Goal: Information Seeking & Learning: Learn about a topic

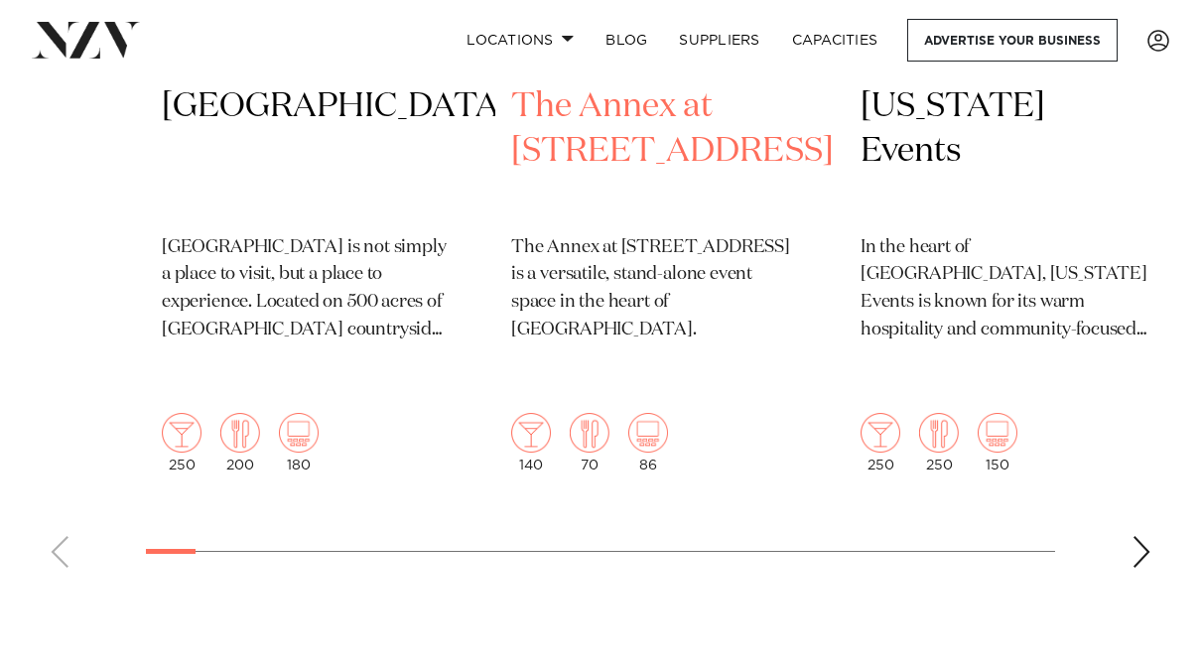
scroll to position [1119, 0]
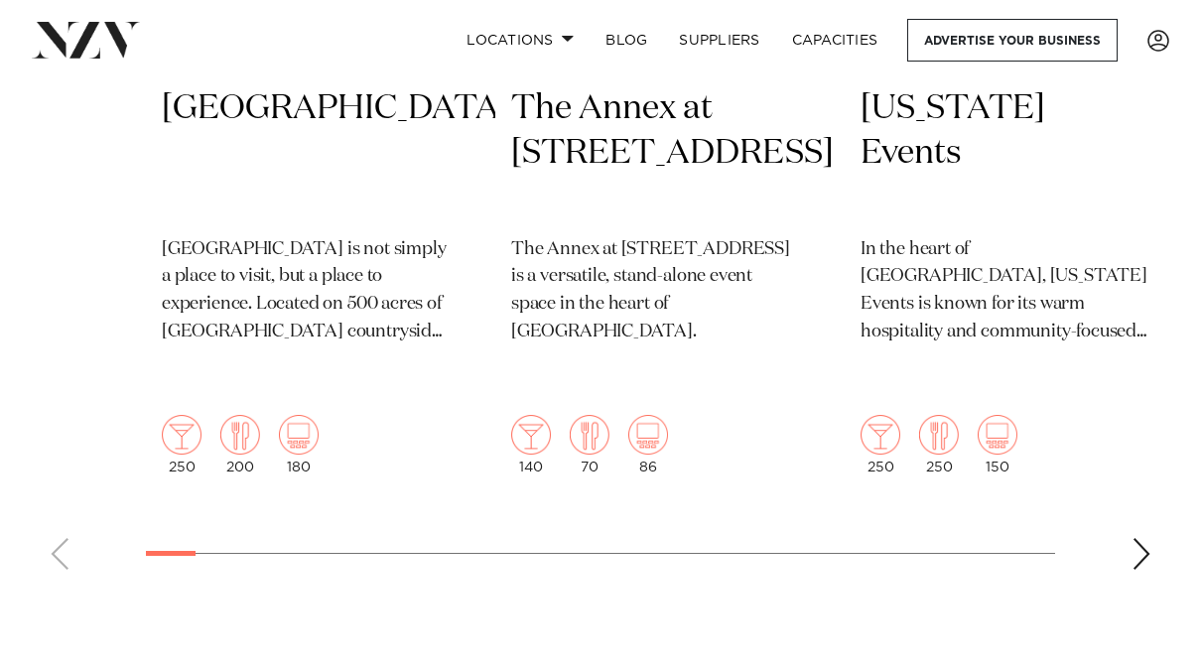
click at [1139, 538] on div "Next slide" at bounding box center [1141, 554] width 20 height 32
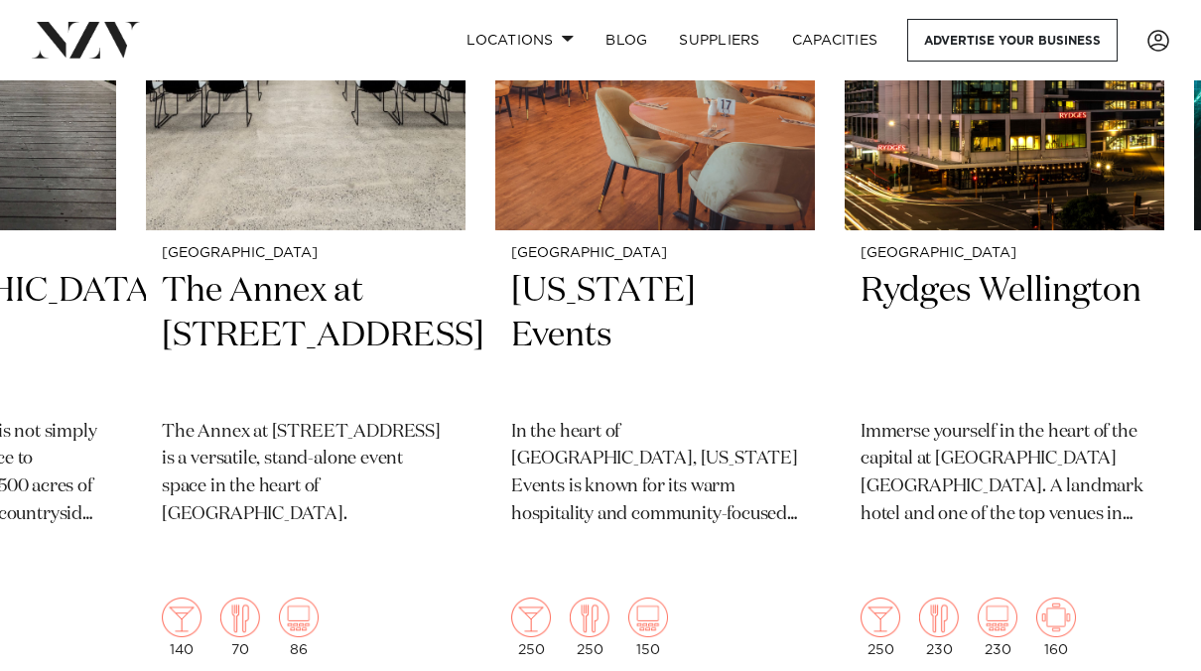
scroll to position [970, 0]
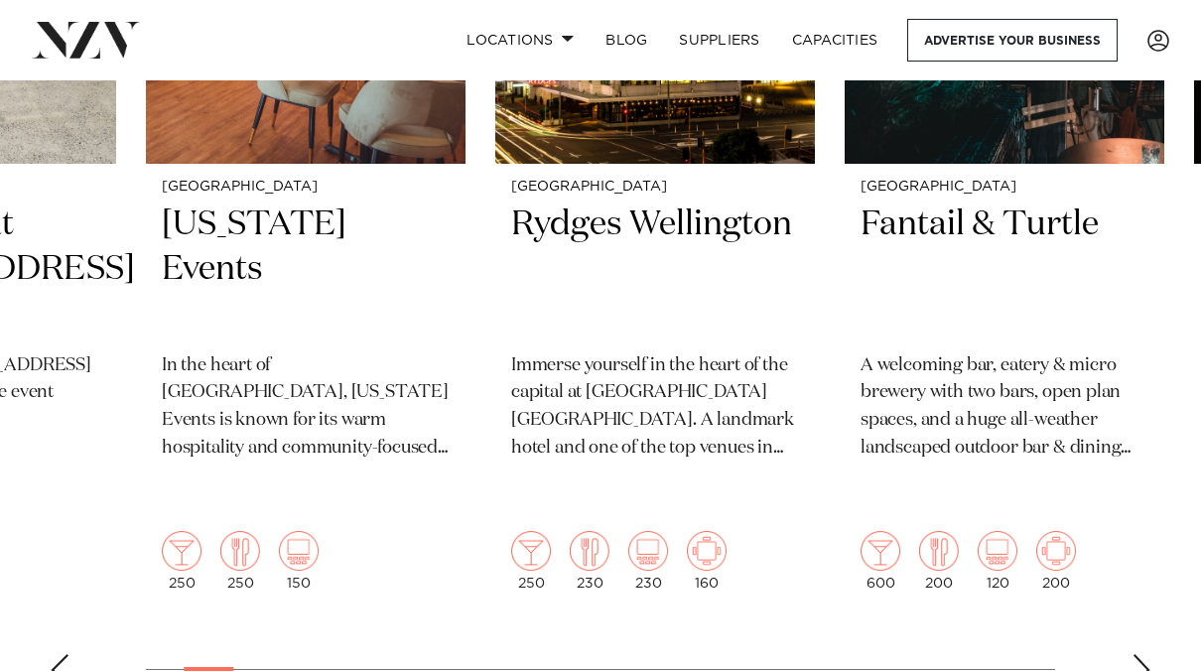
scroll to position [1001, 0]
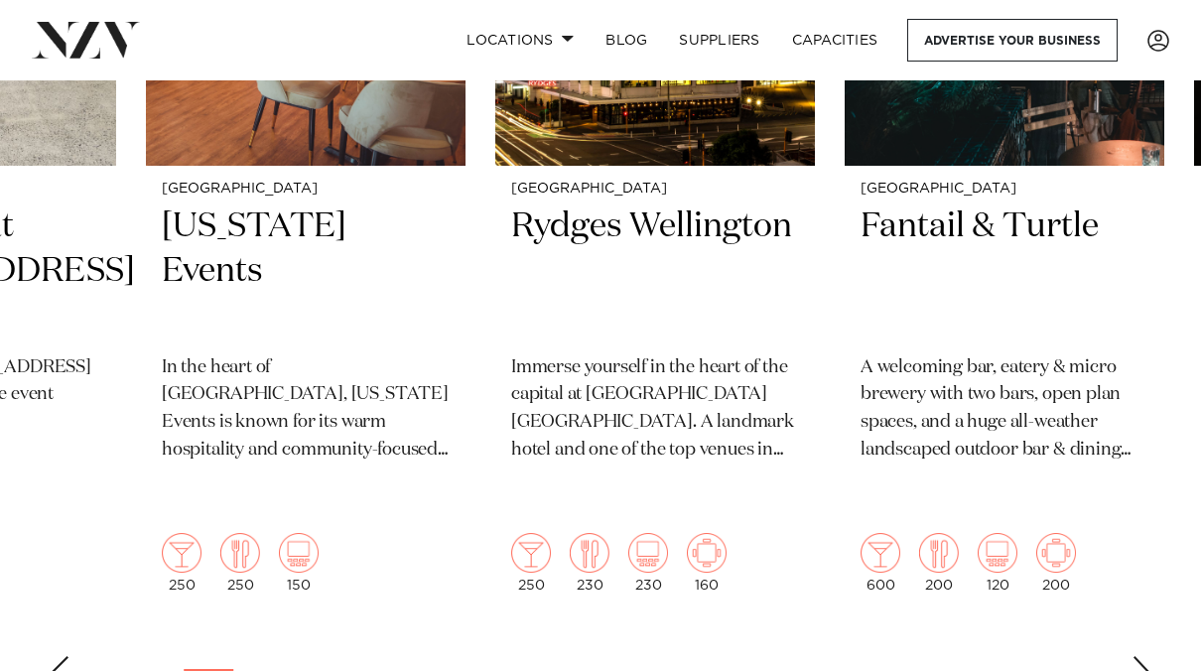
click at [1139, 656] on div "Next slide" at bounding box center [1141, 672] width 20 height 32
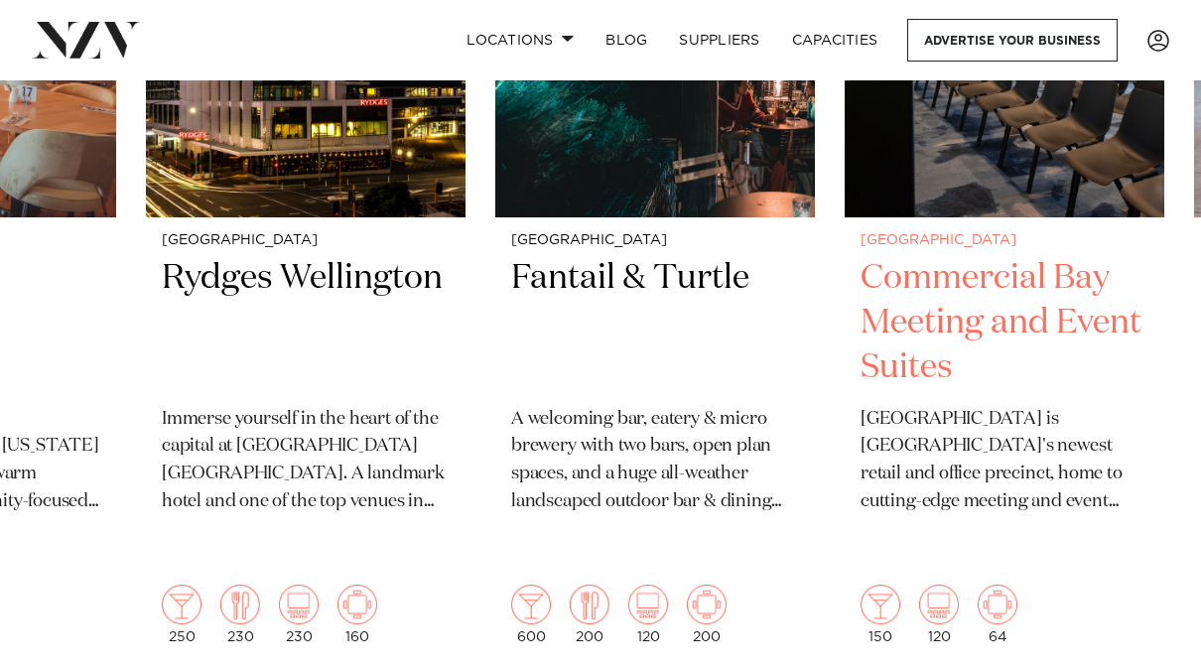
scroll to position [951, 0]
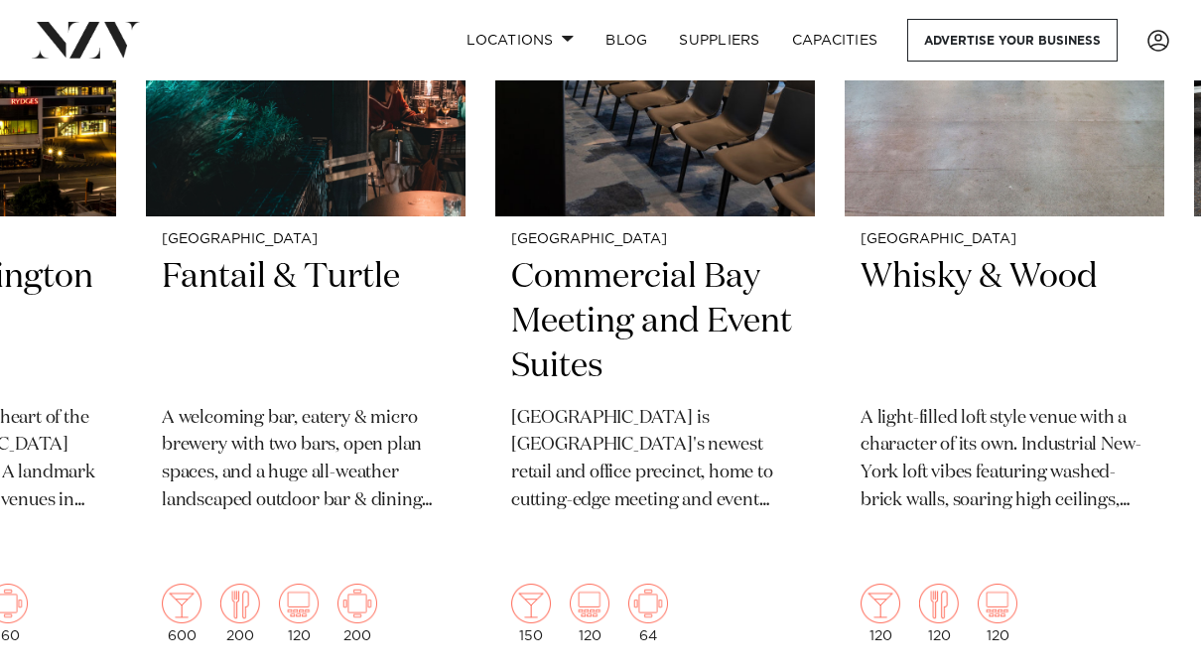
click at [757, 636] on swiper-container "Auckland Kauri Bay Kauri Bay is not simply a place to visit, but a place to exp…" at bounding box center [600, 271] width 1201 height 967
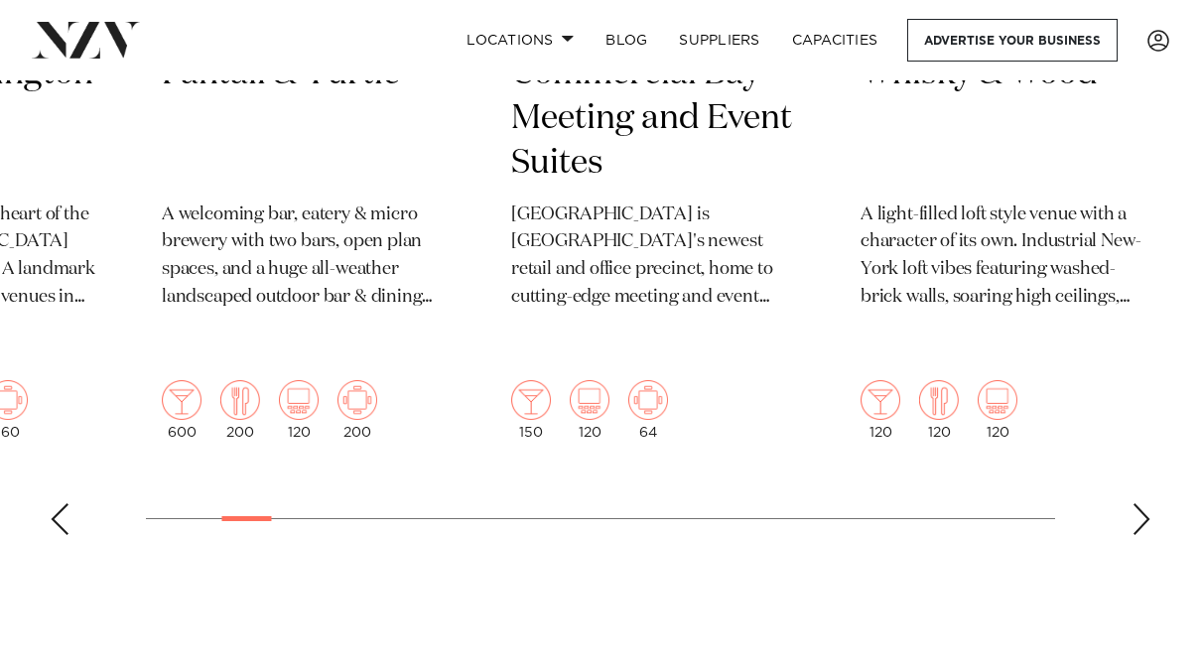
scroll to position [1155, 0]
click at [1134, 502] on div "Next slide" at bounding box center [1141, 518] width 20 height 32
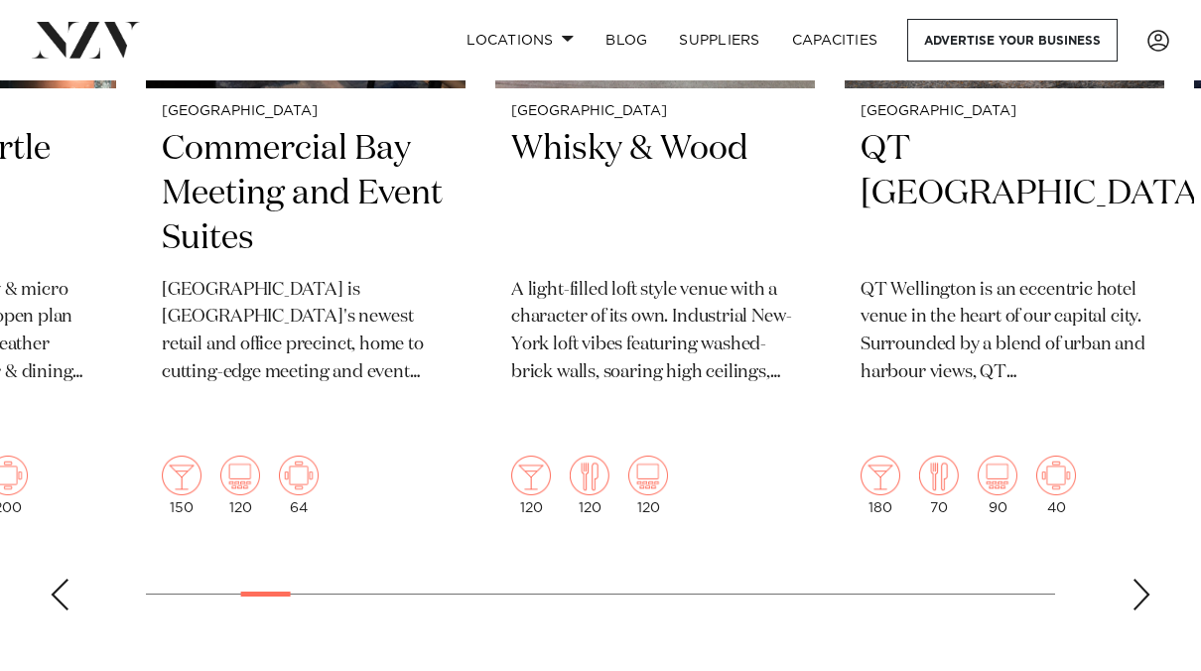
scroll to position [1078, 0]
click at [1137, 580] on div "Next slide" at bounding box center [1141, 596] width 20 height 32
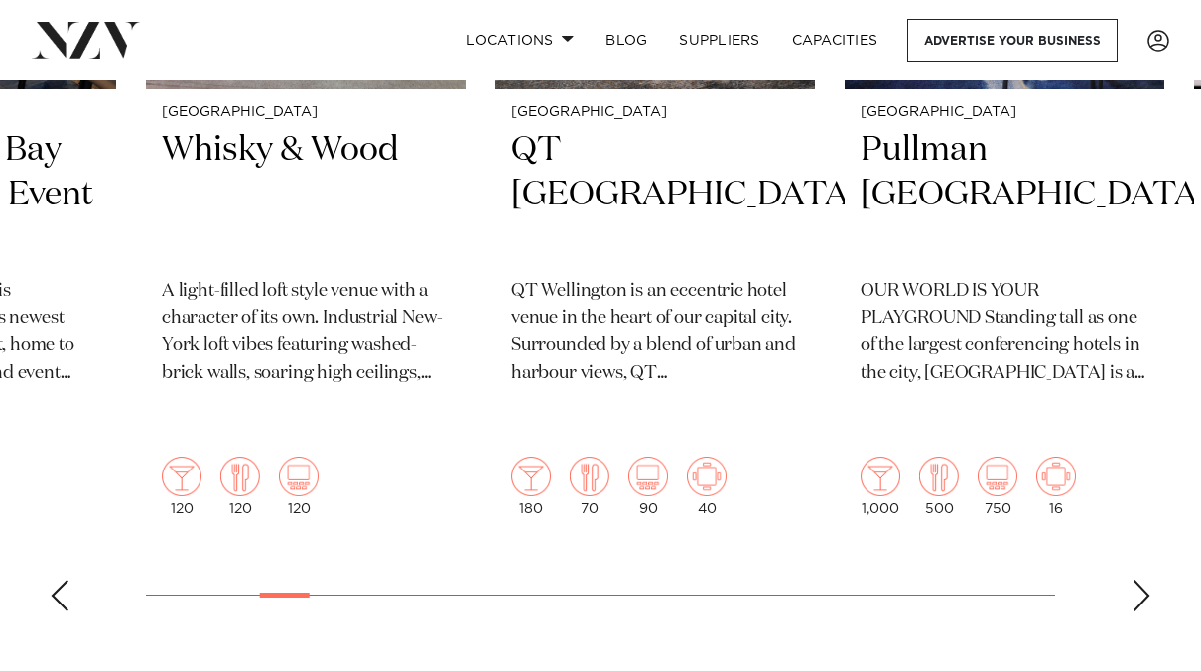
click at [1135, 580] on div "Next slide" at bounding box center [1141, 596] width 20 height 32
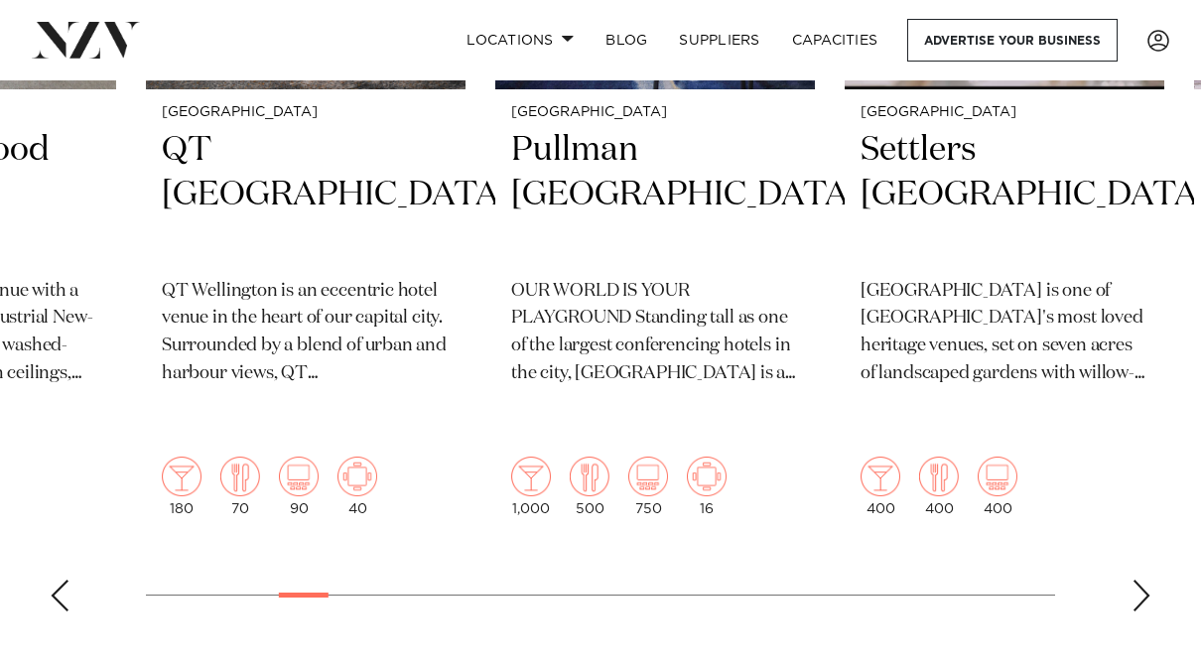
click at [1135, 580] on div "Next slide" at bounding box center [1141, 596] width 20 height 32
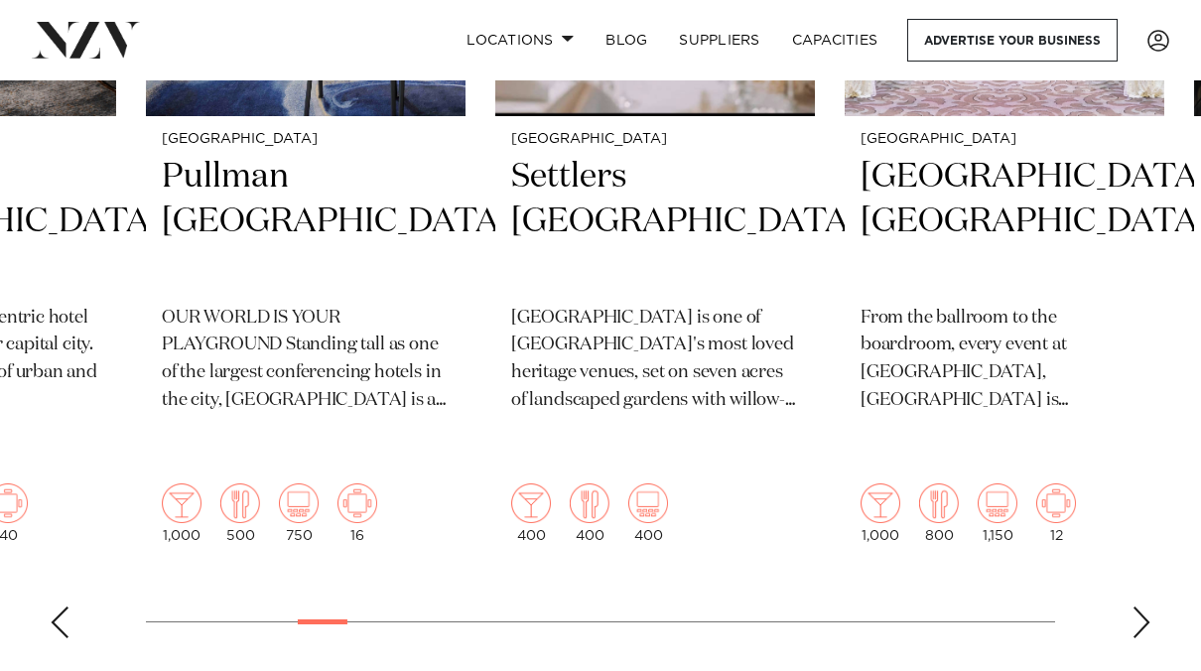
scroll to position [1085, 0]
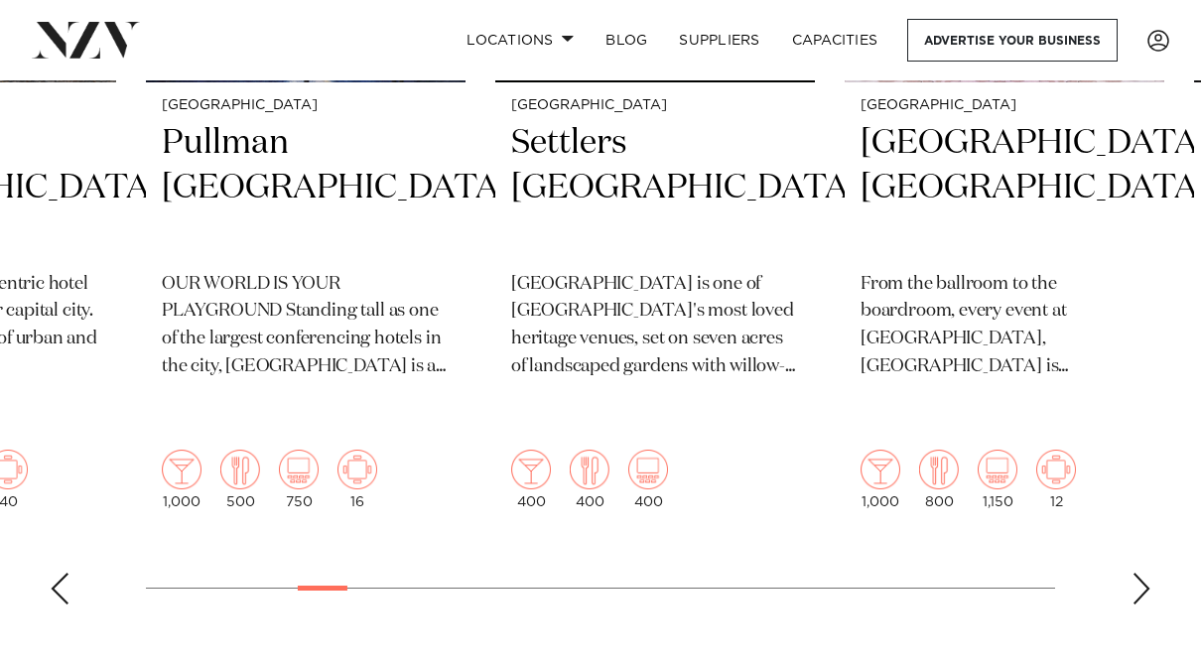
click at [1138, 573] on div "Next slide" at bounding box center [1141, 589] width 20 height 32
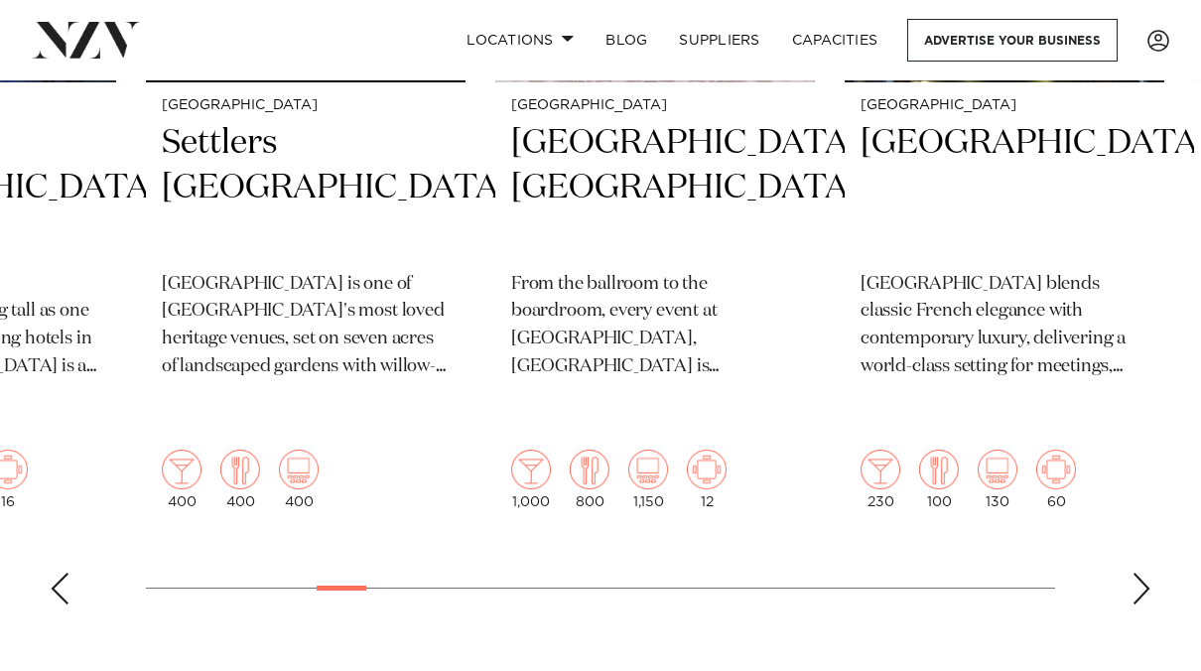
click at [1138, 573] on div "Next slide" at bounding box center [1141, 589] width 20 height 32
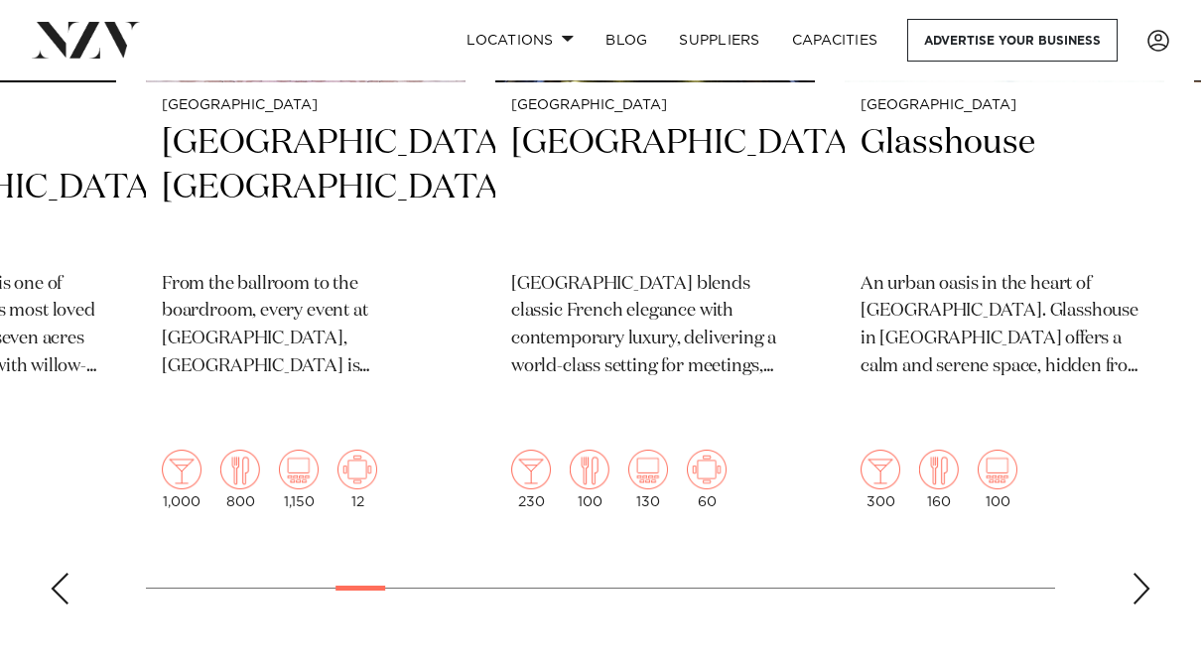
click at [1138, 573] on div "Next slide" at bounding box center [1141, 589] width 20 height 32
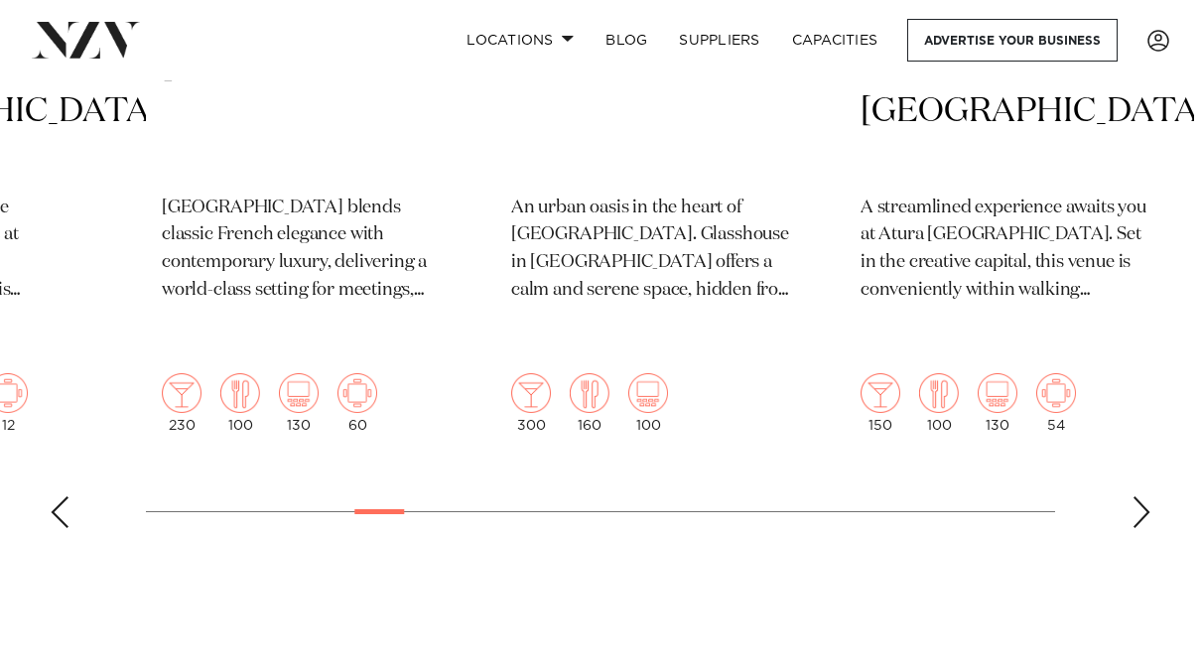
scroll to position [1162, 0]
click at [1134, 495] on div "Next slide" at bounding box center [1141, 511] width 20 height 32
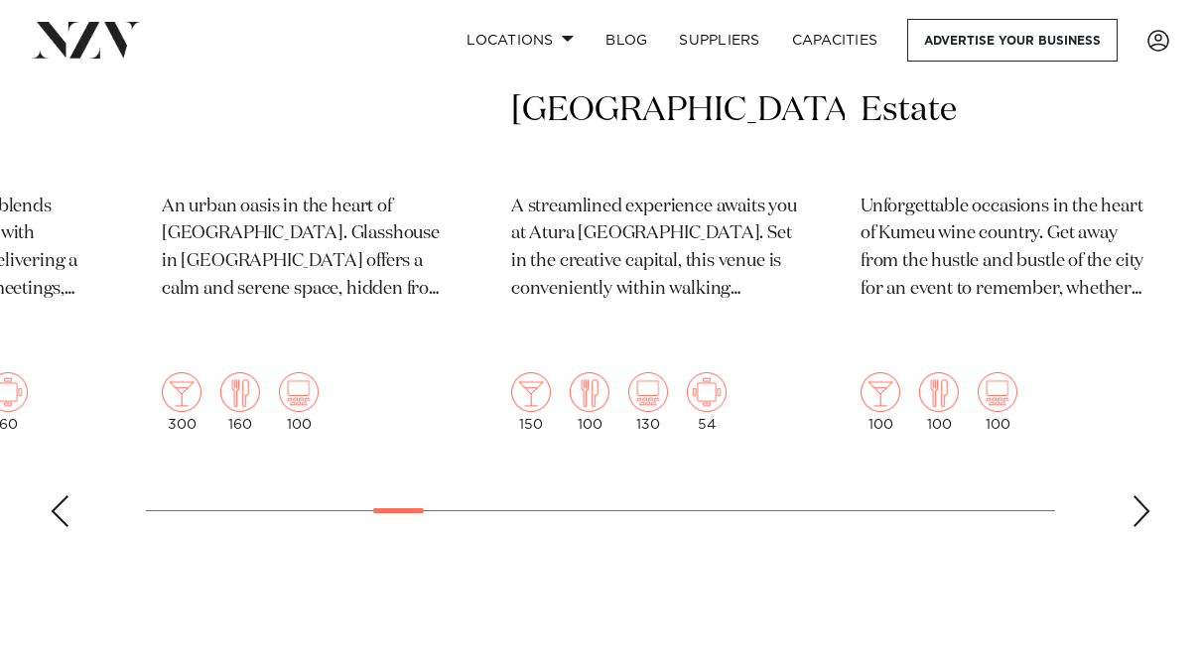
click at [1134, 495] on div "Next slide" at bounding box center [1141, 511] width 20 height 32
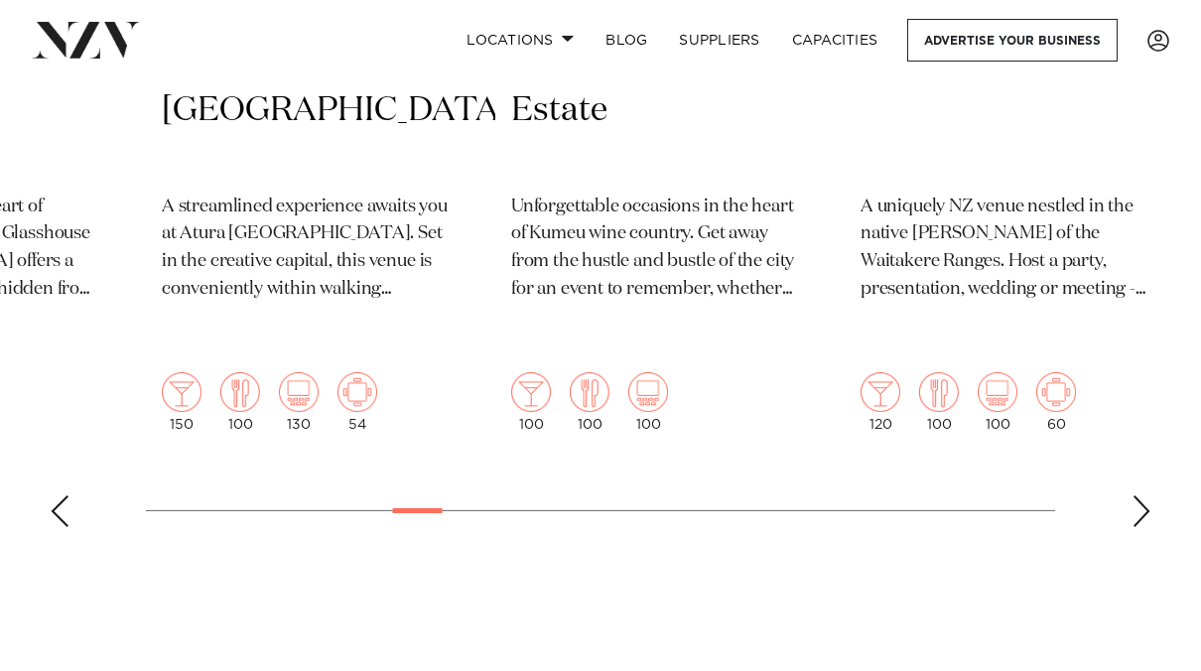
click at [1134, 495] on div "Next slide" at bounding box center [1141, 511] width 20 height 32
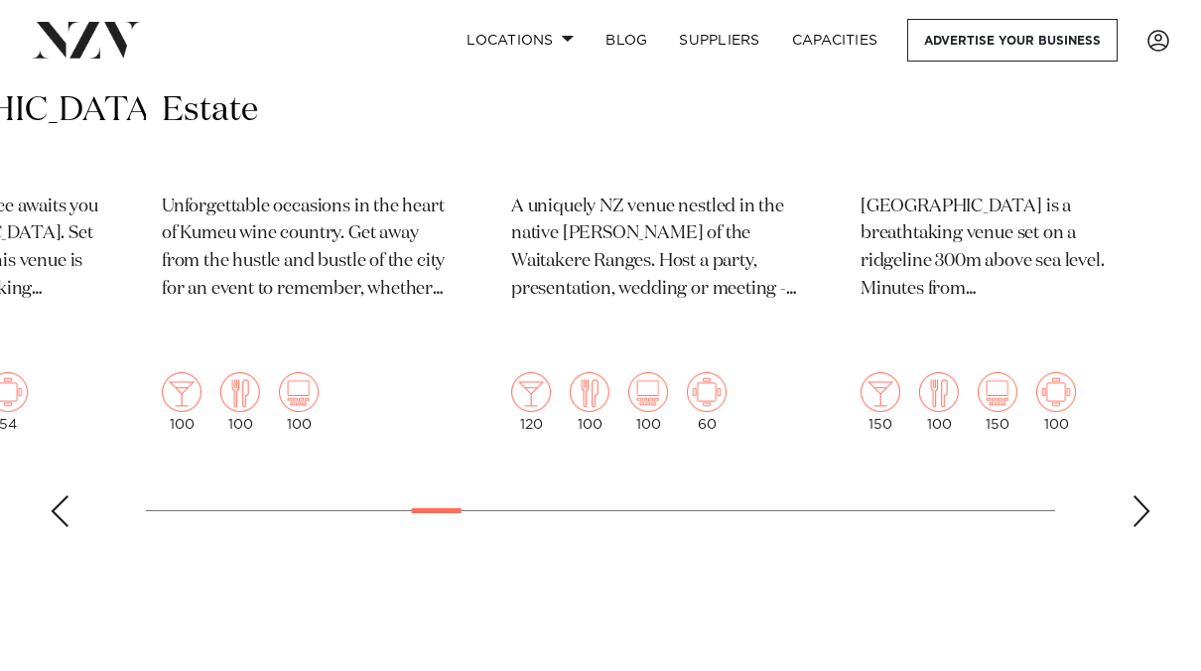
click at [1134, 495] on div "Next slide" at bounding box center [1141, 511] width 20 height 32
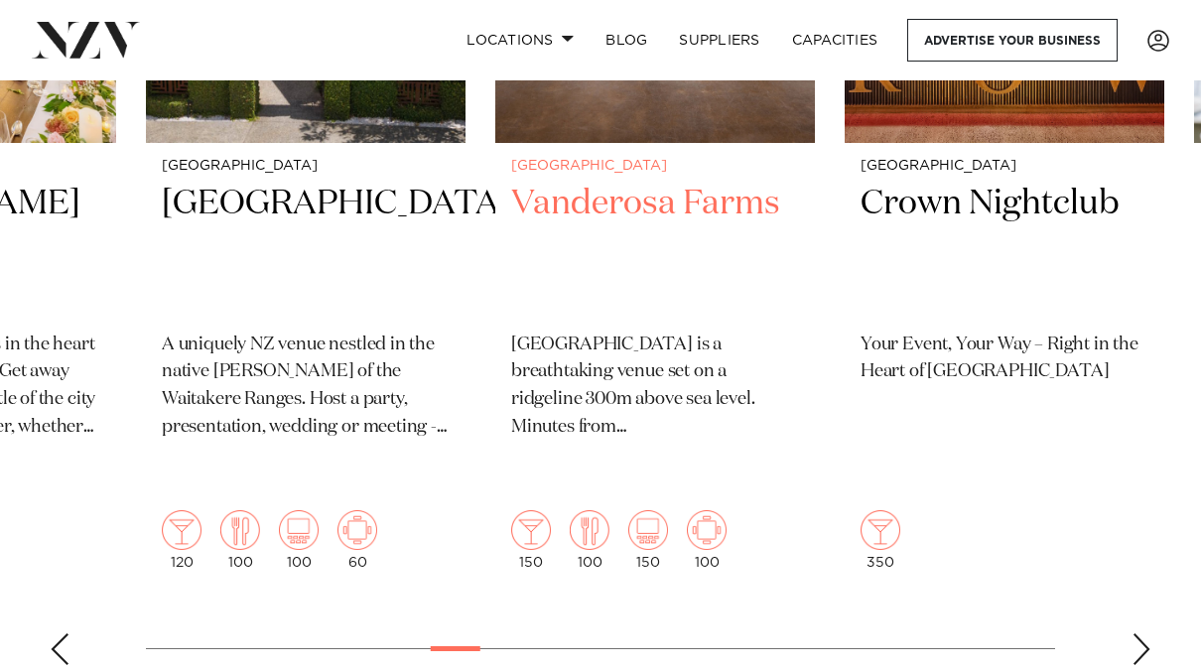
scroll to position [1032, 0]
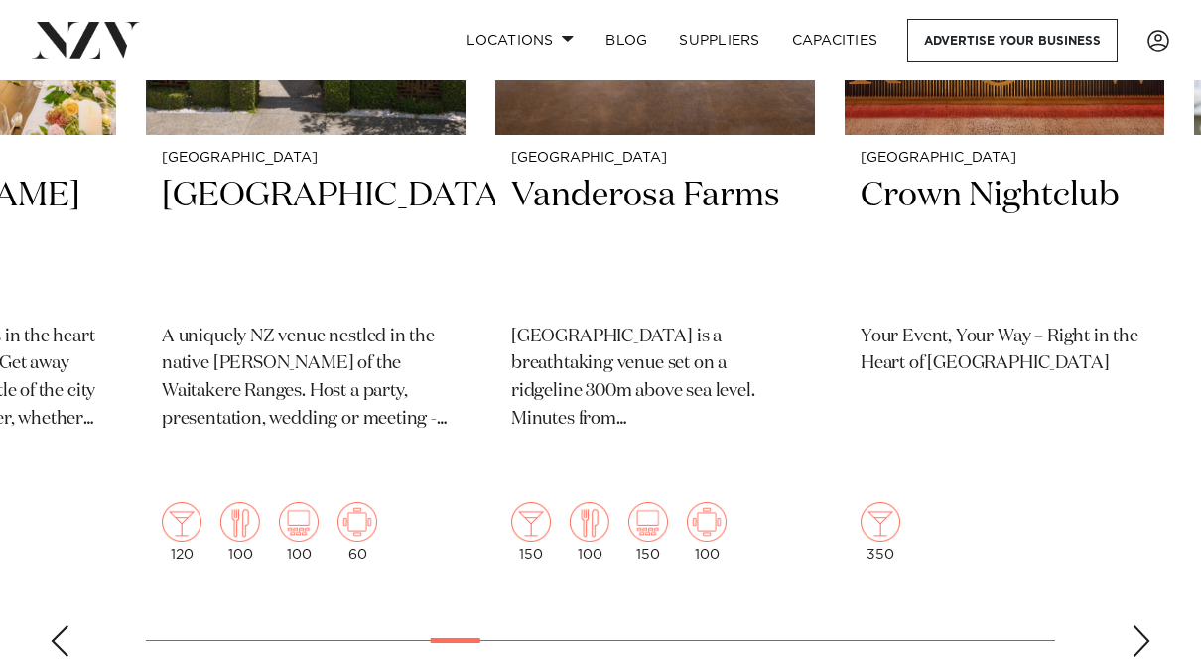
click at [56, 625] on div "Previous slide" at bounding box center [60, 641] width 20 height 32
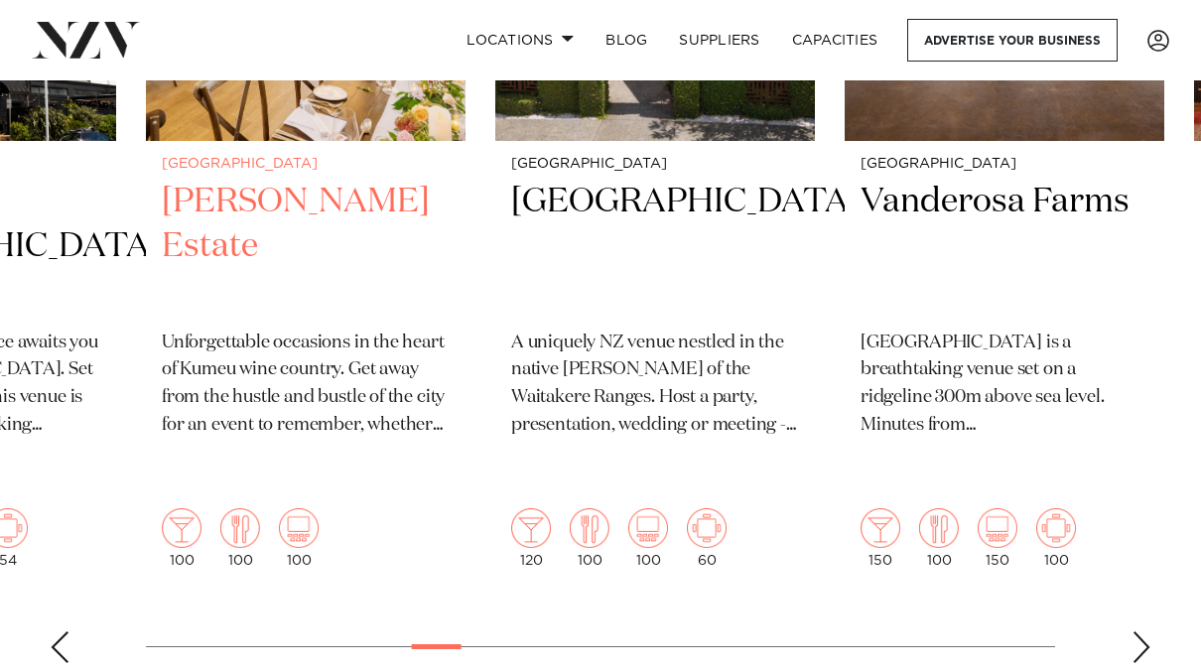
scroll to position [1076, 0]
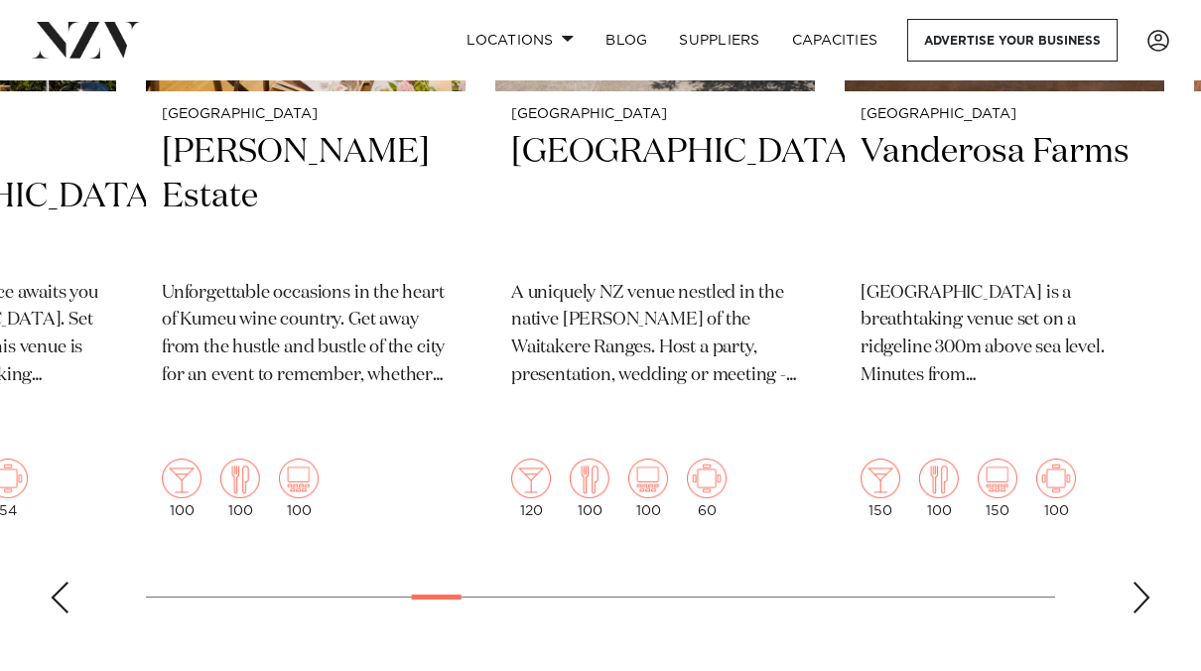
click at [1137, 582] on div "Next slide" at bounding box center [1141, 598] width 20 height 32
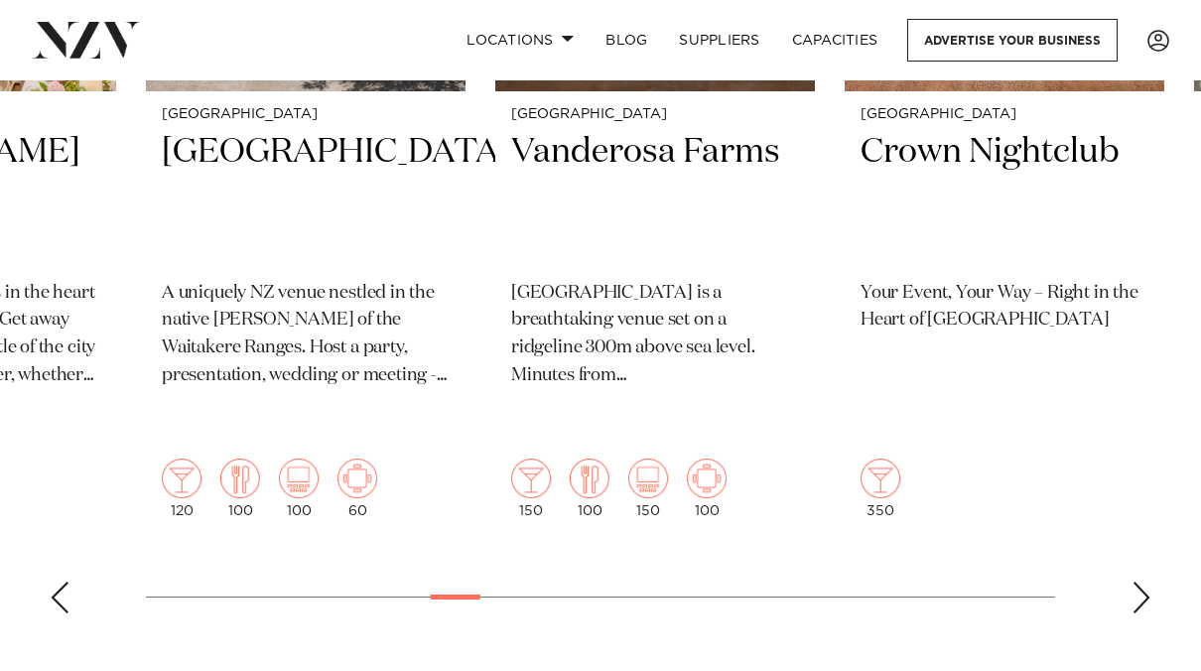
click at [1137, 582] on div "Next slide" at bounding box center [1141, 598] width 20 height 32
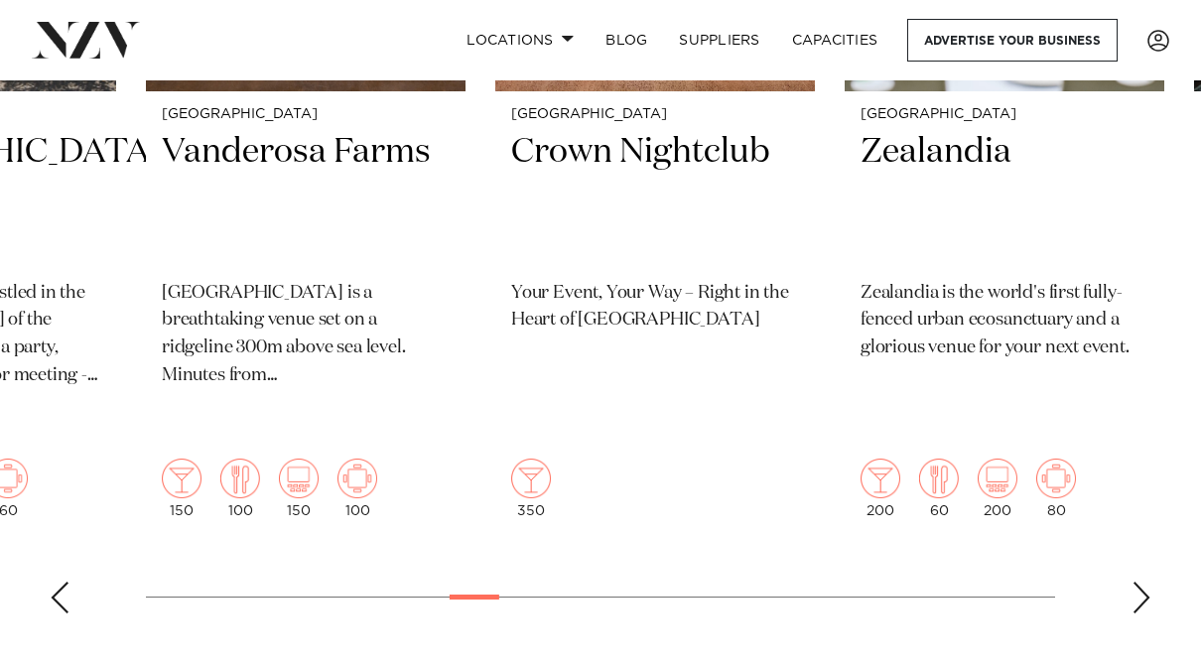
click at [1137, 582] on div "Next slide" at bounding box center [1141, 598] width 20 height 32
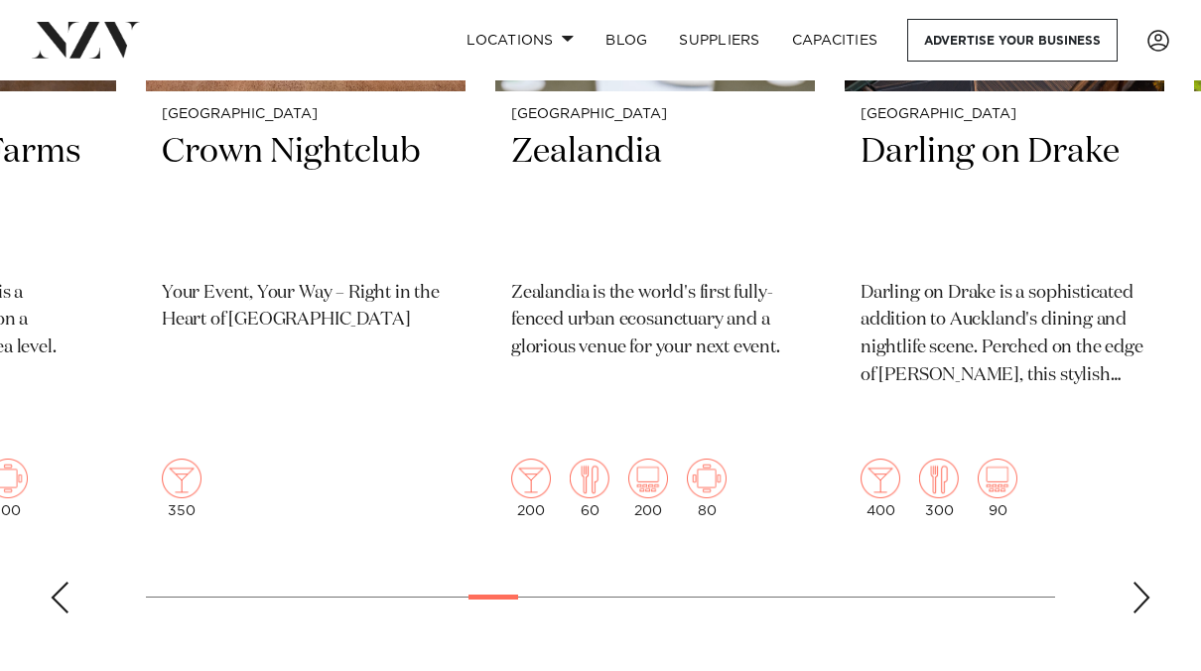
click at [1136, 582] on div "Next slide" at bounding box center [1141, 598] width 20 height 32
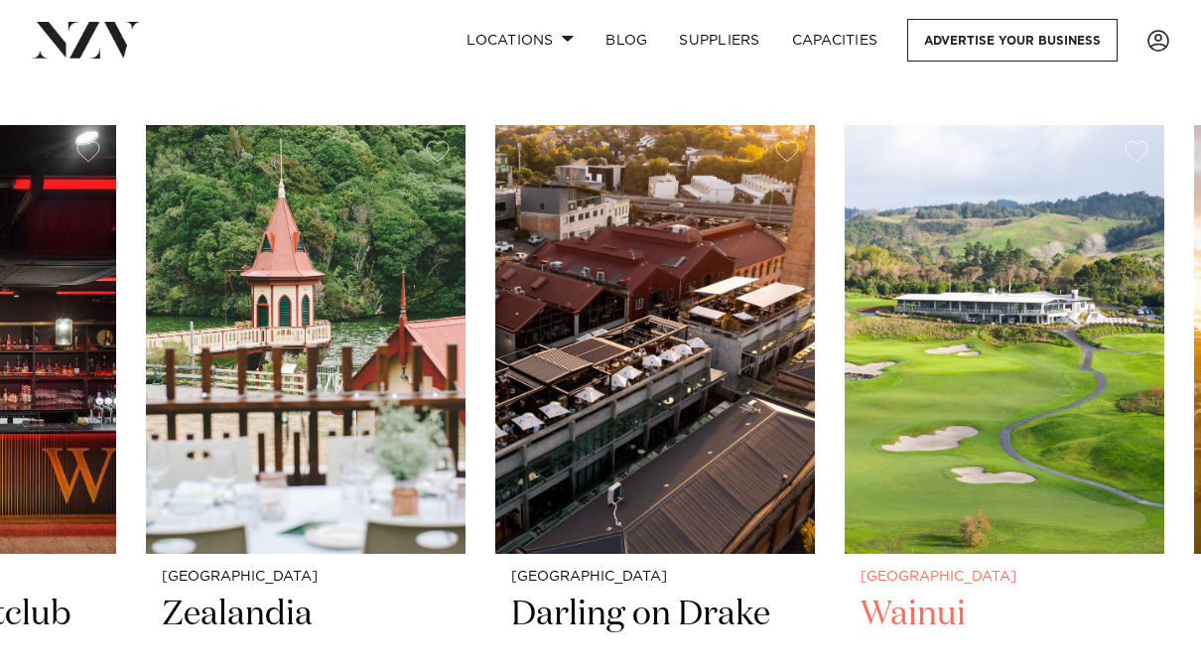
scroll to position [612, 0]
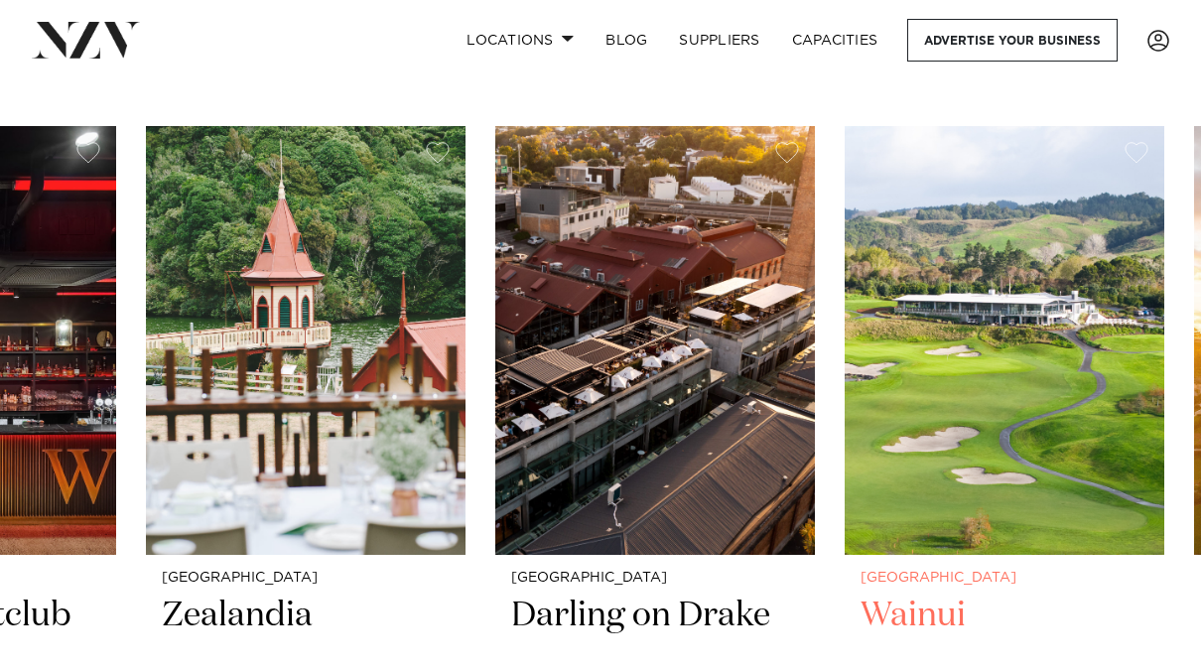
click at [938, 524] on img "21 / 48" at bounding box center [1005, 340] width 320 height 429
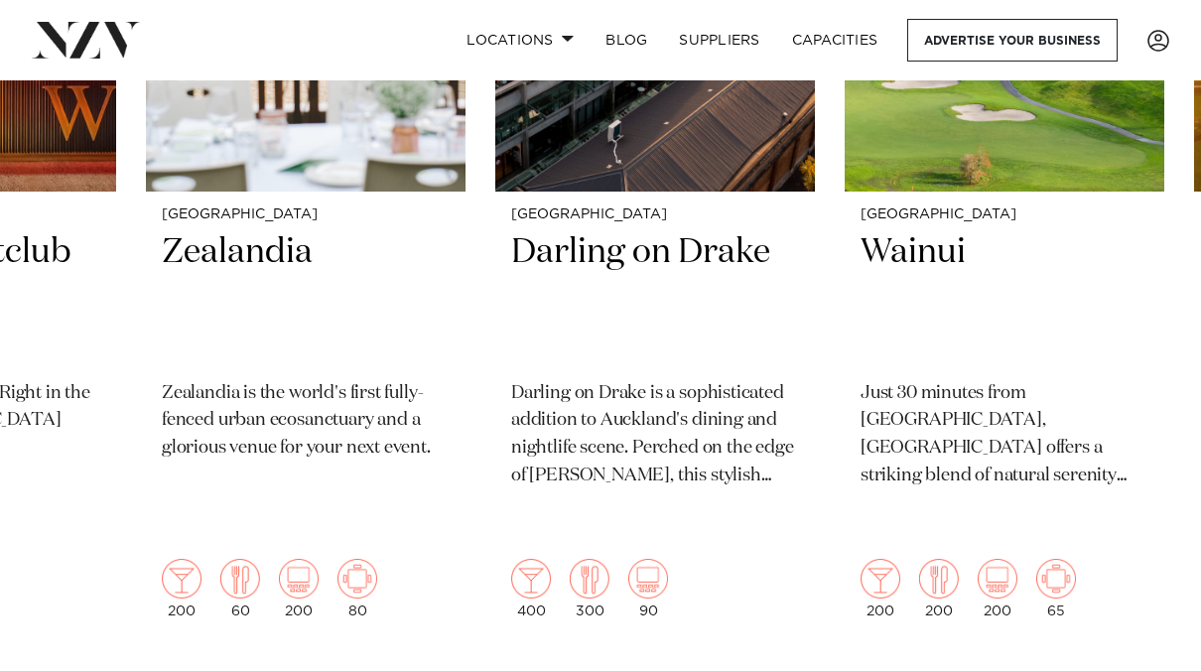
scroll to position [977, 0]
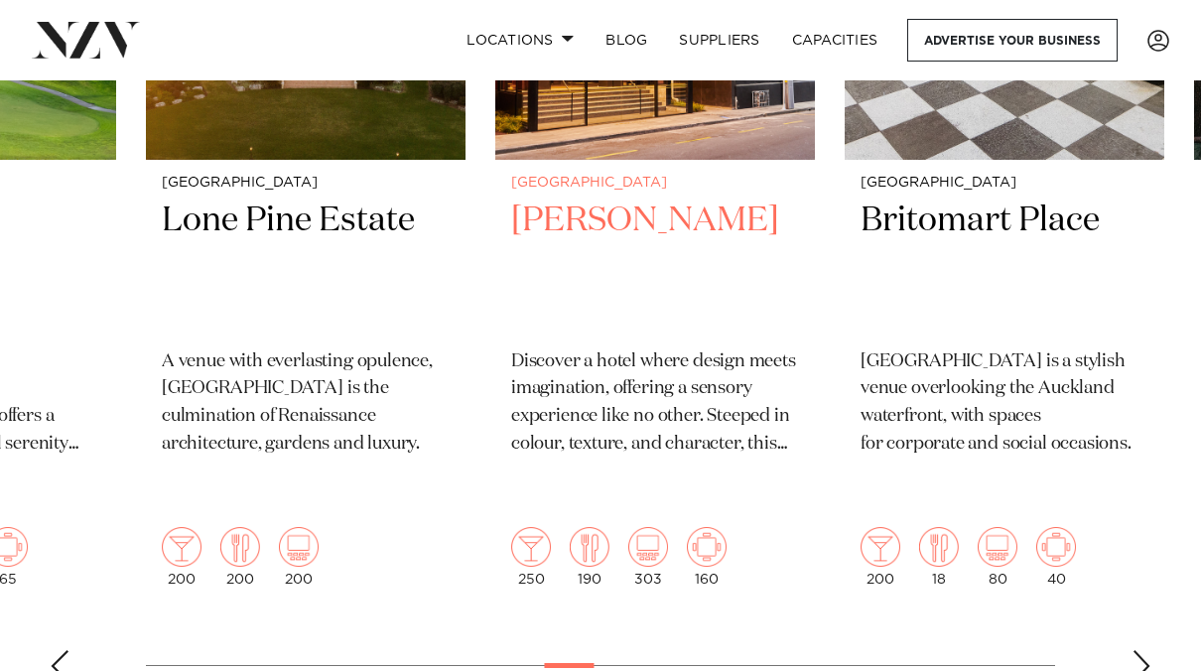
scroll to position [1012, 0]
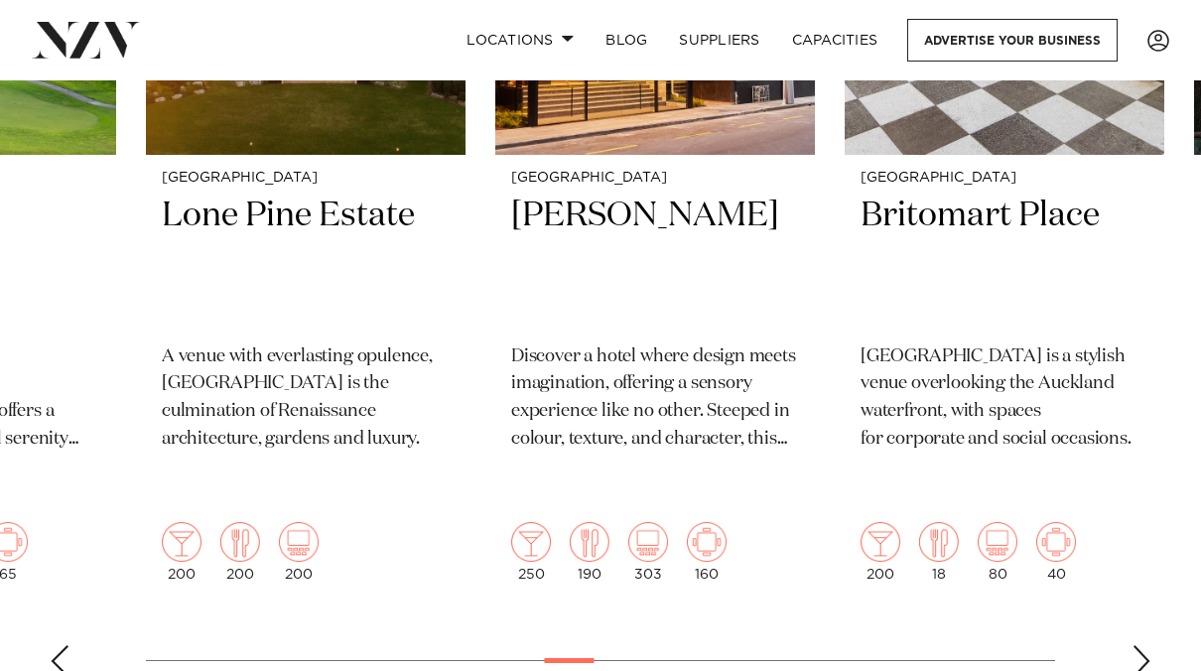
click at [1141, 645] on div "Next slide" at bounding box center [1141, 661] width 20 height 32
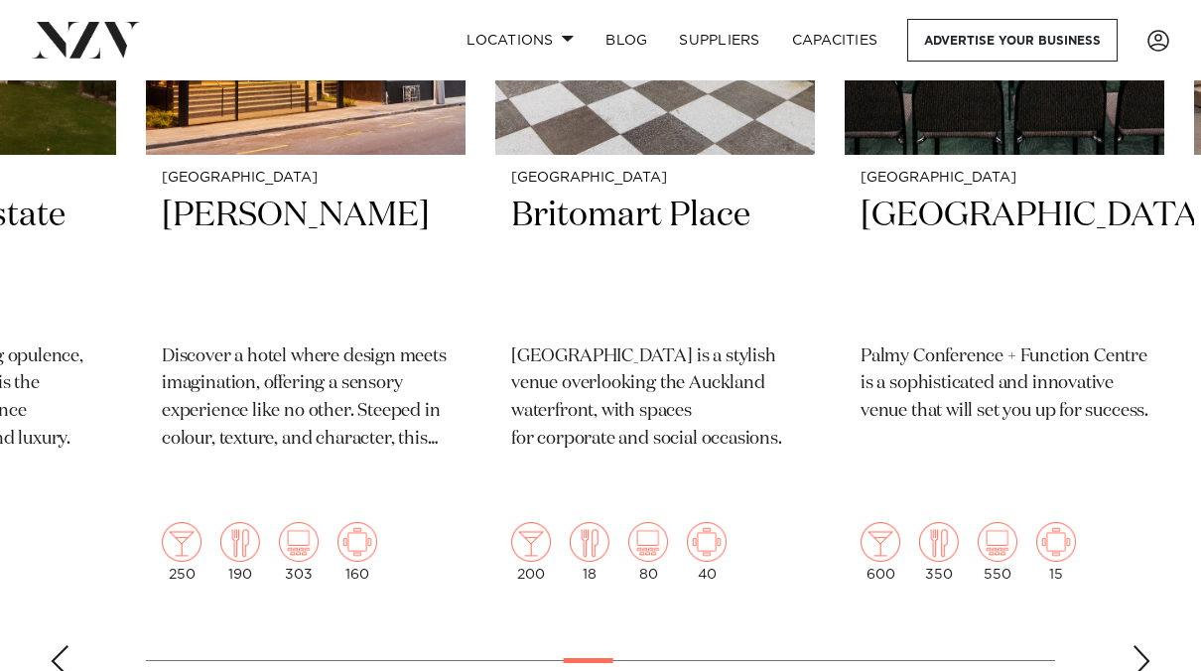
click at [1141, 645] on div "Next slide" at bounding box center [1141, 661] width 20 height 32
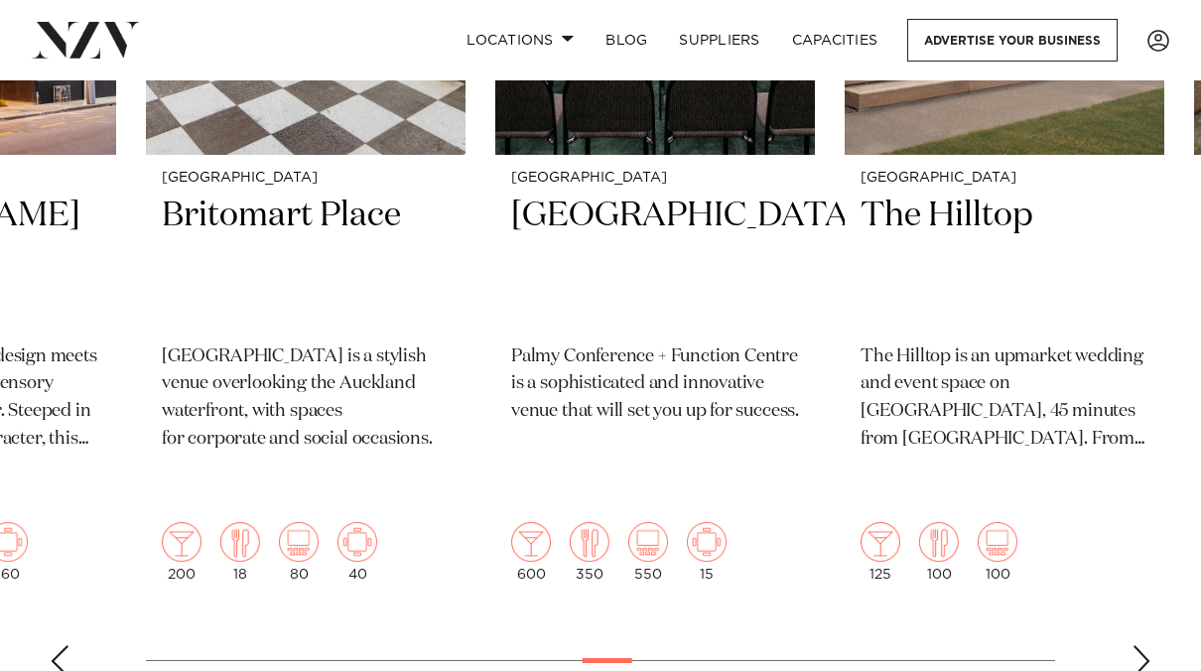
click at [1141, 645] on div "Next slide" at bounding box center [1141, 661] width 20 height 32
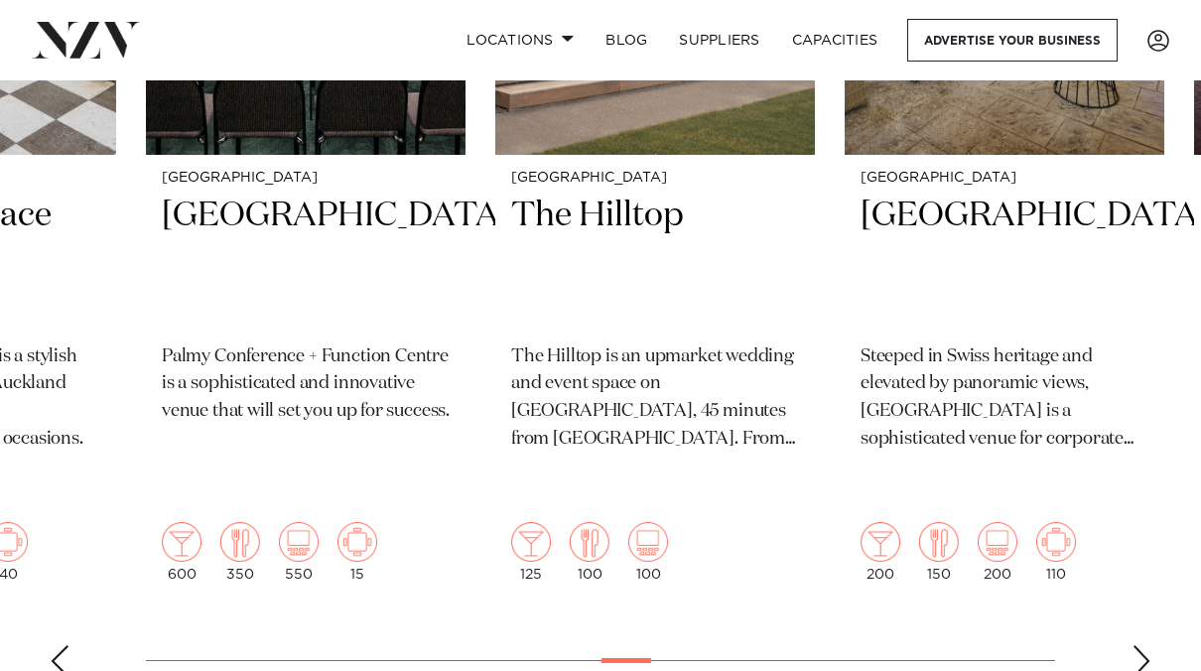
click at [1141, 645] on div "Next slide" at bounding box center [1141, 661] width 20 height 32
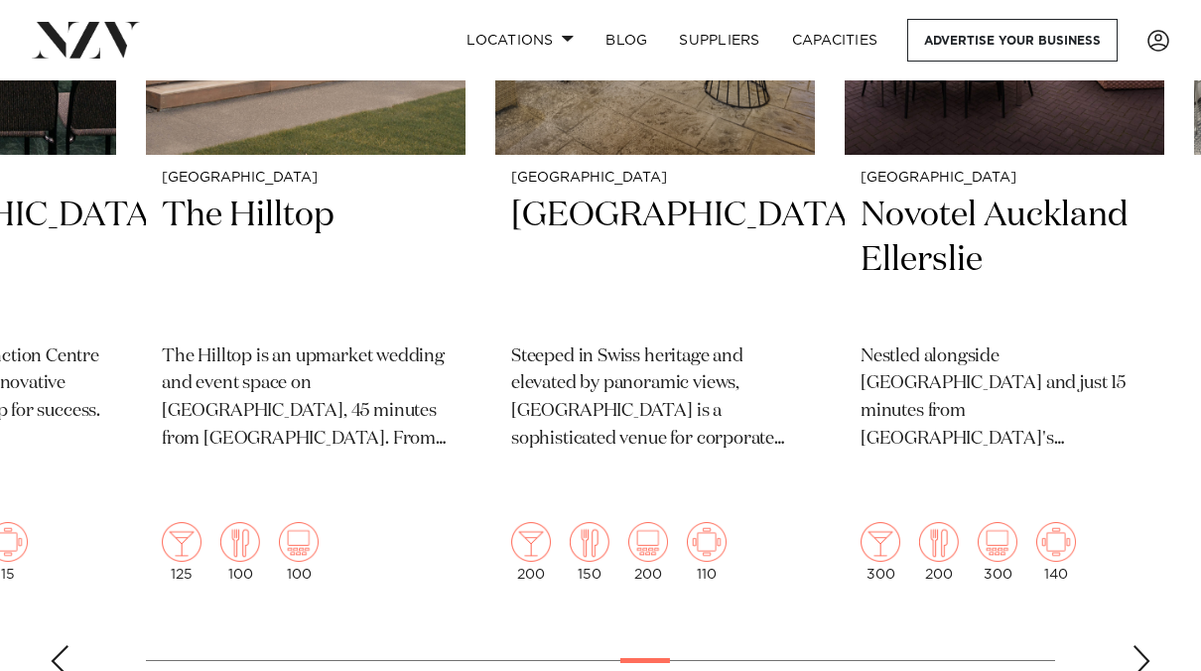
click at [1141, 645] on div "Next slide" at bounding box center [1141, 661] width 20 height 32
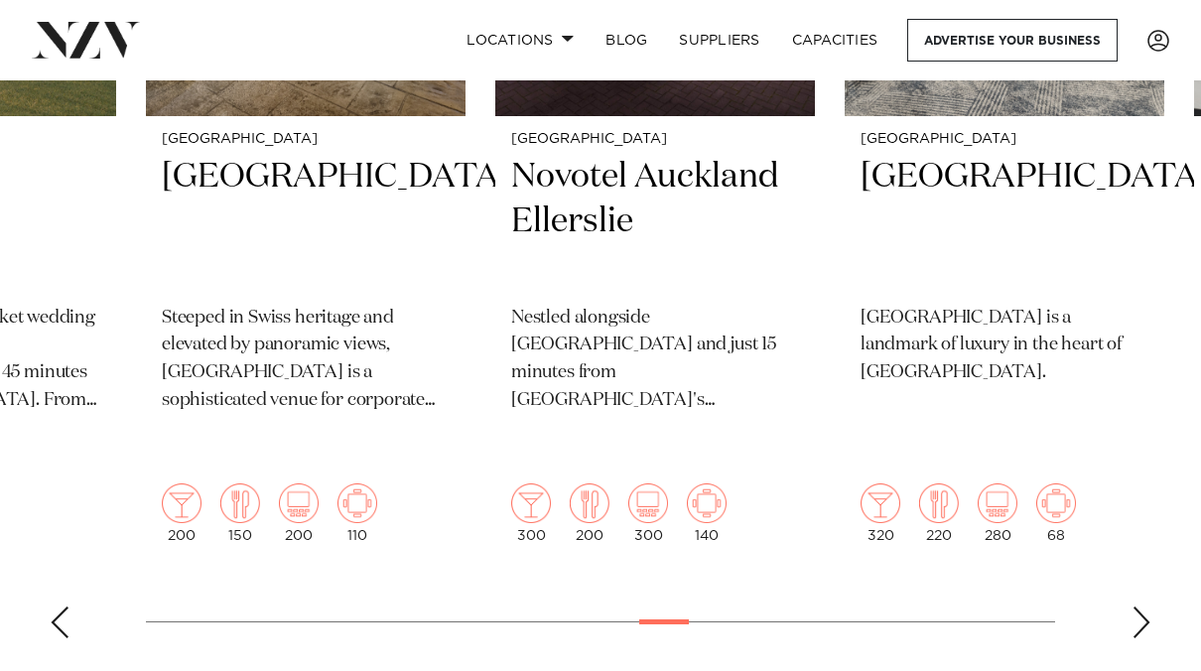
scroll to position [1054, 0]
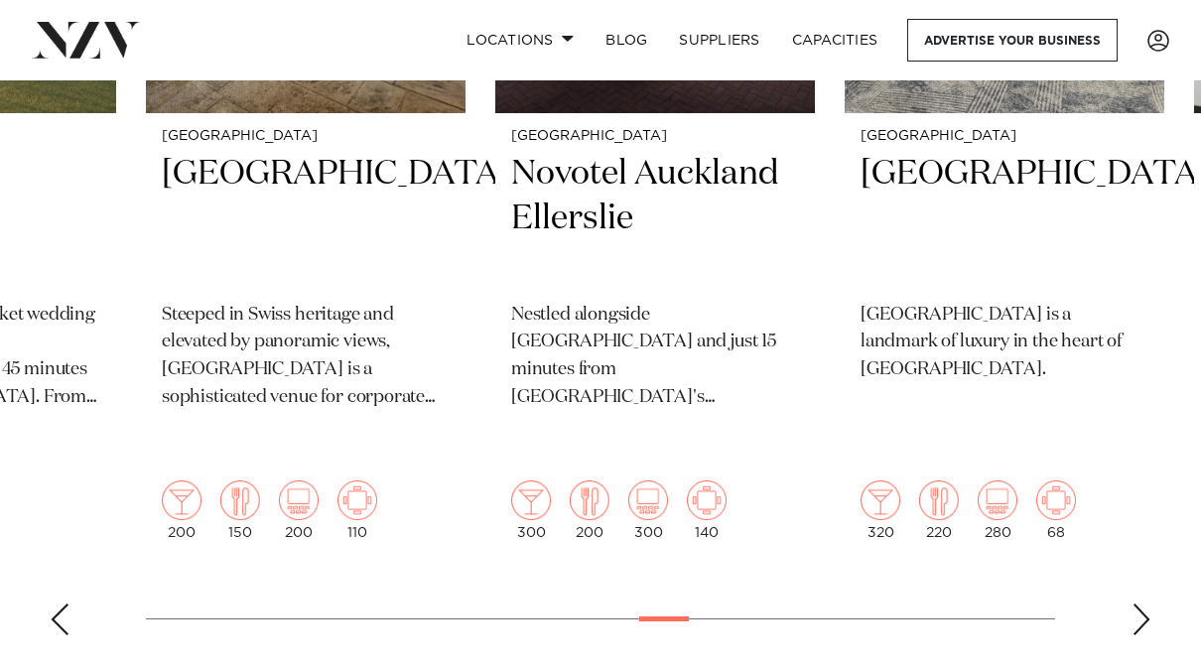
click at [1143, 603] on div "Next slide" at bounding box center [1141, 619] width 20 height 32
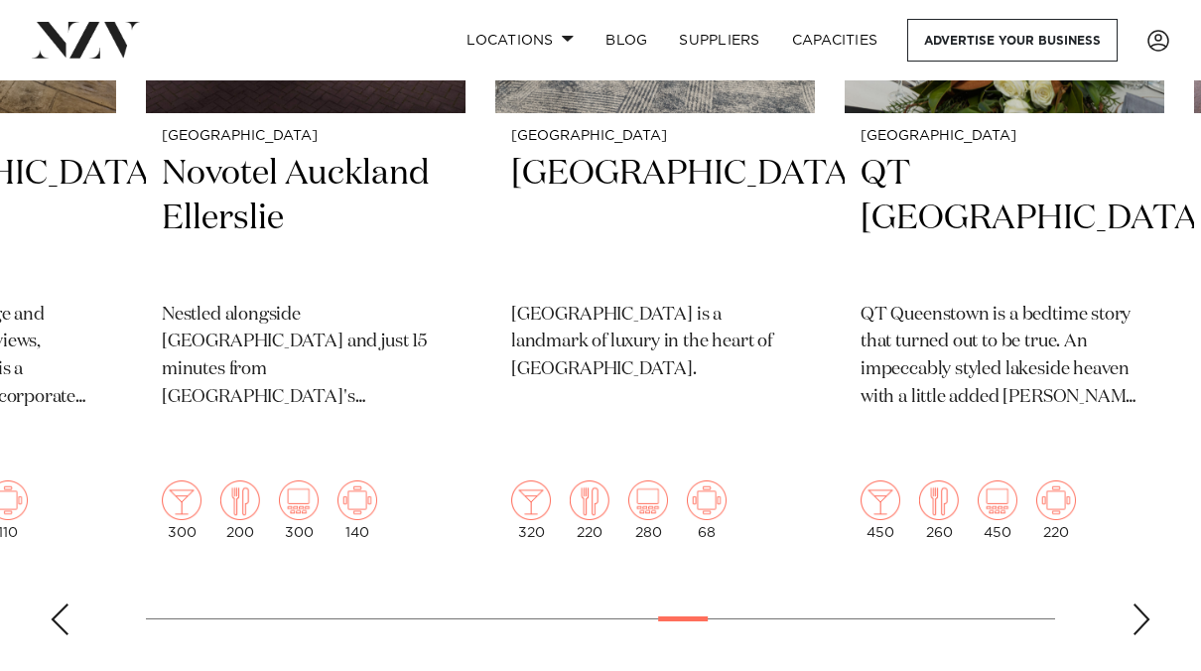
click at [1142, 603] on div "Next slide" at bounding box center [1141, 619] width 20 height 32
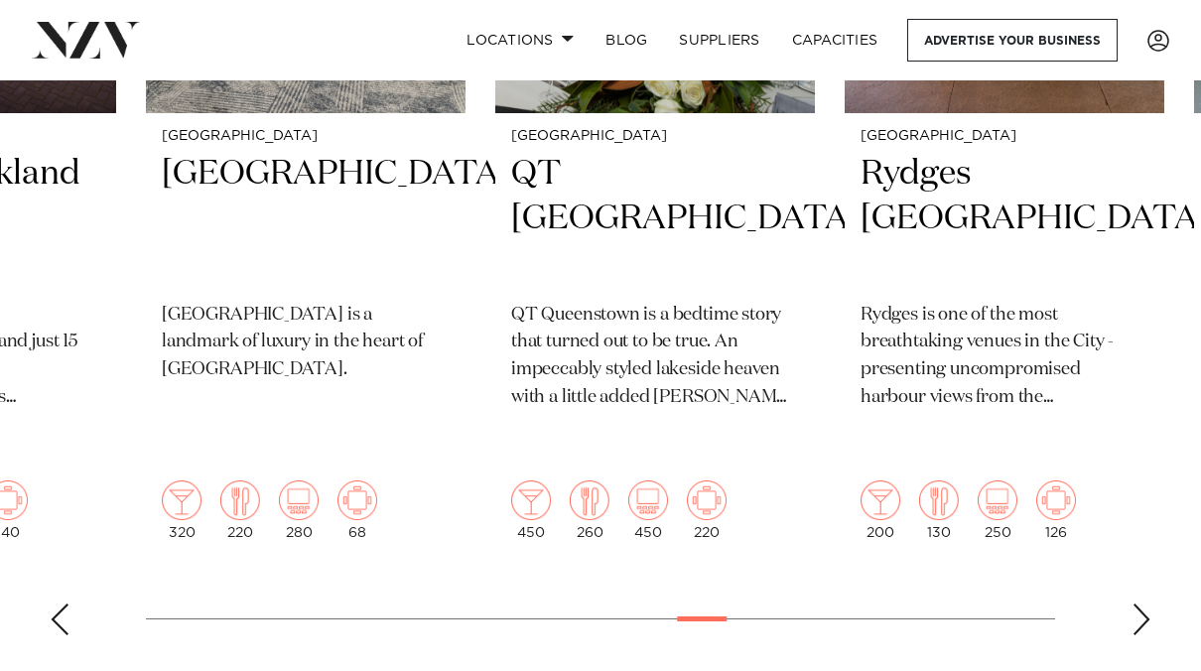
click at [1142, 603] on div "Next slide" at bounding box center [1141, 619] width 20 height 32
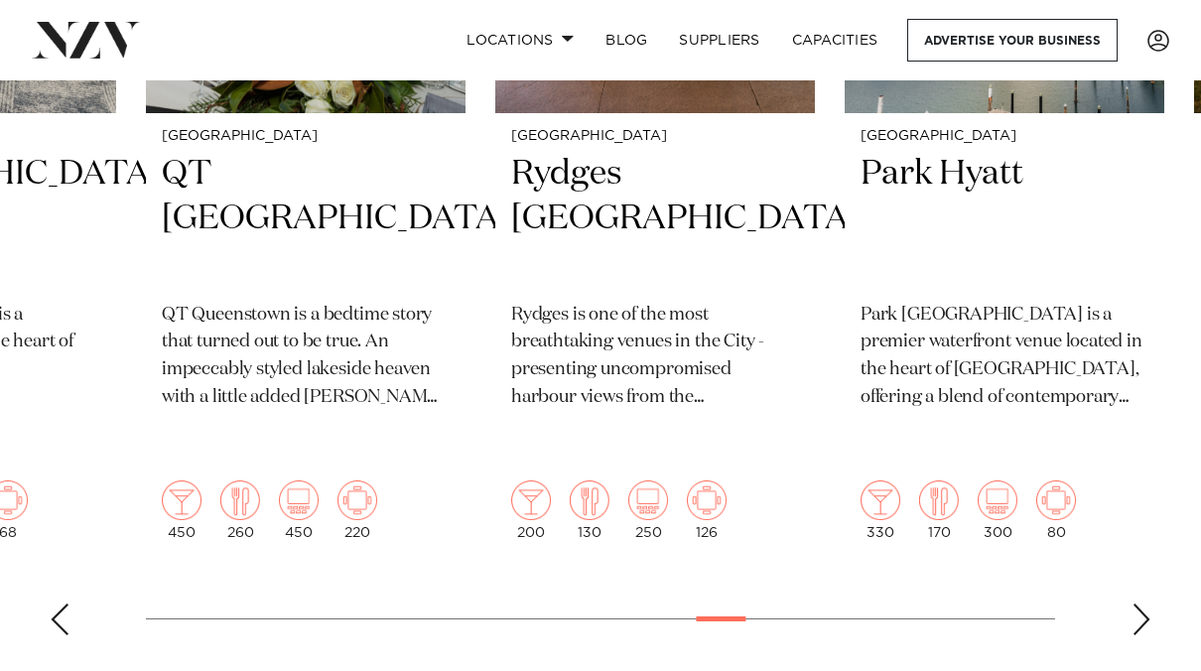
click at [1142, 603] on div "Next slide" at bounding box center [1141, 619] width 20 height 32
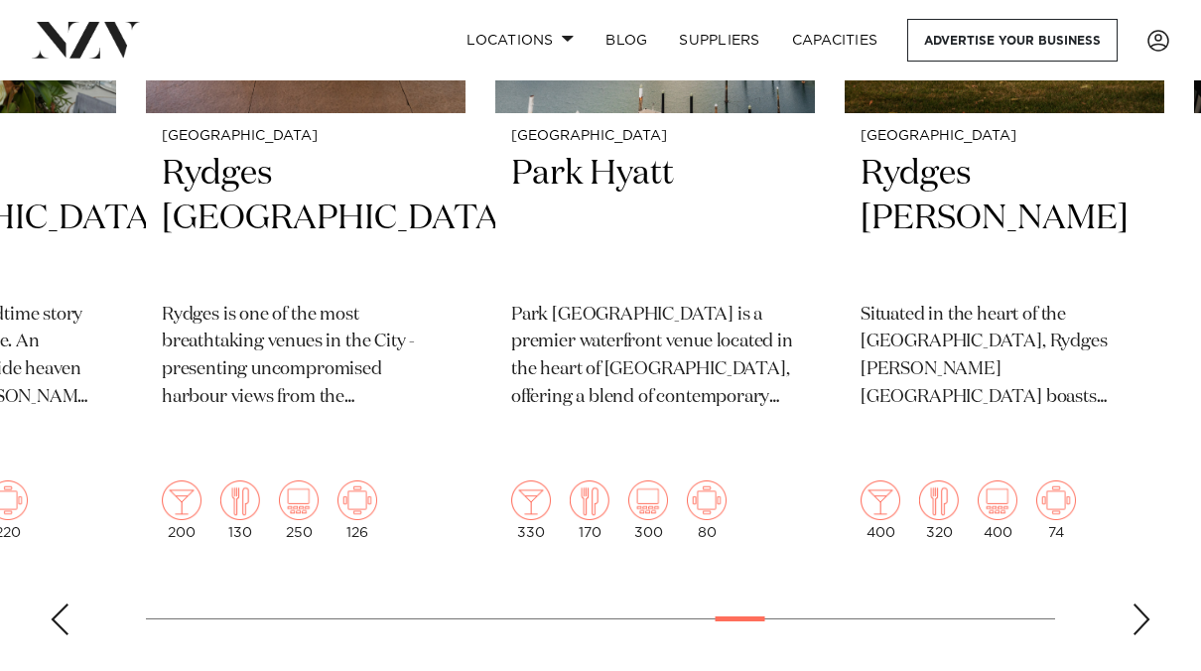
click at [1142, 603] on div "Next slide" at bounding box center [1141, 619] width 20 height 32
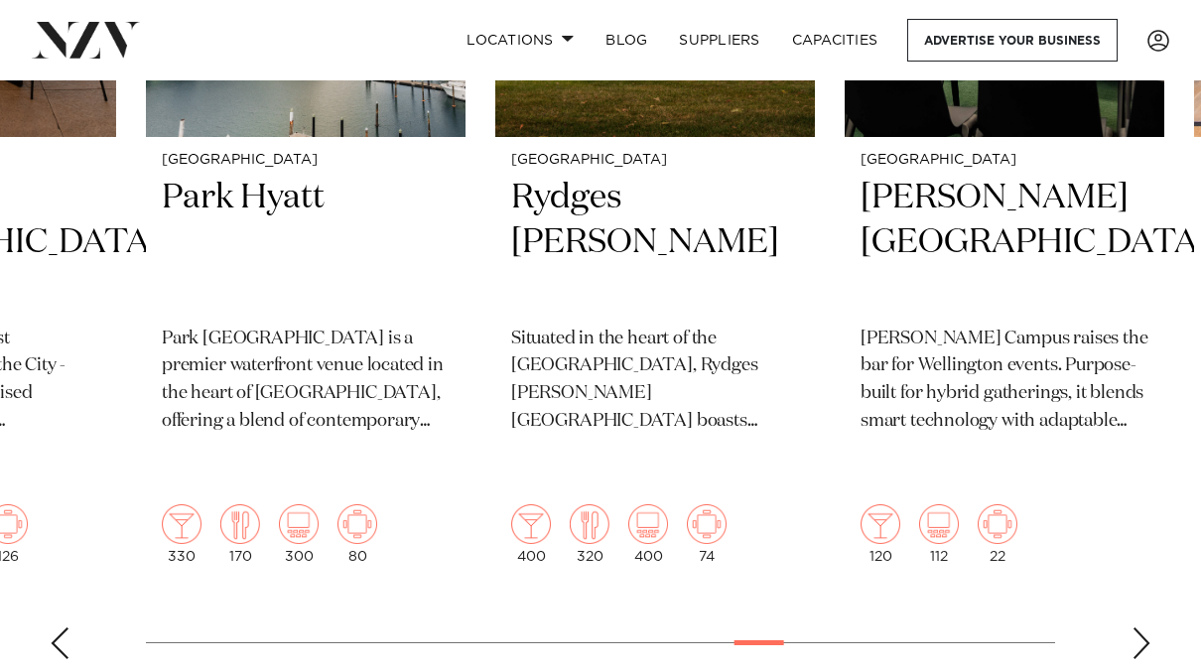
scroll to position [1028, 0]
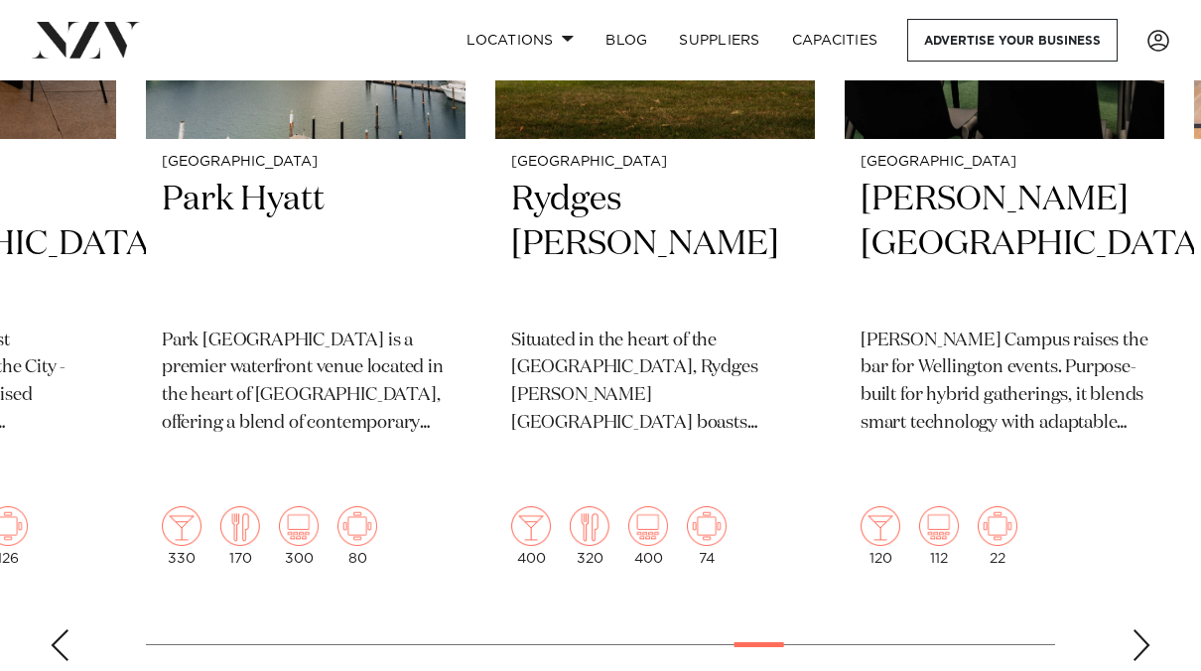
click at [1137, 629] on div "Next slide" at bounding box center [1141, 645] width 20 height 32
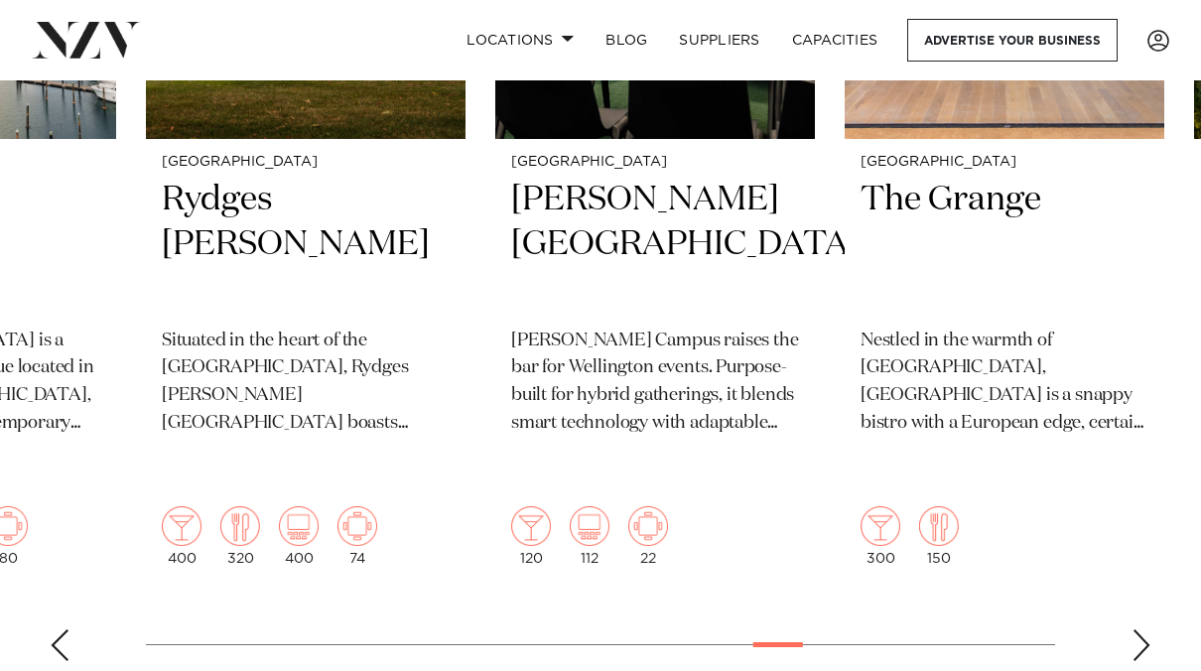
click at [1136, 629] on div "Next slide" at bounding box center [1141, 645] width 20 height 32
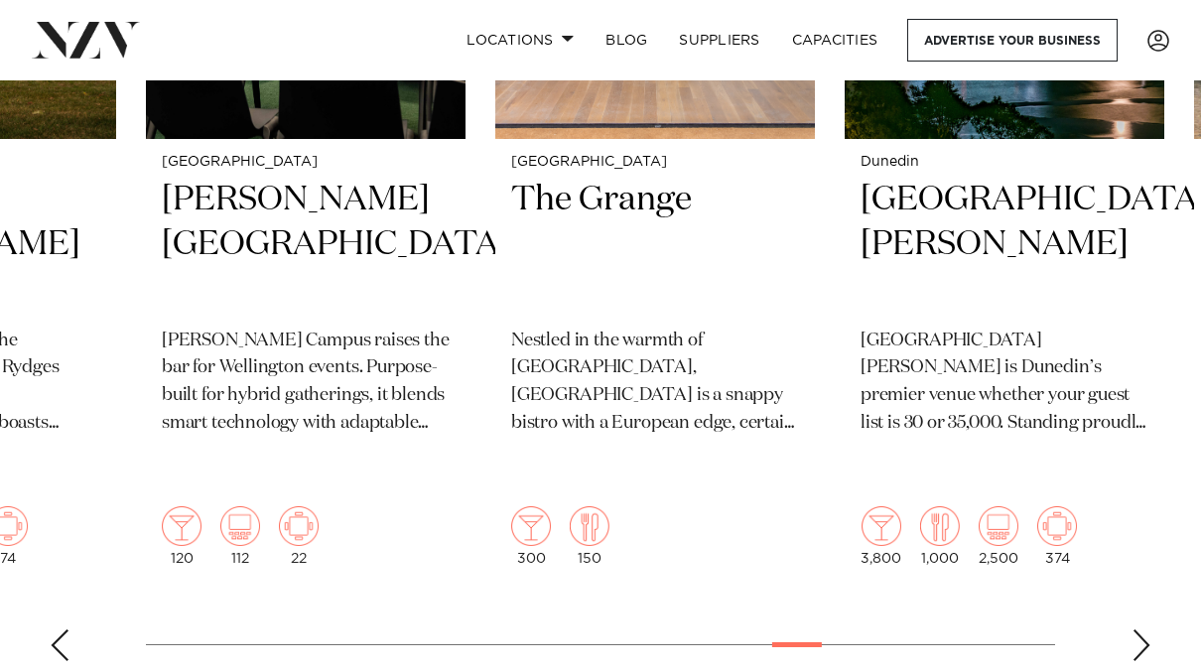
click at [1135, 629] on div "Next slide" at bounding box center [1141, 645] width 20 height 32
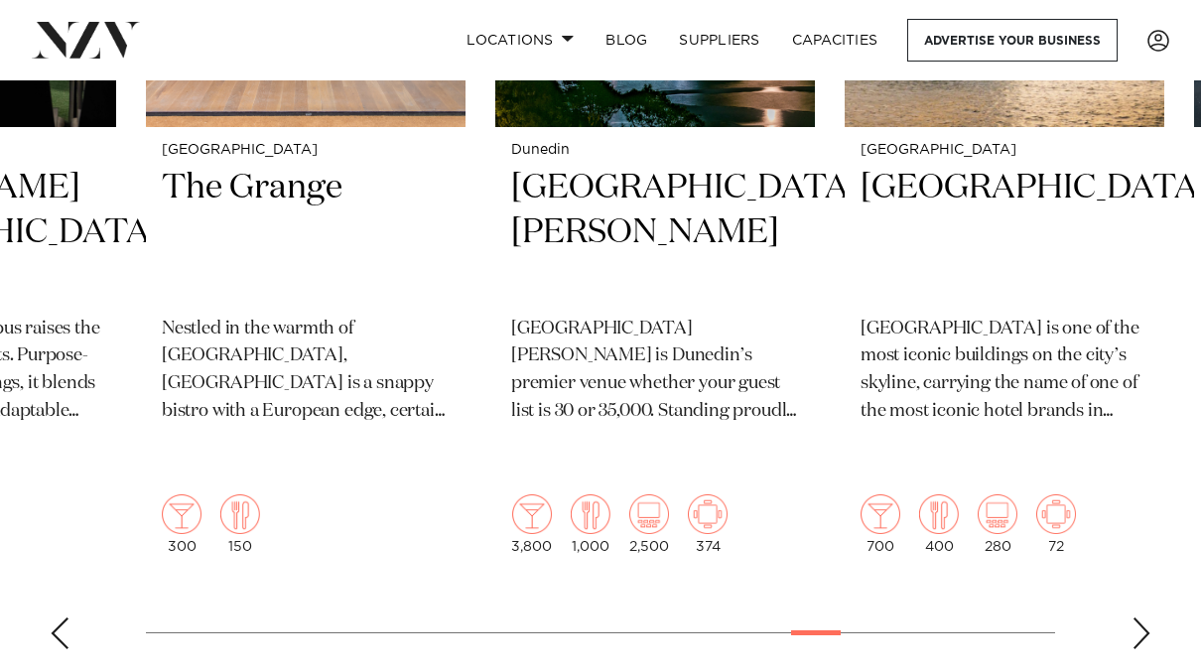
scroll to position [1042, 0]
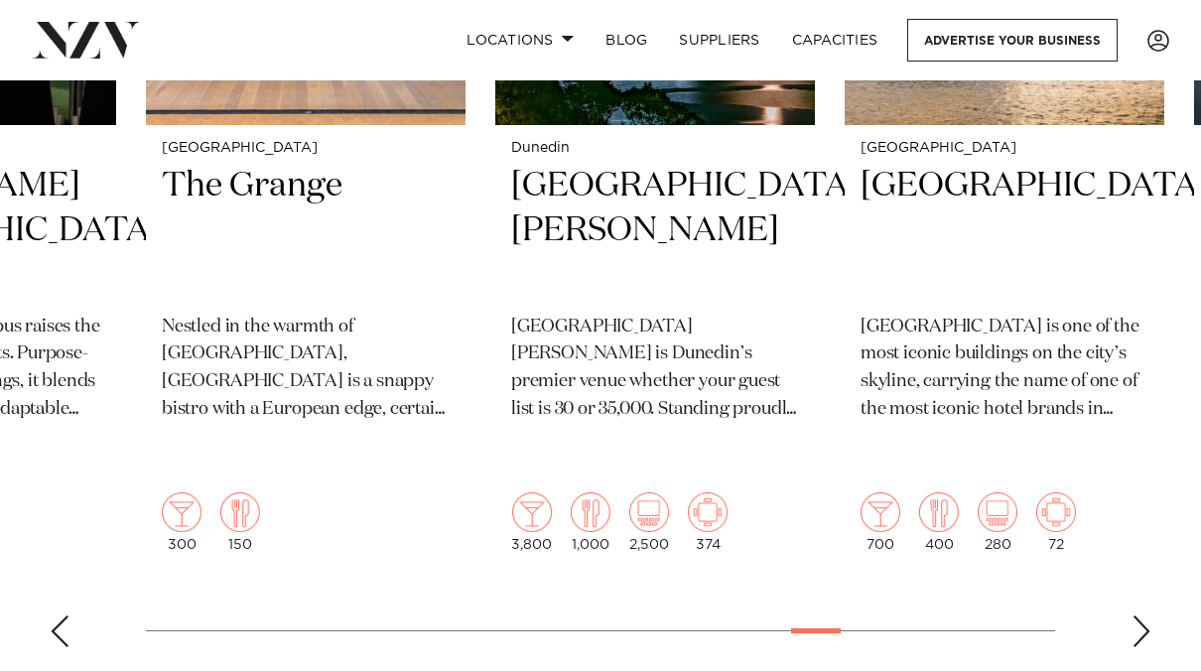
click at [1135, 615] on div "Next slide" at bounding box center [1141, 631] width 20 height 32
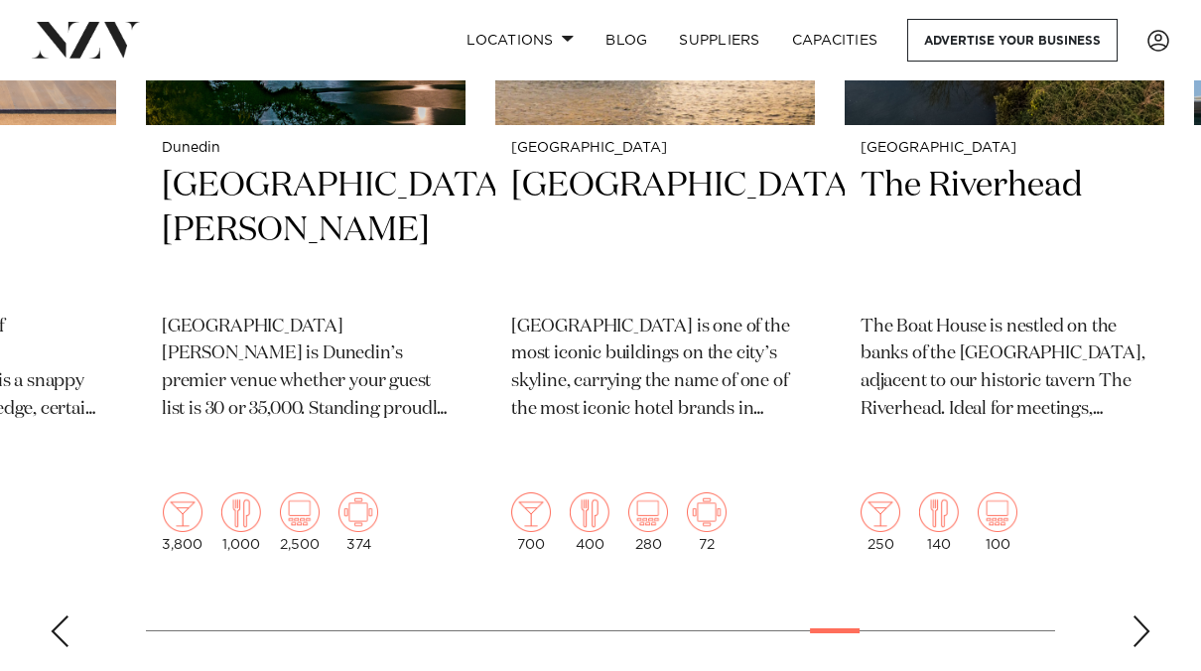
click at [1135, 615] on div "Next slide" at bounding box center [1141, 631] width 20 height 32
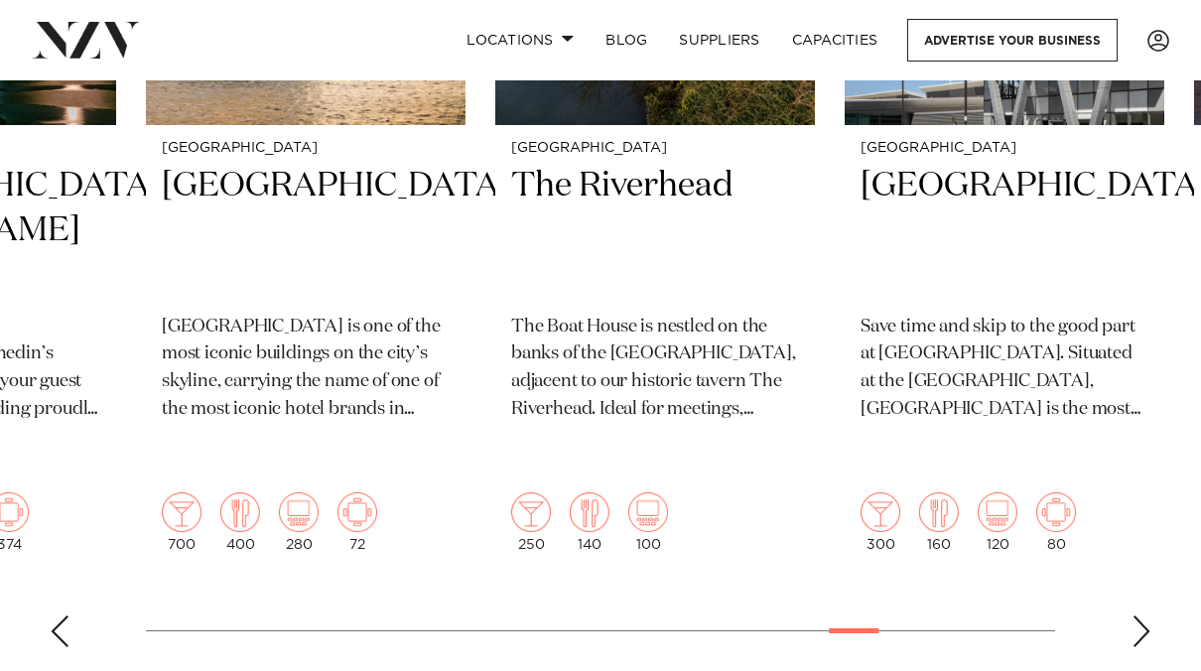
click at [1135, 615] on div "Next slide" at bounding box center [1141, 631] width 20 height 32
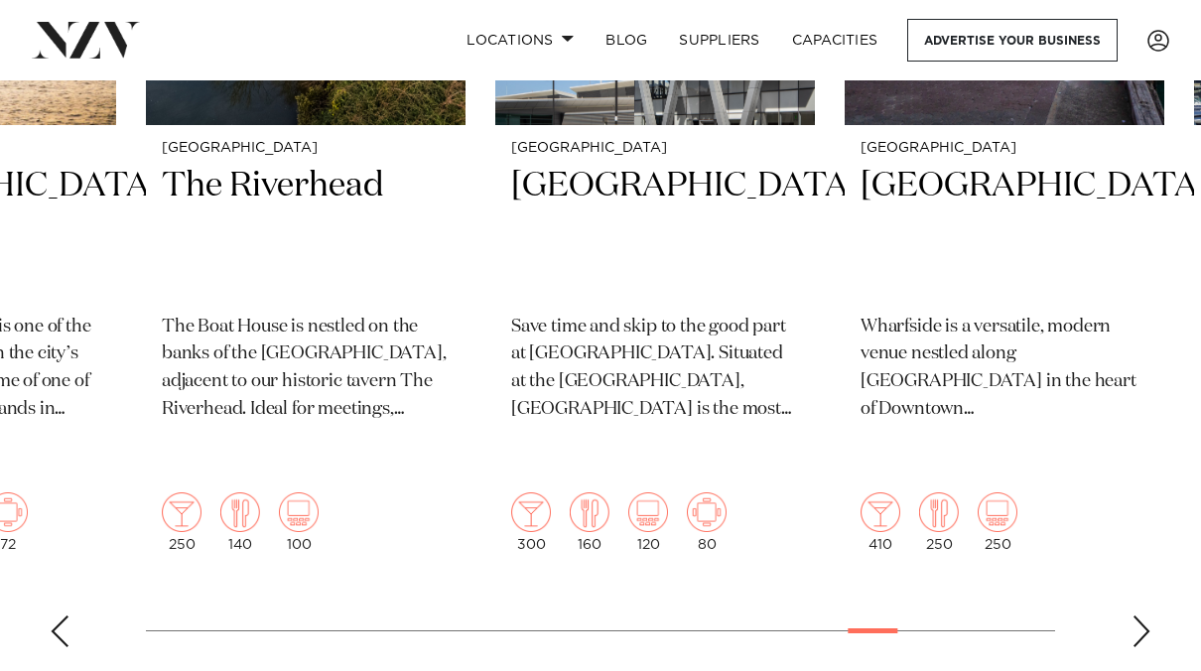
click at [1135, 615] on div "Next slide" at bounding box center [1141, 631] width 20 height 32
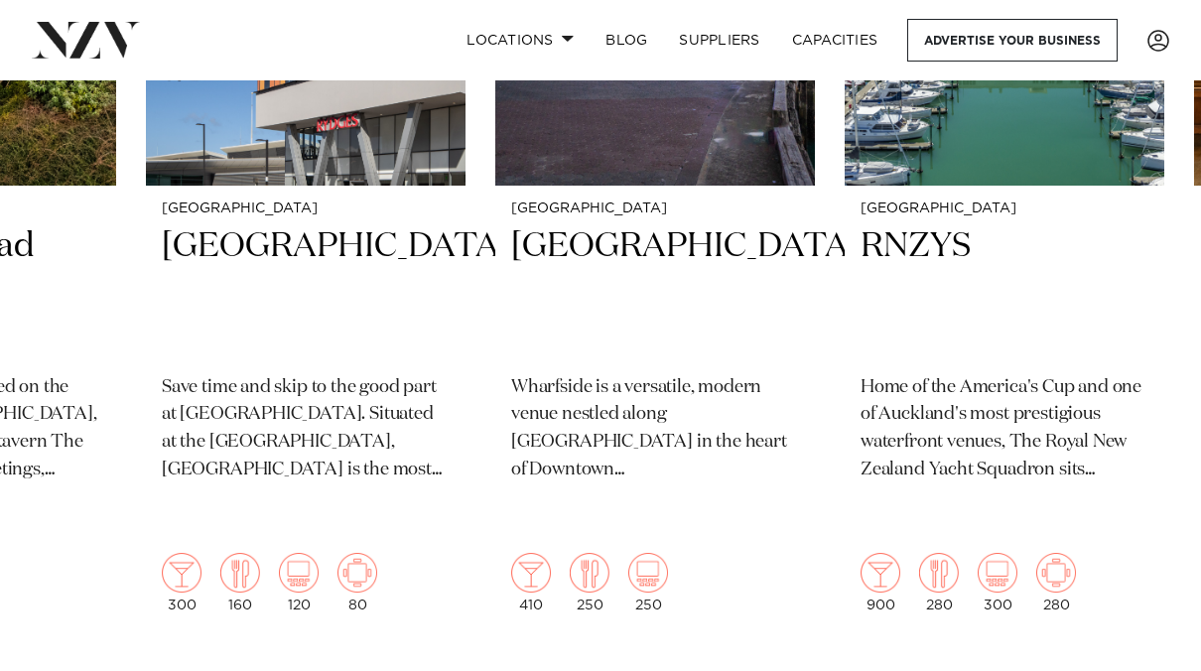
scroll to position [989, 0]
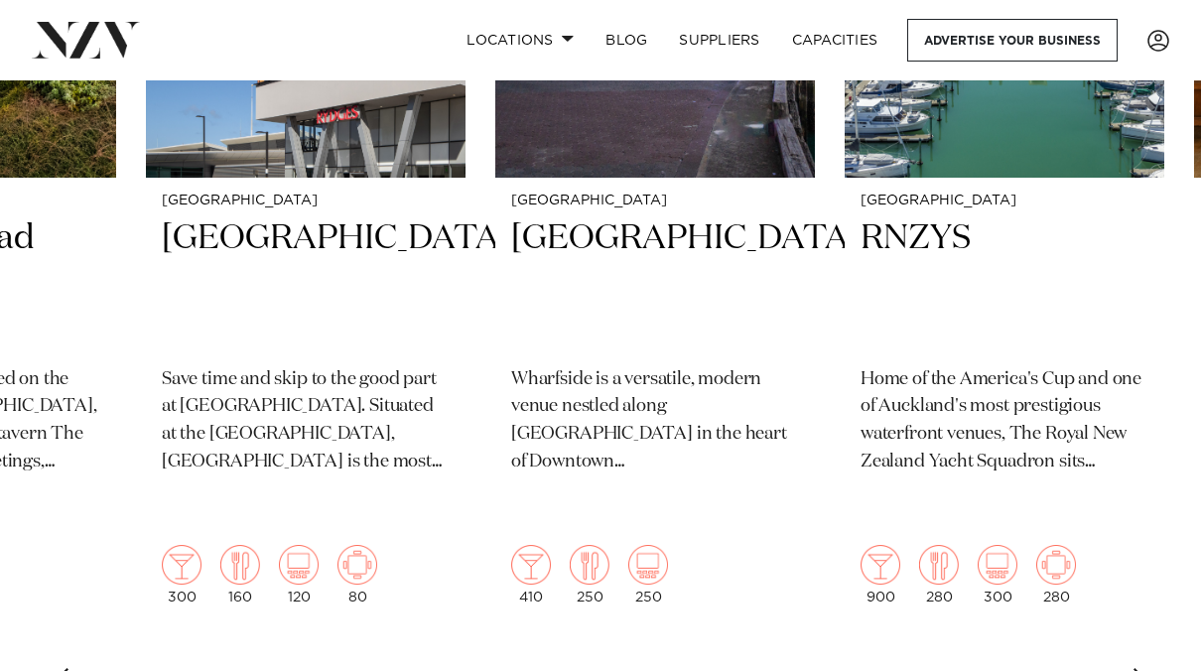
click at [59, 668] on div "Previous slide" at bounding box center [60, 684] width 20 height 32
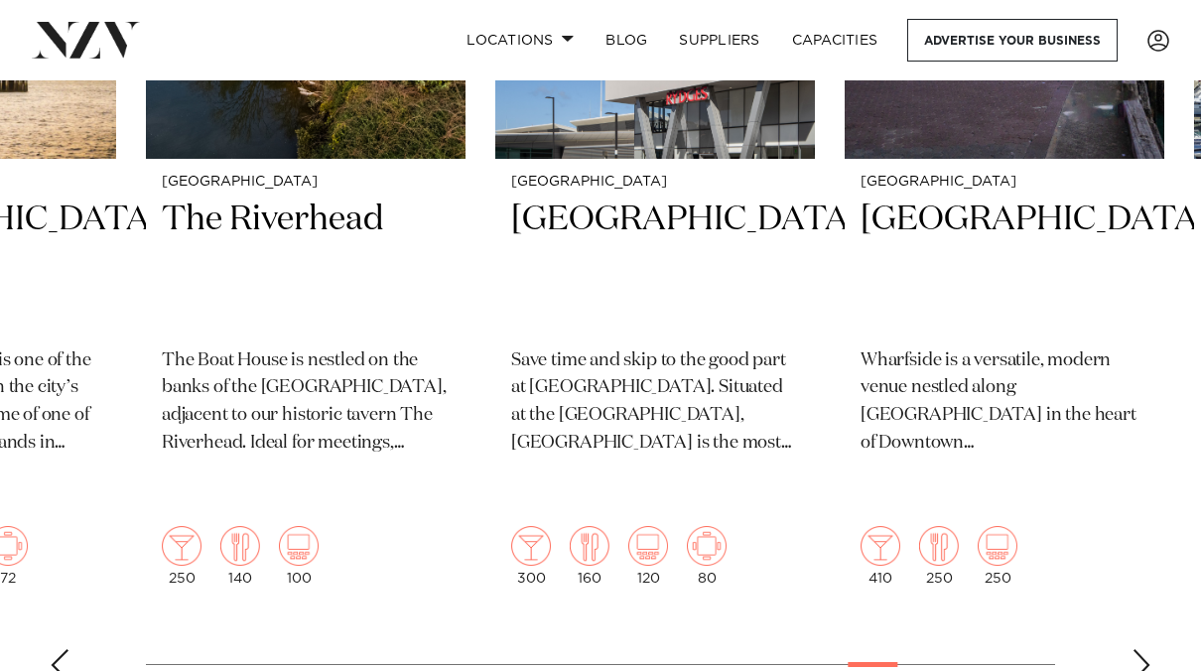
scroll to position [1011, 0]
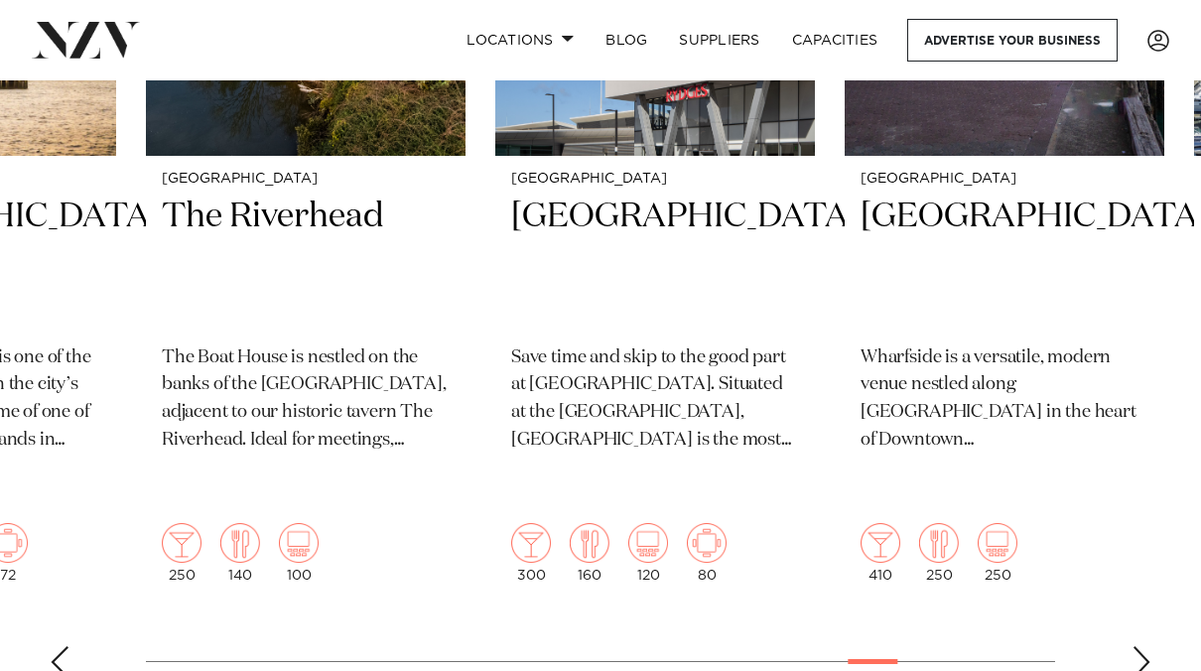
click at [1146, 646] on div "Next slide" at bounding box center [1141, 662] width 20 height 32
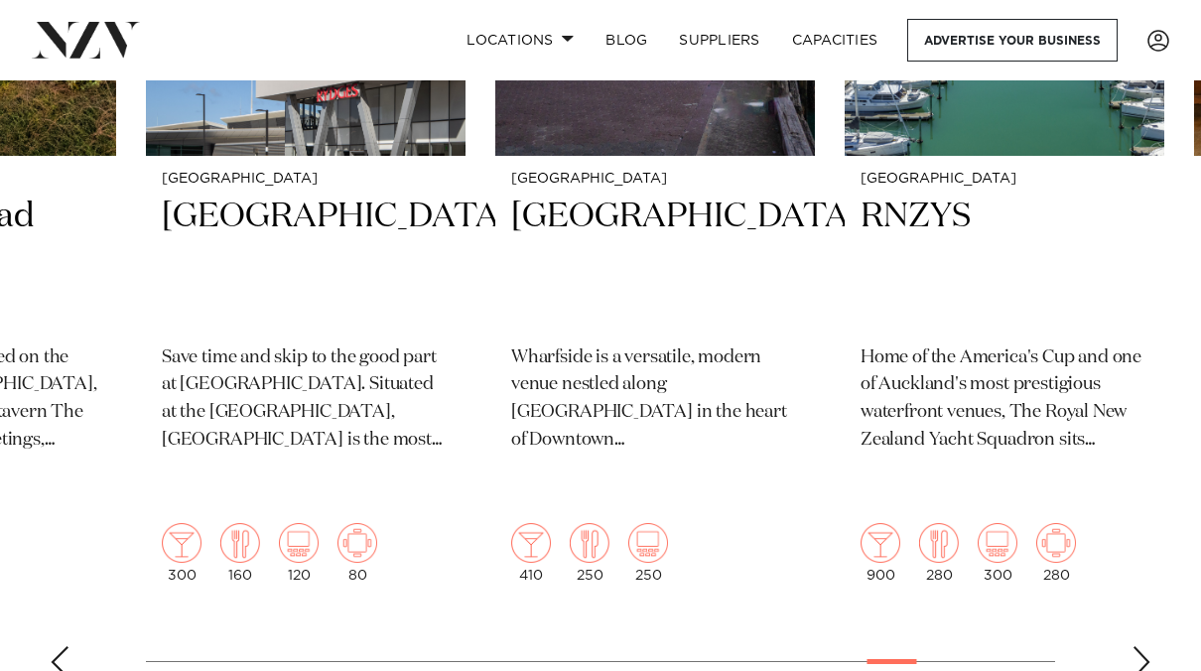
click at [1146, 646] on div "Next slide" at bounding box center [1141, 662] width 20 height 32
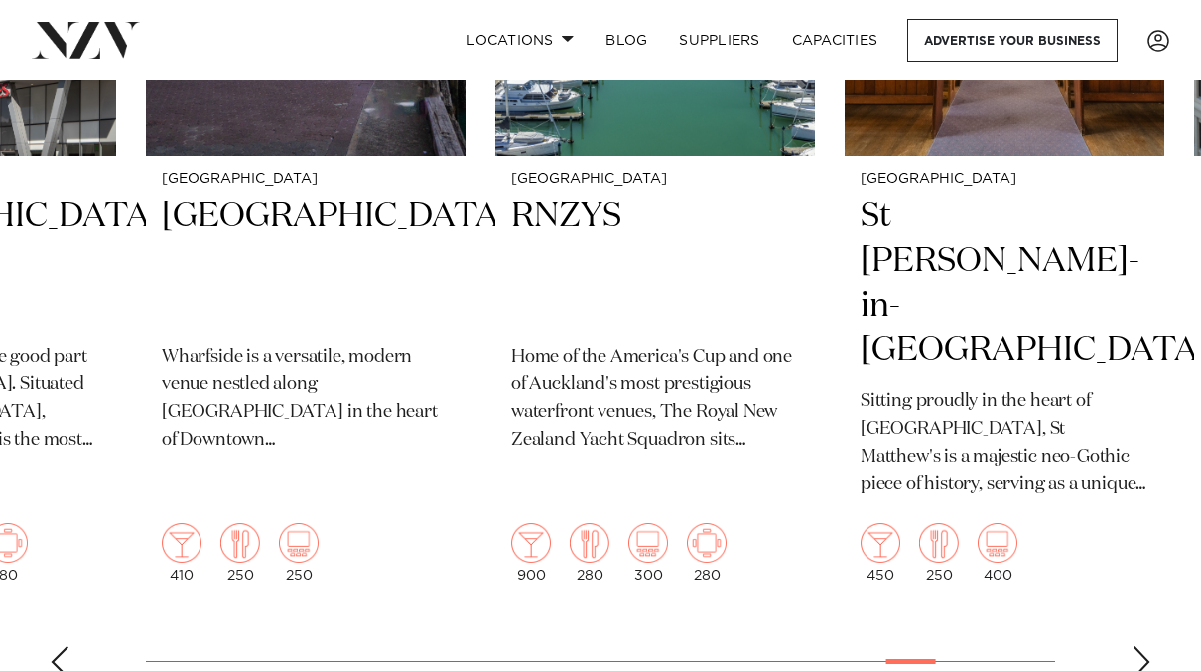
click at [1146, 646] on div "Next slide" at bounding box center [1141, 662] width 20 height 32
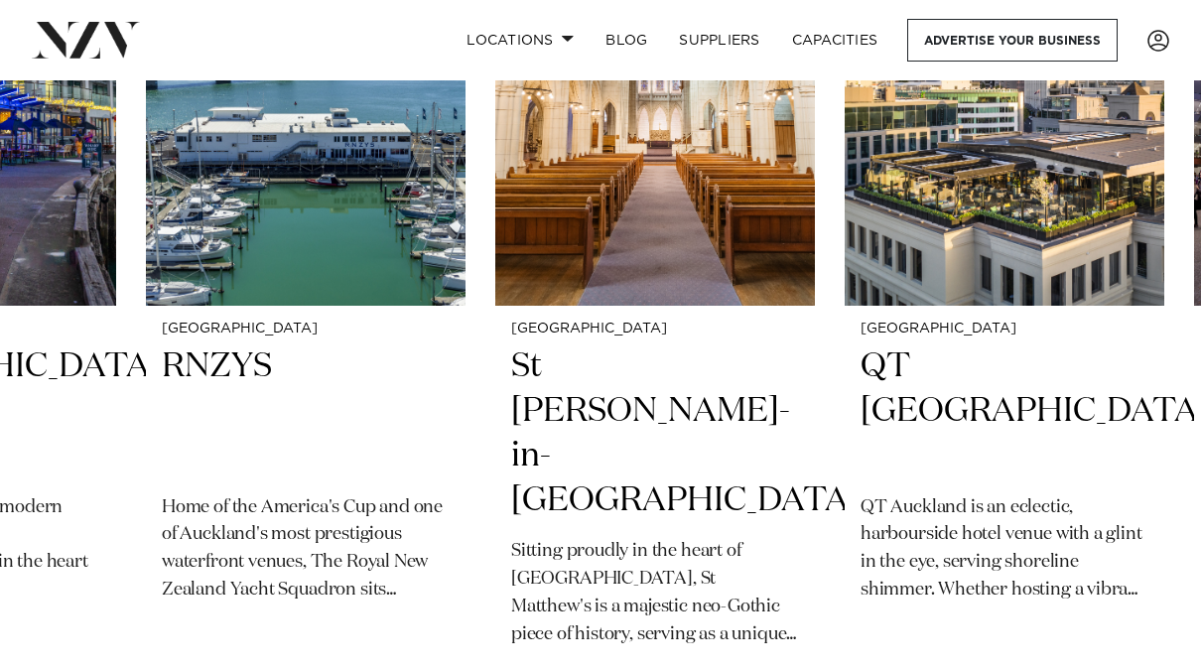
scroll to position [862, 0]
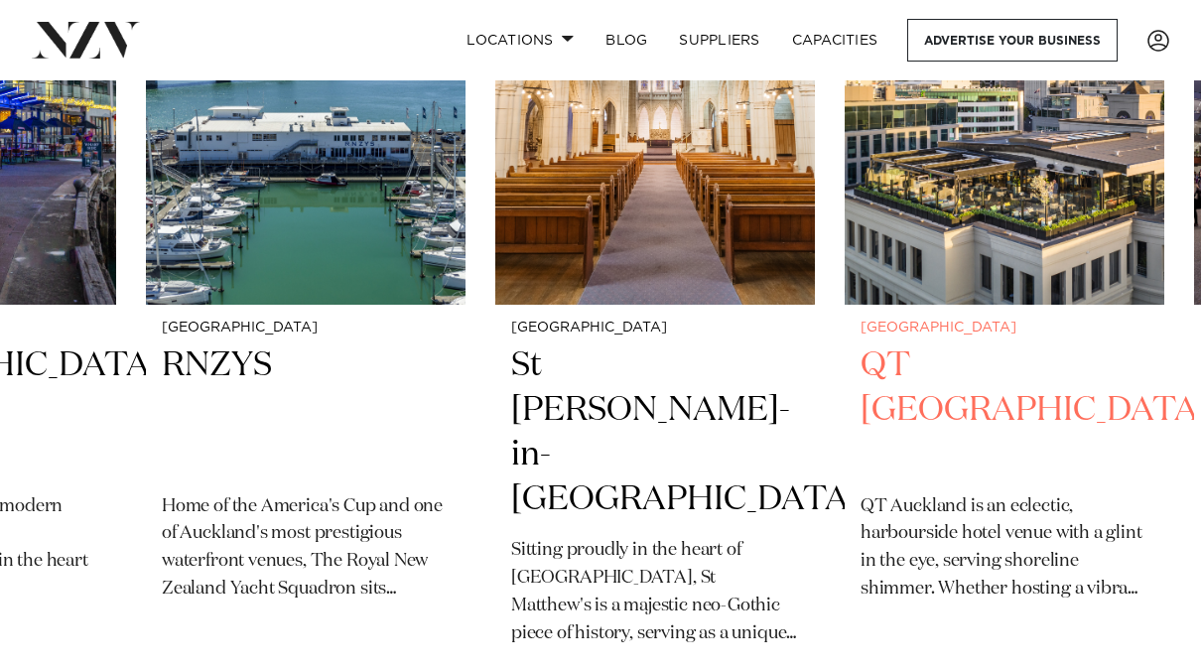
click at [960, 283] on img "43 / 48" at bounding box center [1005, 90] width 320 height 429
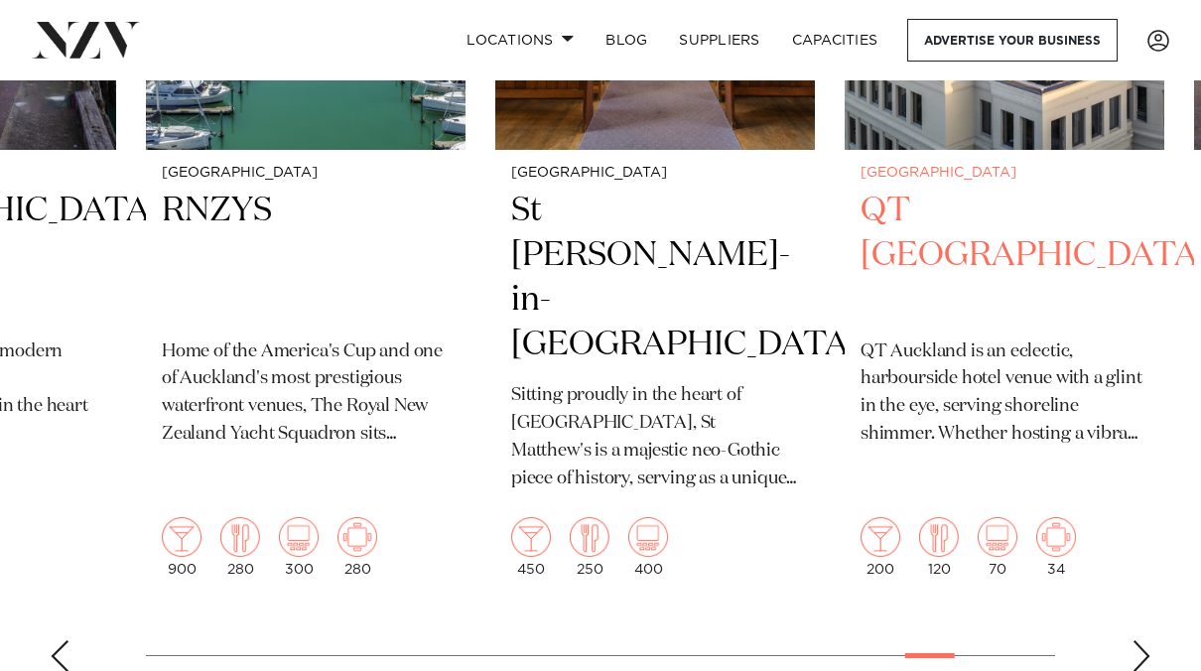
scroll to position [1019, 0]
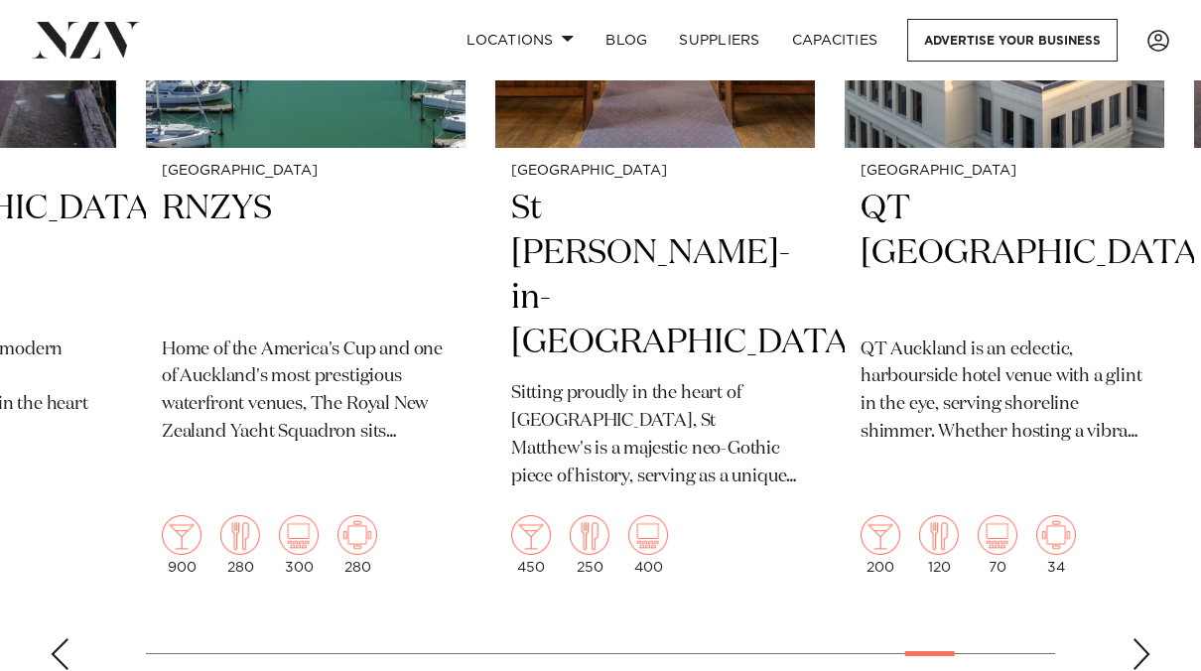
click at [1144, 638] on div "Next slide" at bounding box center [1141, 654] width 20 height 32
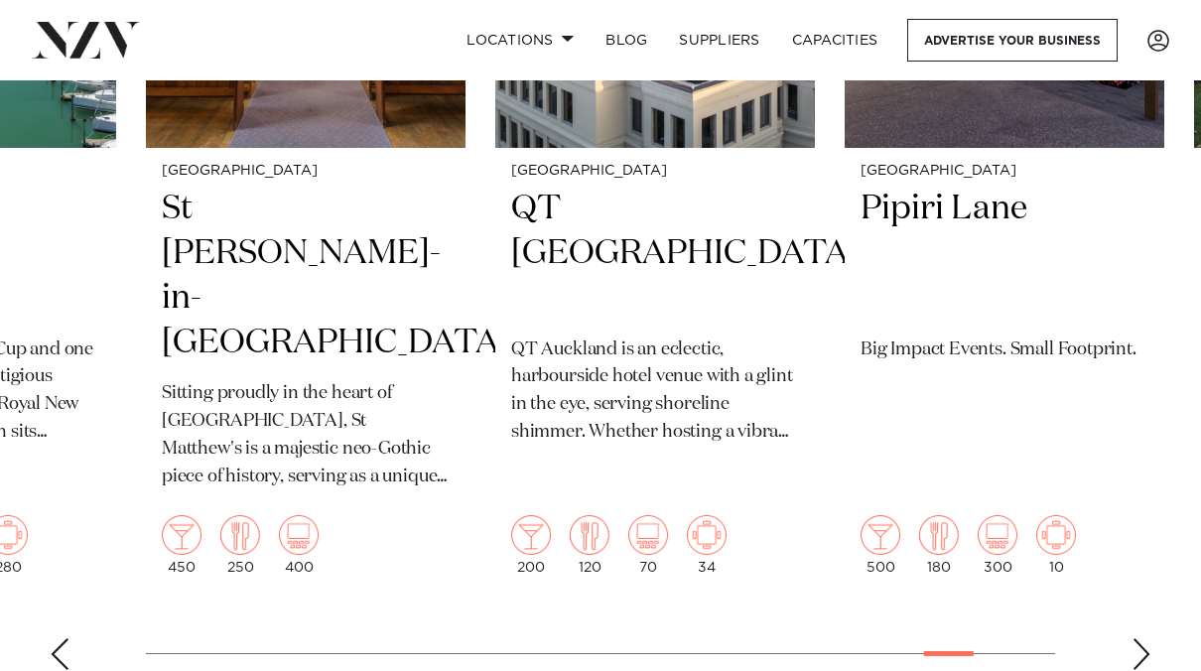
click at [1144, 638] on div "Next slide" at bounding box center [1141, 654] width 20 height 32
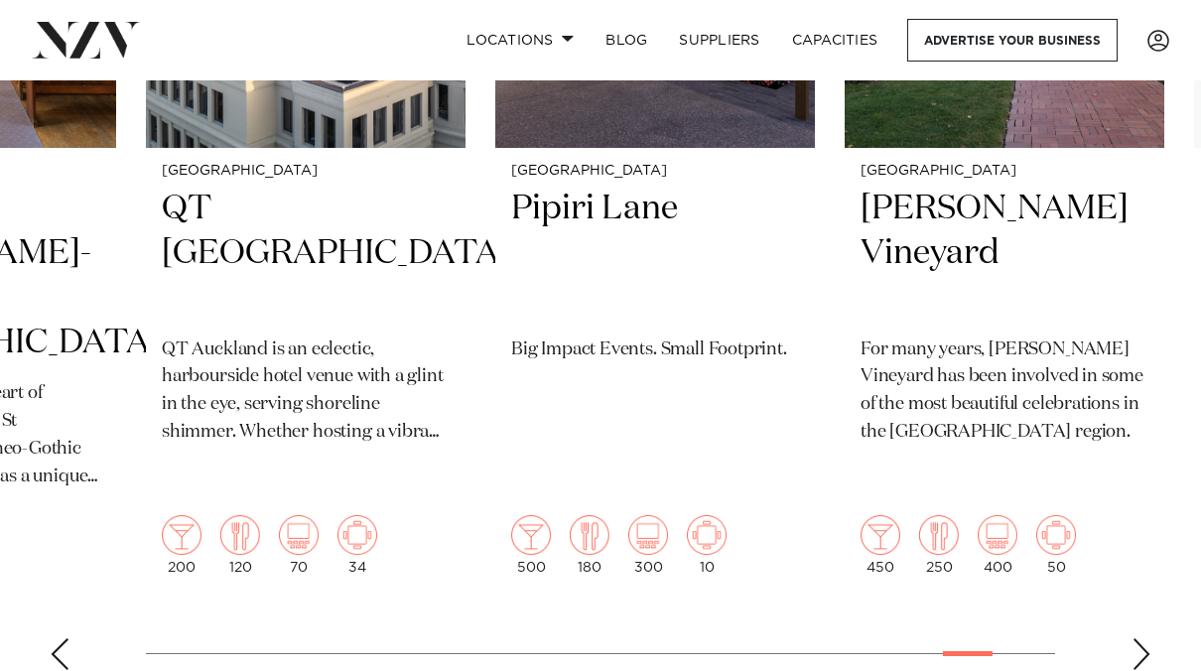
click at [1144, 638] on div "Next slide" at bounding box center [1141, 654] width 20 height 32
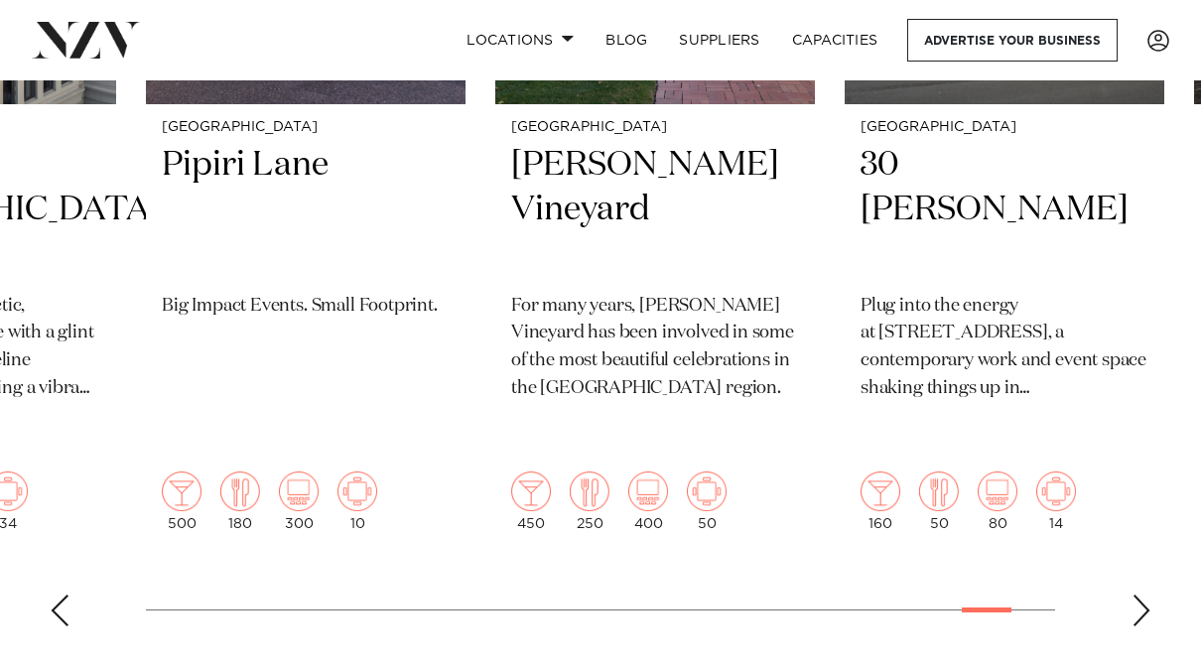
scroll to position [1062, 0]
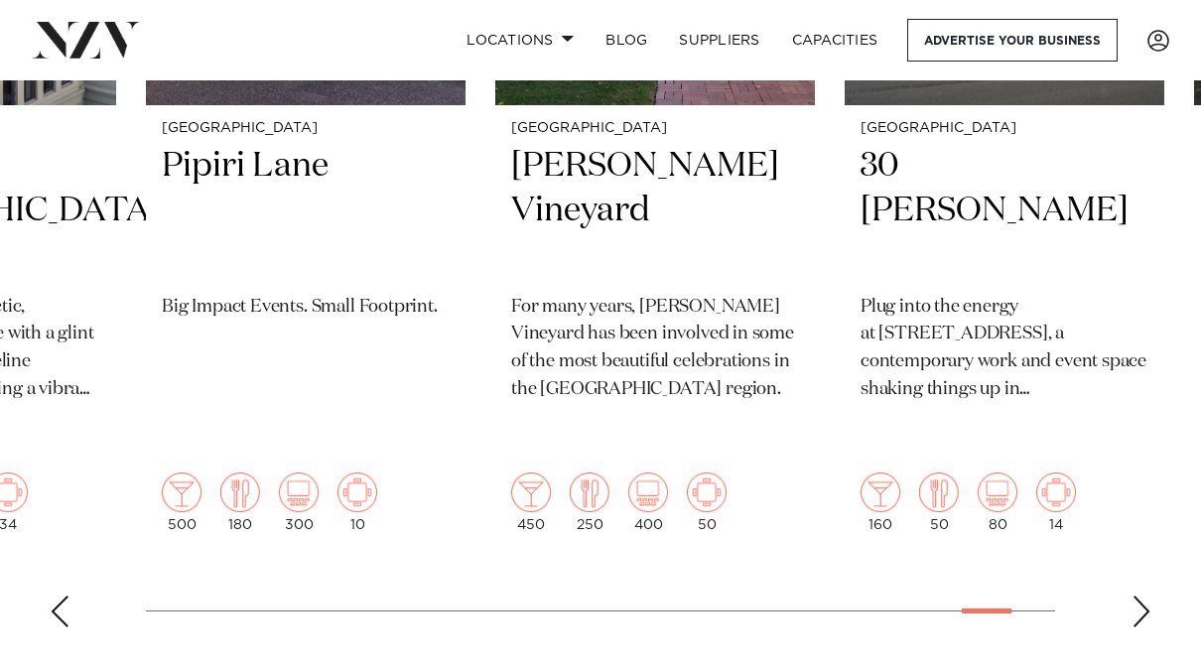
click at [1142, 595] on div "Next slide" at bounding box center [1141, 611] width 20 height 32
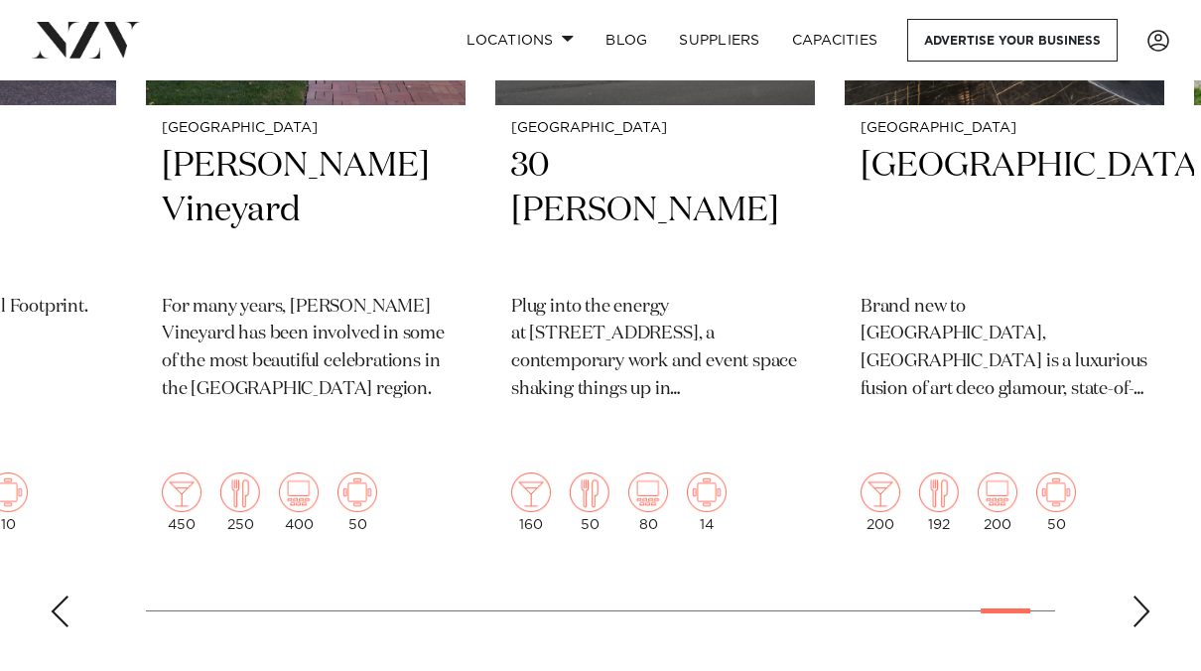
click at [1142, 595] on div "Next slide" at bounding box center [1141, 611] width 20 height 32
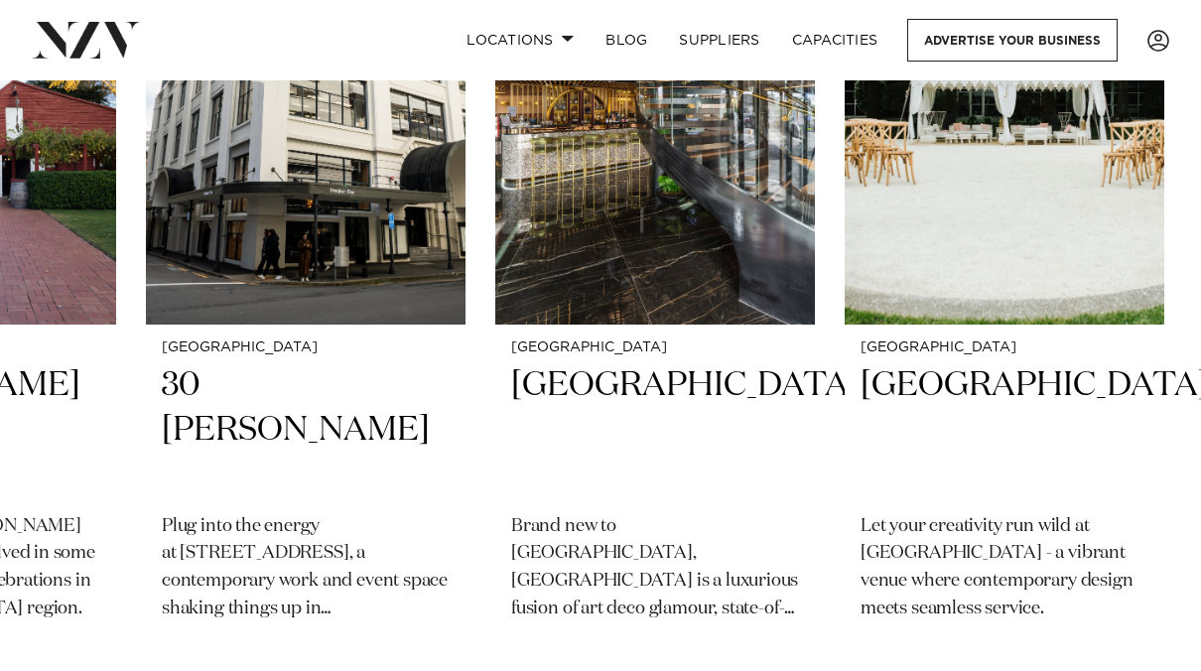
scroll to position [1181, 0]
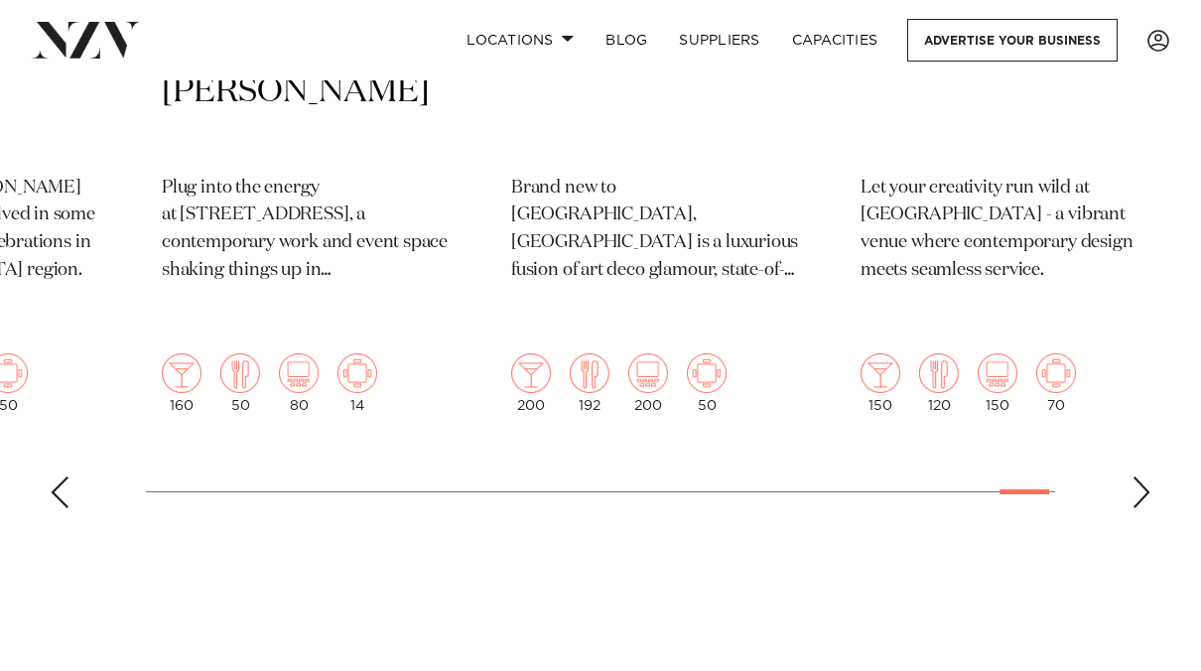
click at [1136, 476] on div "Next slide" at bounding box center [1141, 492] width 20 height 32
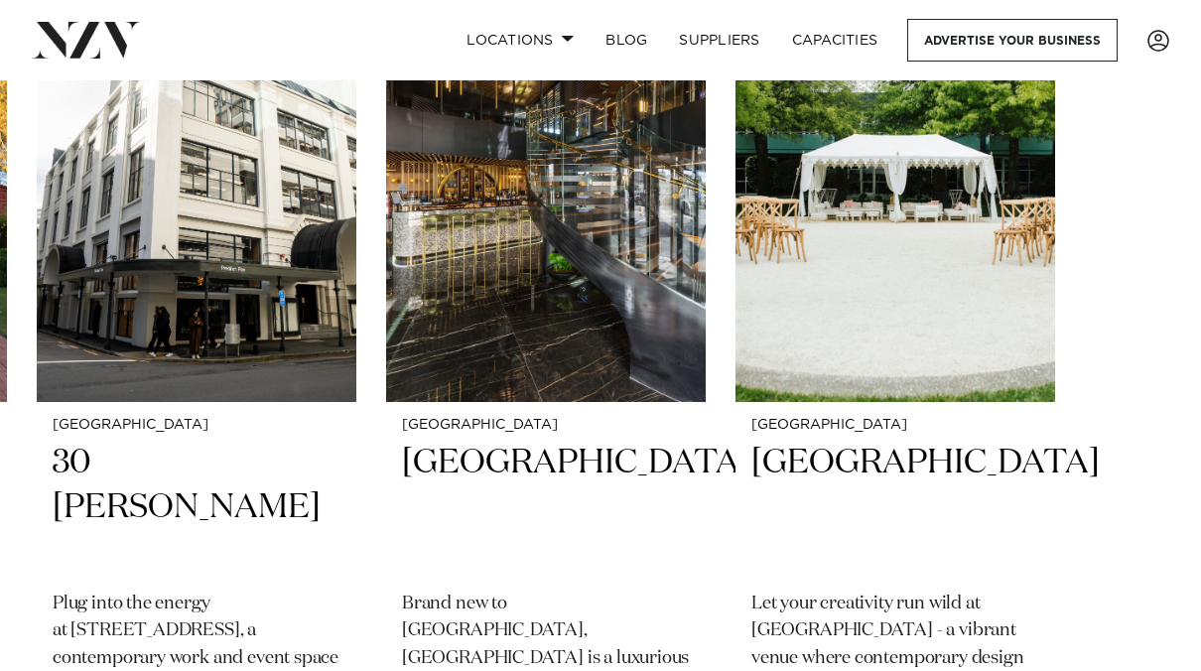
scroll to position [766, 0]
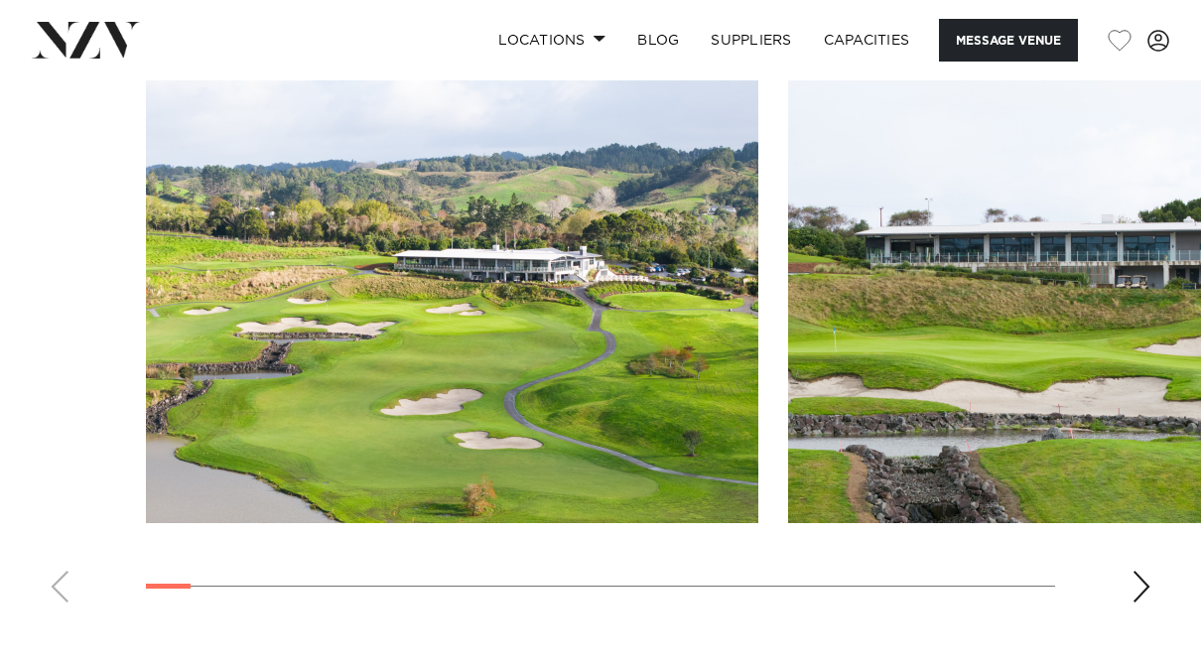
scroll to position [1857, 0]
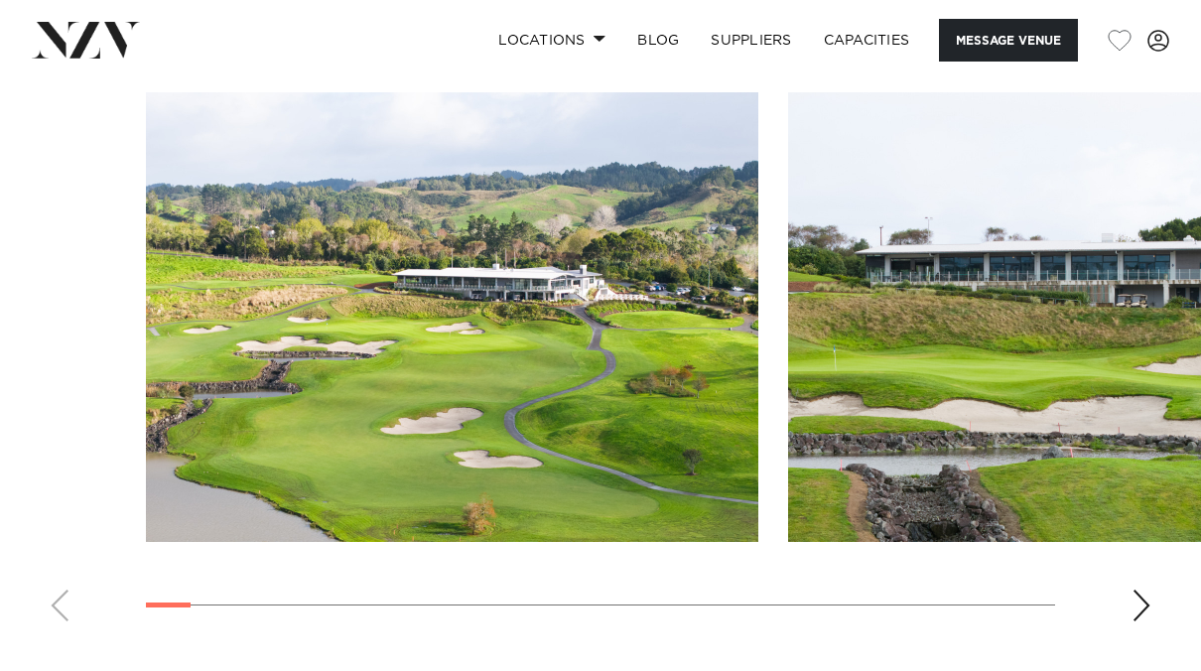
click at [1145, 590] on div "Next slide" at bounding box center [1141, 606] width 20 height 32
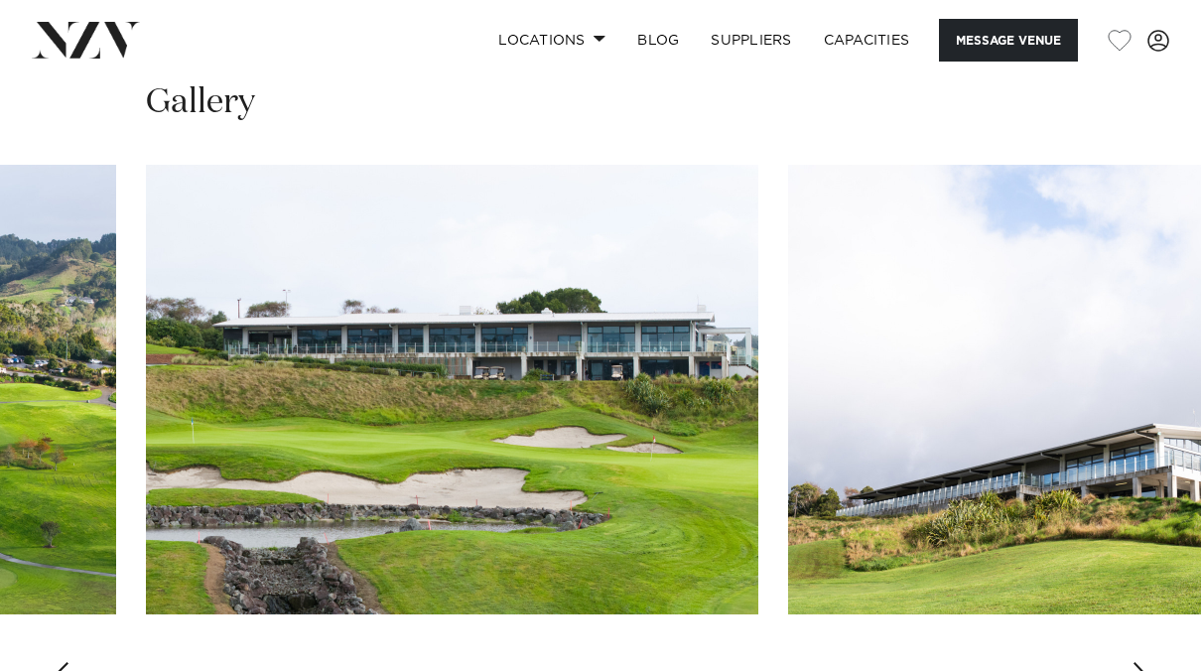
scroll to position [1773, 0]
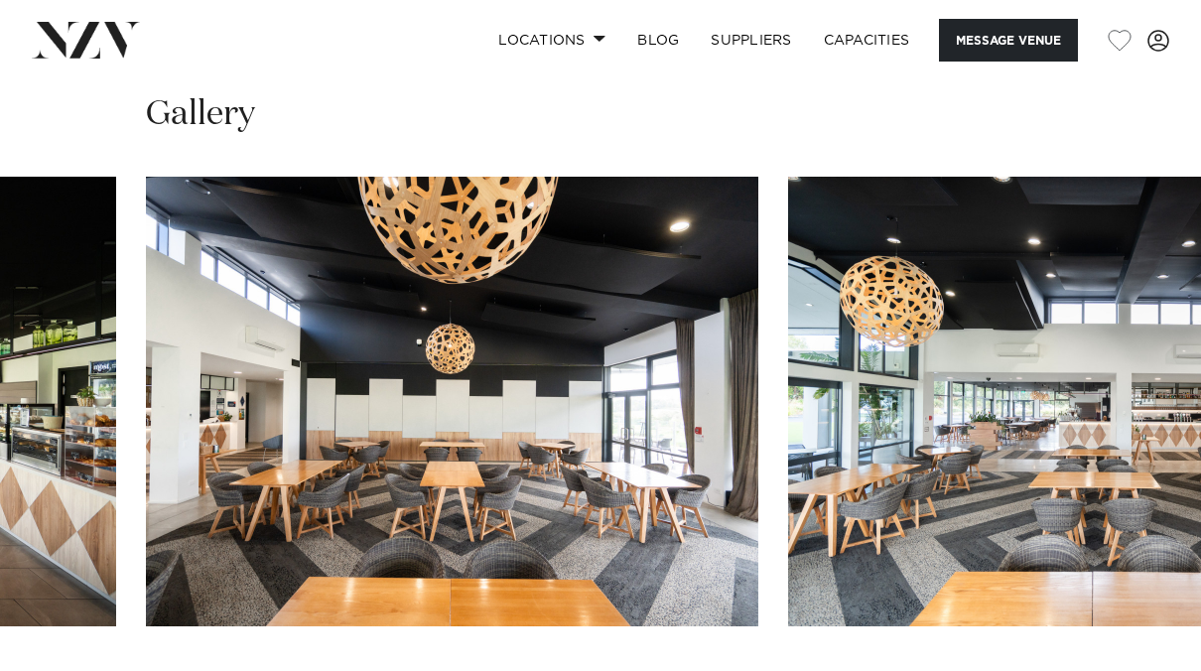
click at [1130, 636] on swiper-container at bounding box center [600, 449] width 1201 height 545
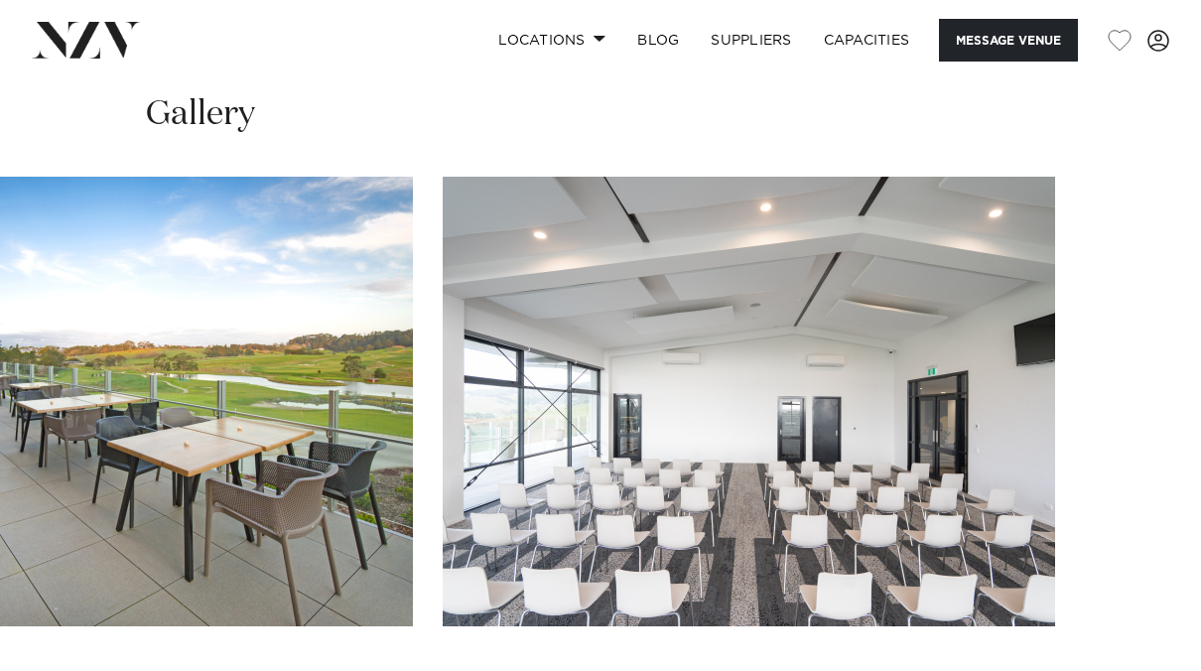
click at [1134, 618] on swiper-container at bounding box center [600, 449] width 1201 height 545
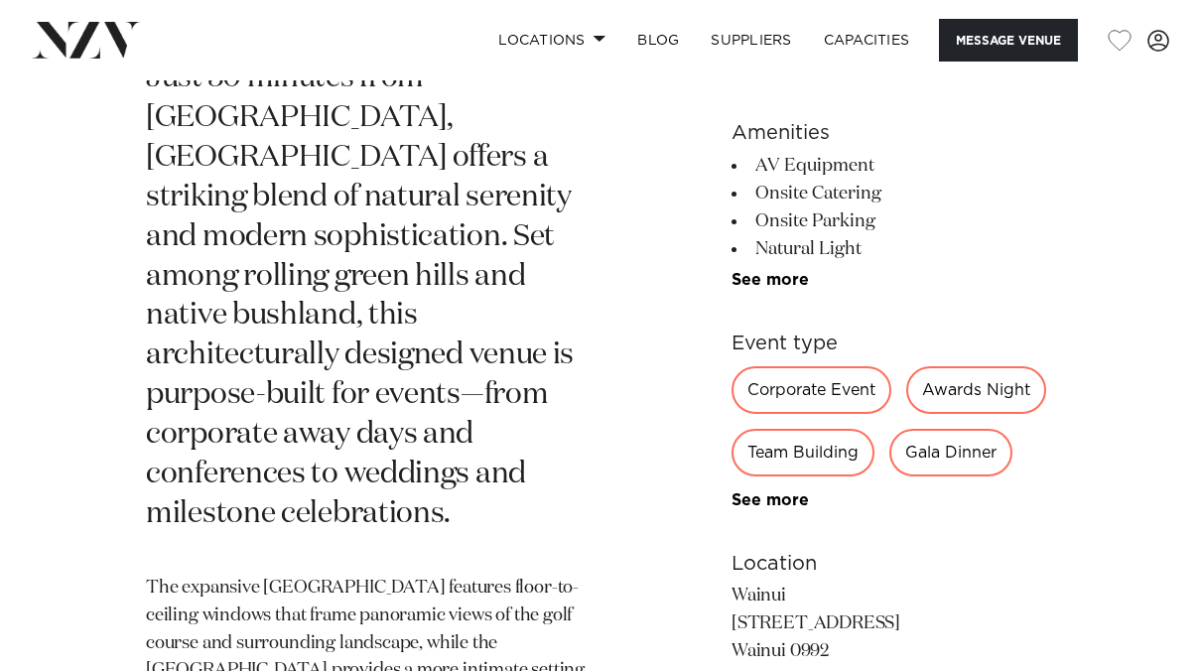
scroll to position [760, 0]
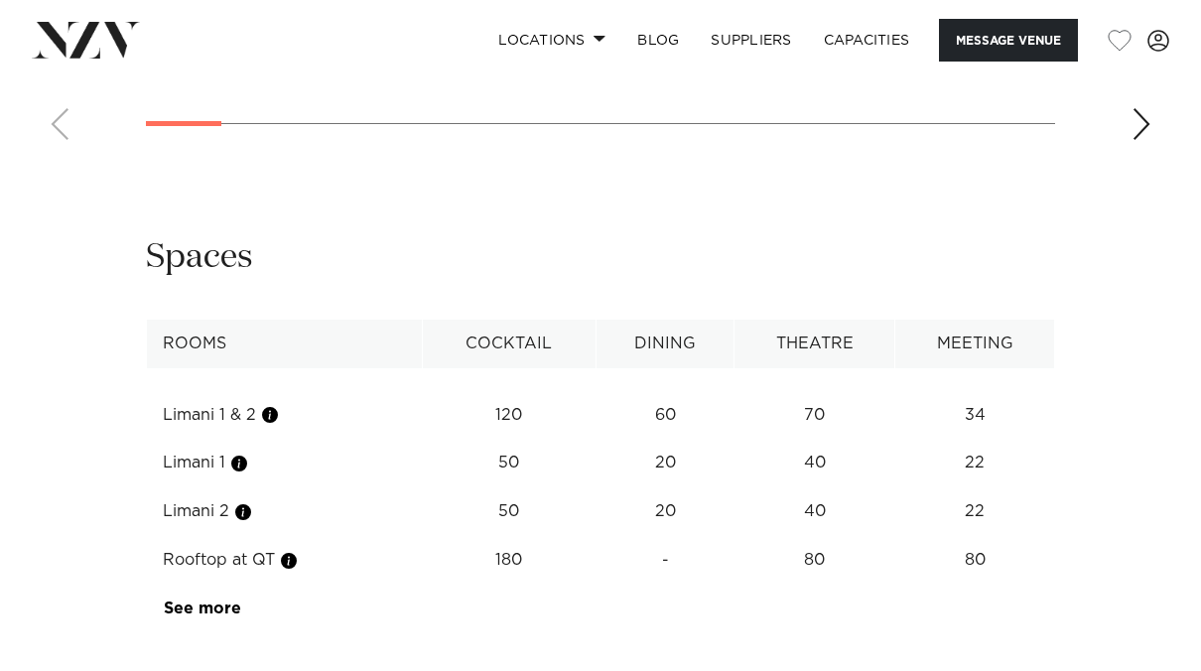
scroll to position [3132, 0]
click at [1140, 141] on div "Next slide" at bounding box center [1141, 125] width 20 height 32
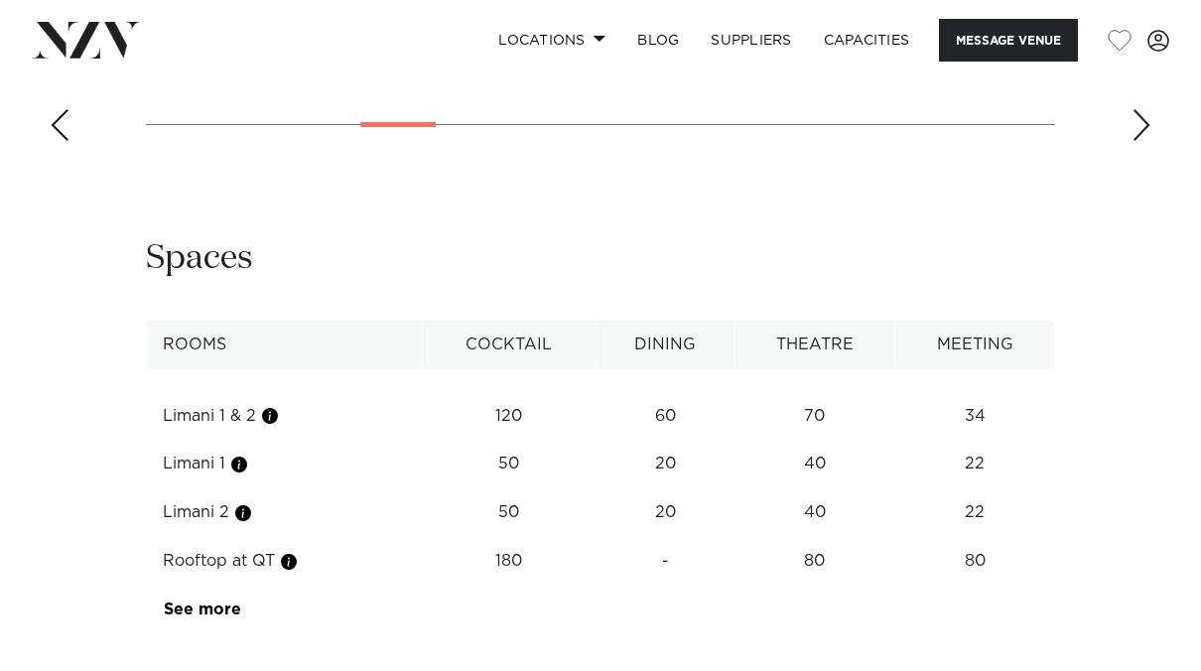
click at [1140, 141] on div "Next slide" at bounding box center [1141, 125] width 20 height 32
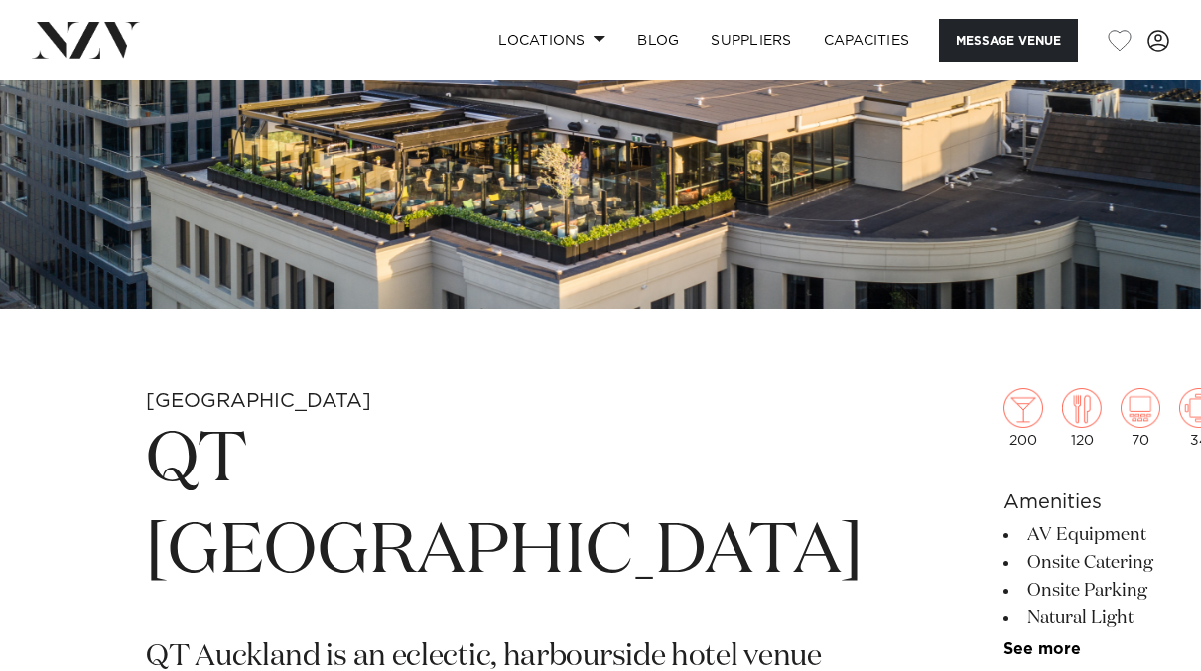
scroll to position [402, 0]
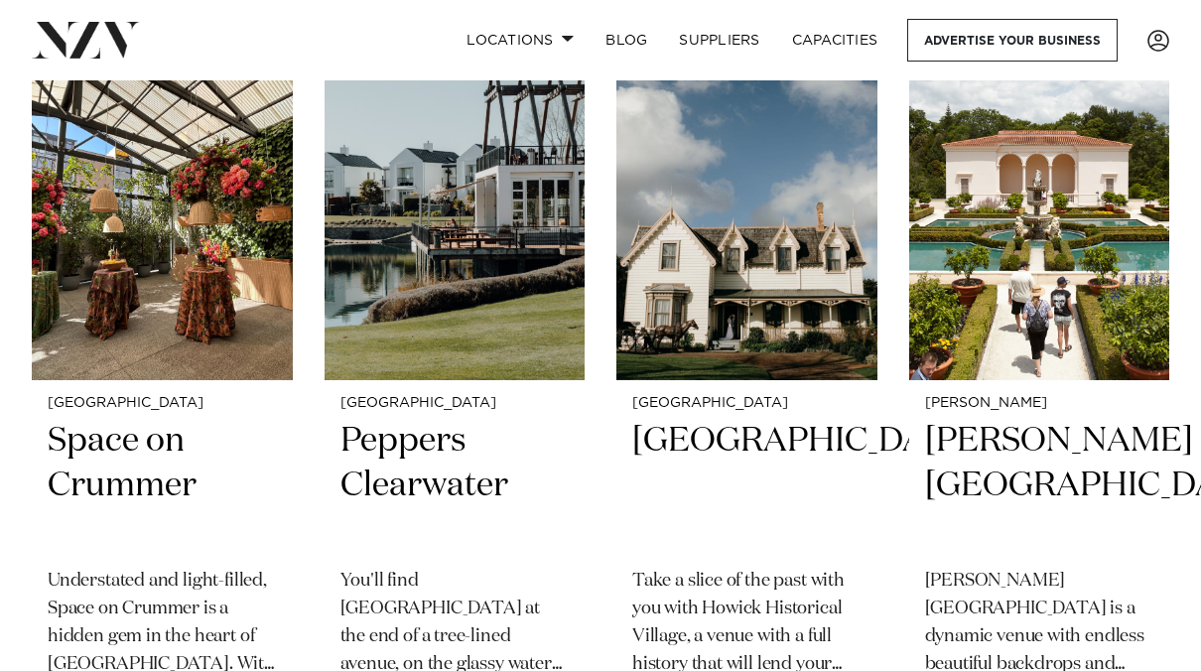
scroll to position [4398, 0]
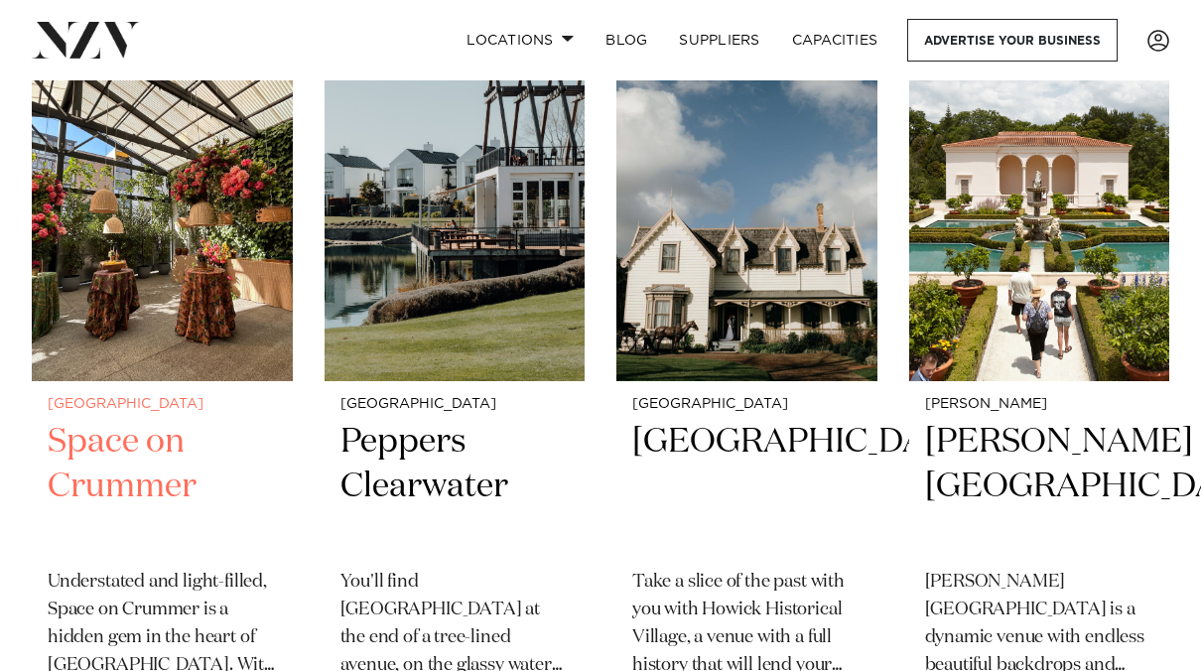
click at [136, 508] on h2 "Space on Crummer" at bounding box center [162, 487] width 229 height 134
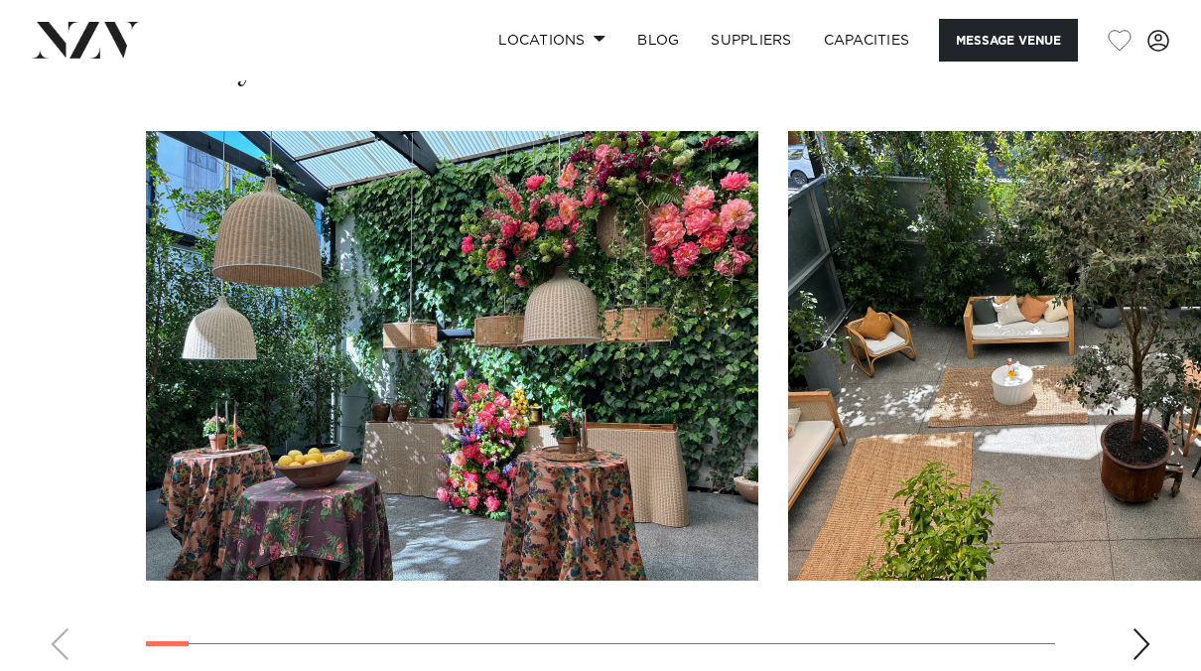
scroll to position [1859, 0]
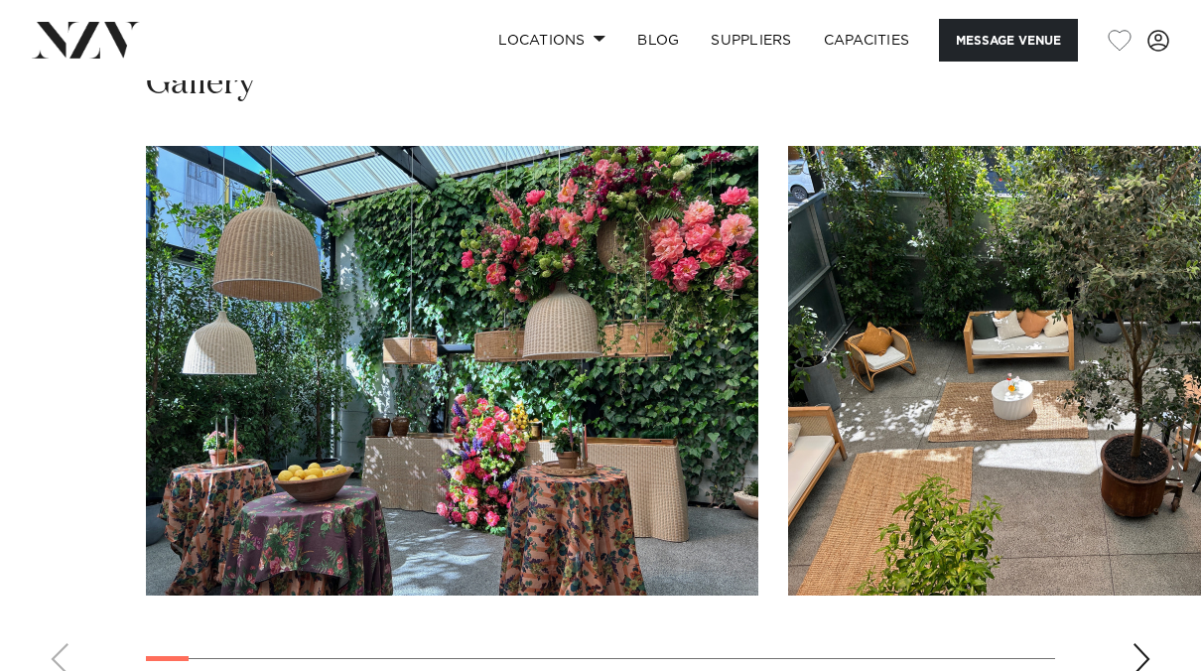
click at [1137, 643] on div "Next slide" at bounding box center [1141, 659] width 20 height 32
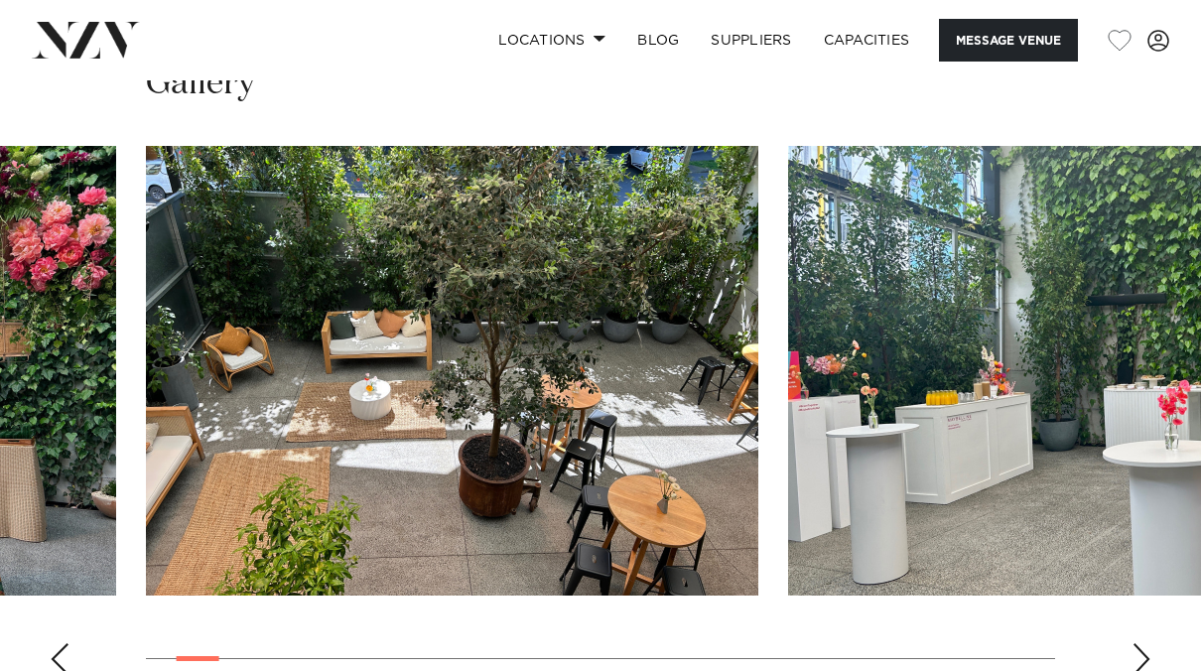
click at [1137, 643] on div "Next slide" at bounding box center [1141, 659] width 20 height 32
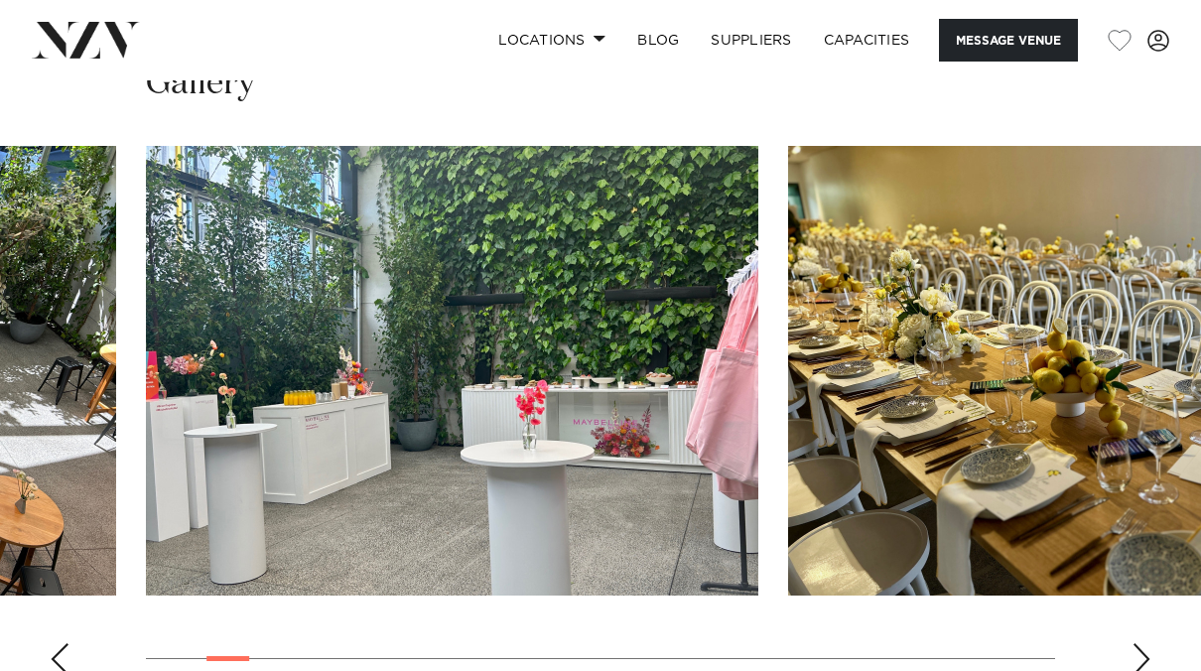
click at [1137, 643] on div "Next slide" at bounding box center [1141, 659] width 20 height 32
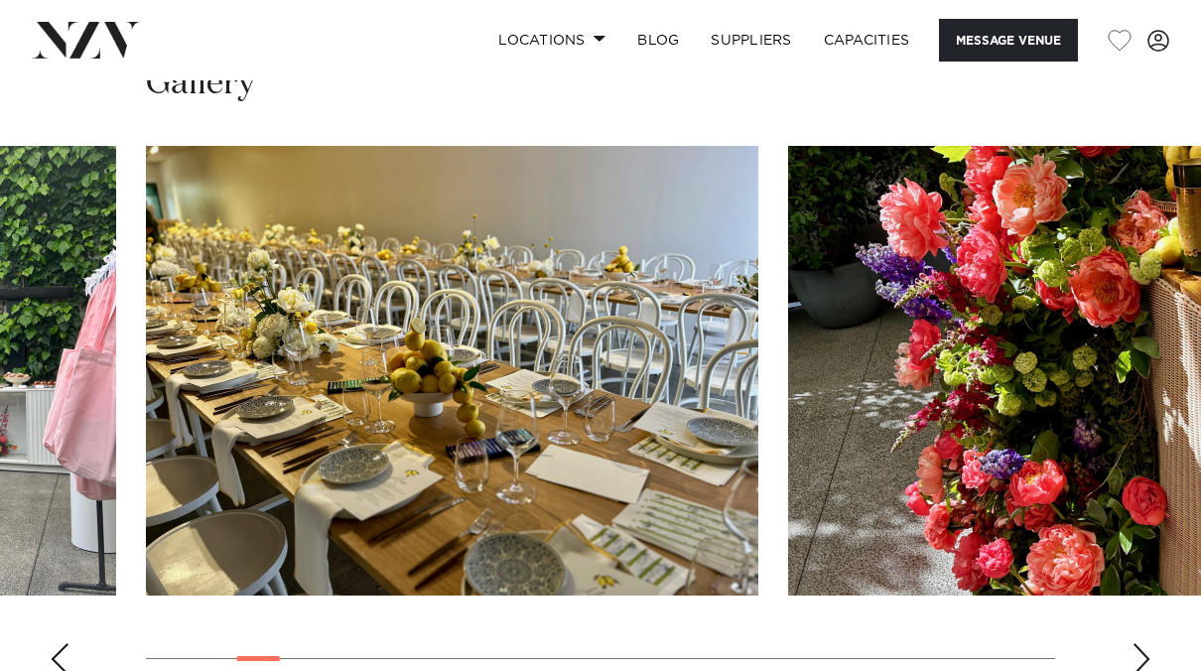
click at [1137, 643] on div "Next slide" at bounding box center [1141, 659] width 20 height 32
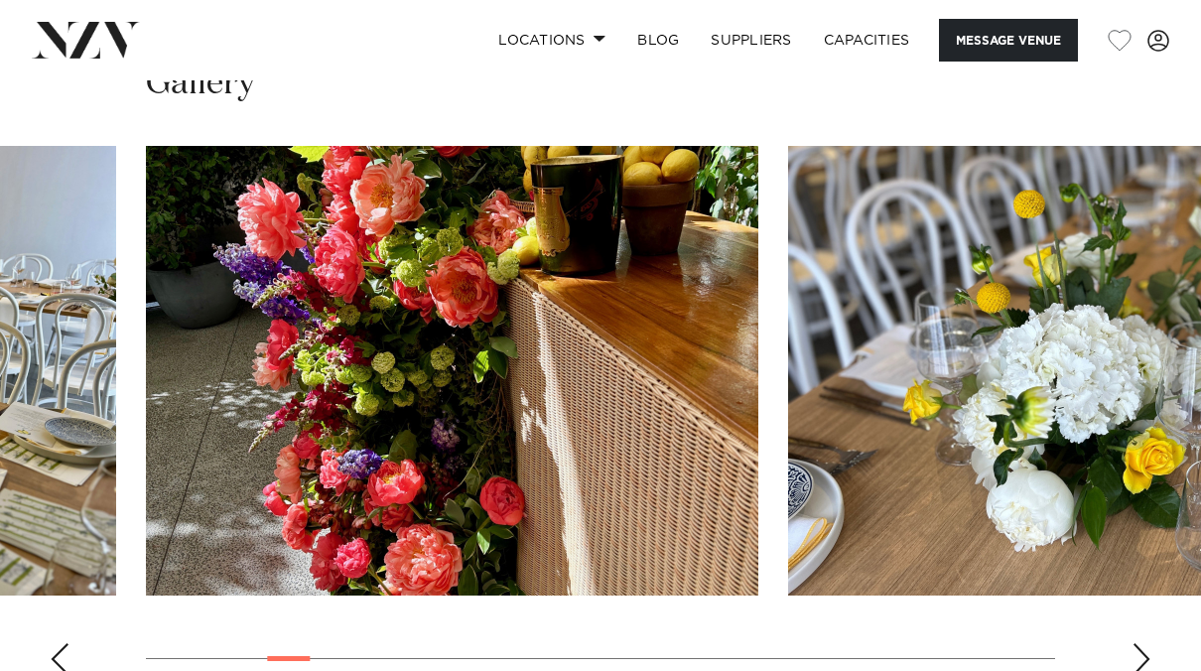
click at [1137, 643] on div "Next slide" at bounding box center [1141, 659] width 20 height 32
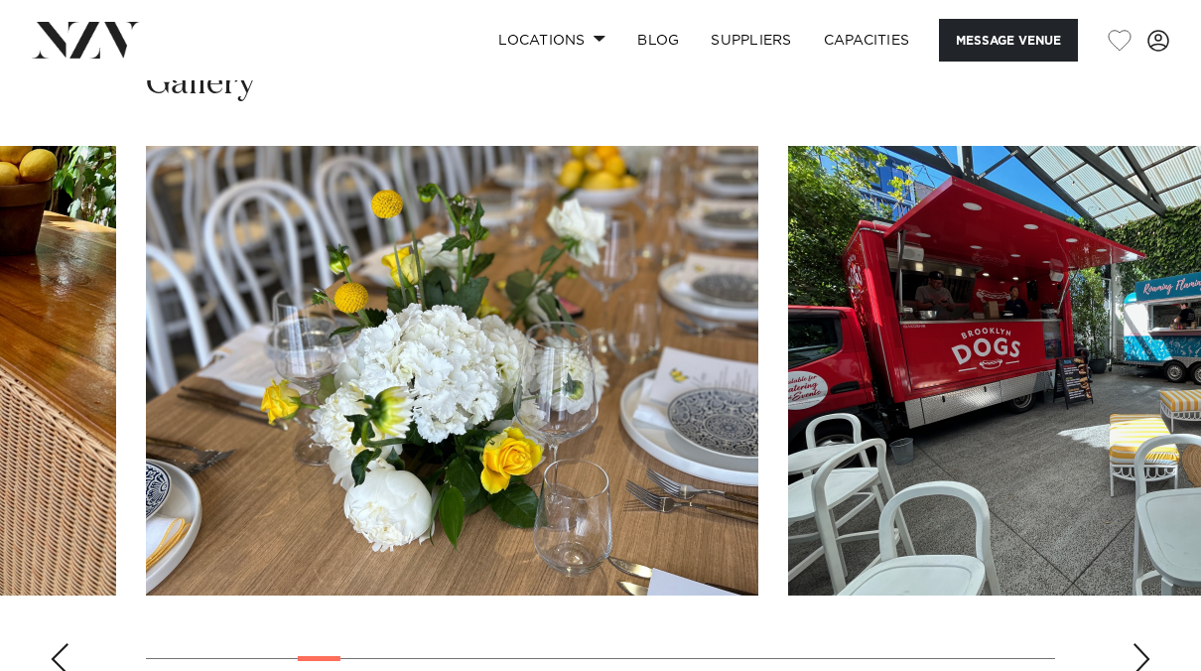
click at [1137, 643] on div "Next slide" at bounding box center [1141, 659] width 20 height 32
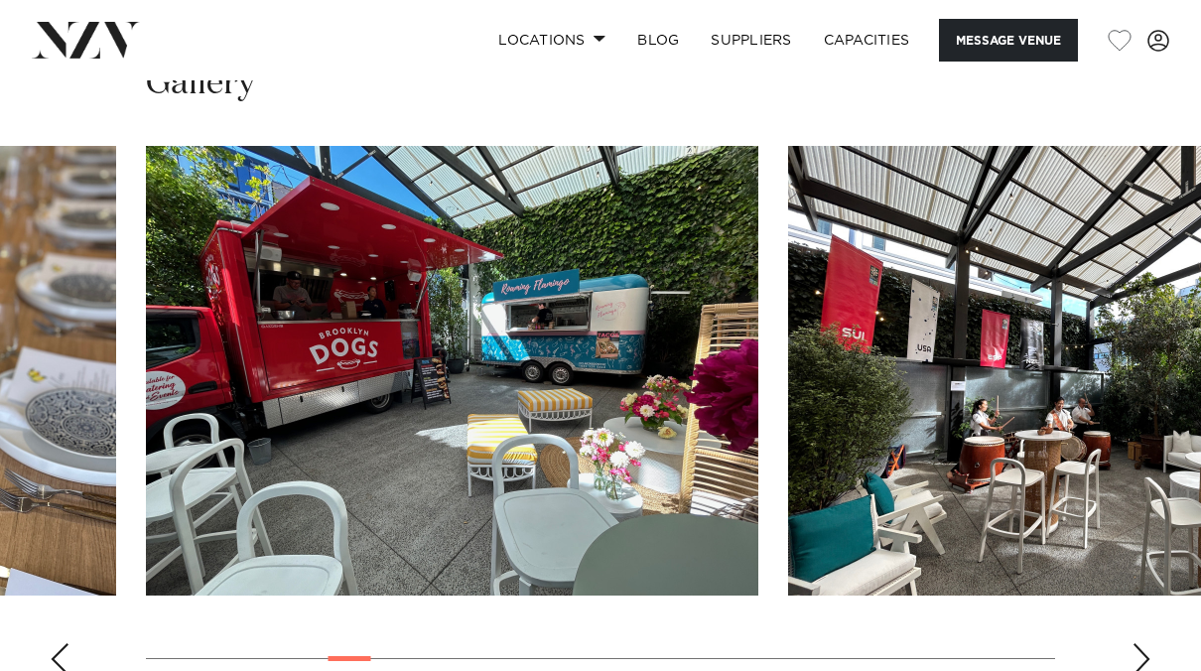
click at [1137, 643] on div "Next slide" at bounding box center [1141, 659] width 20 height 32
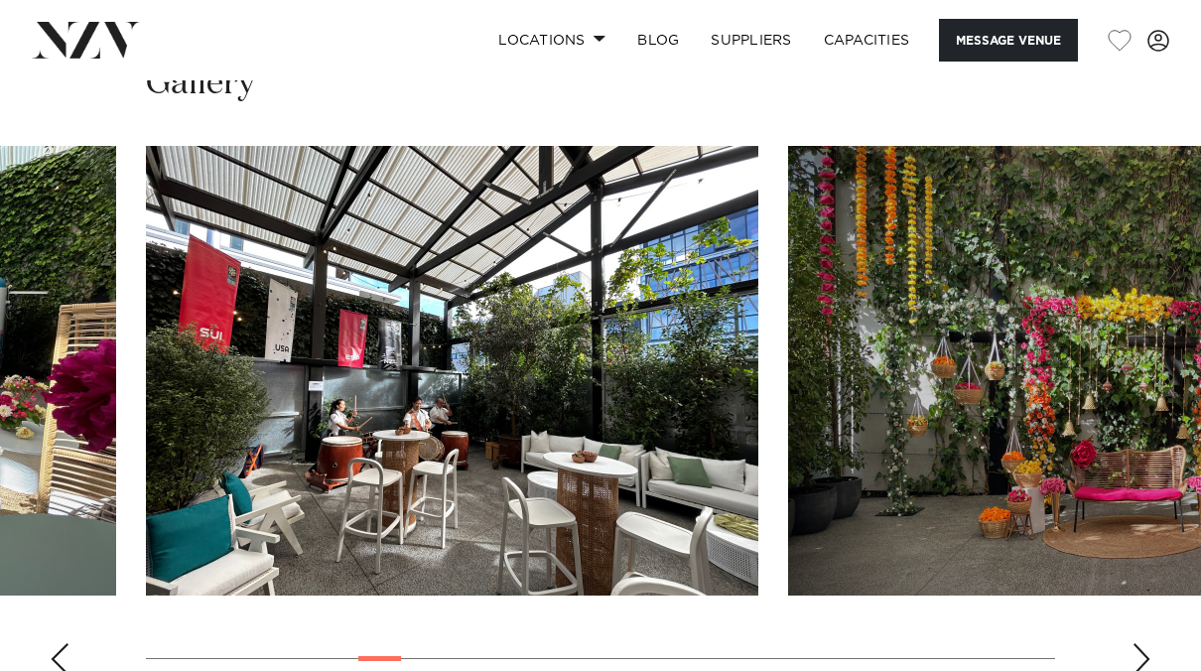
click at [1137, 643] on div "Next slide" at bounding box center [1141, 659] width 20 height 32
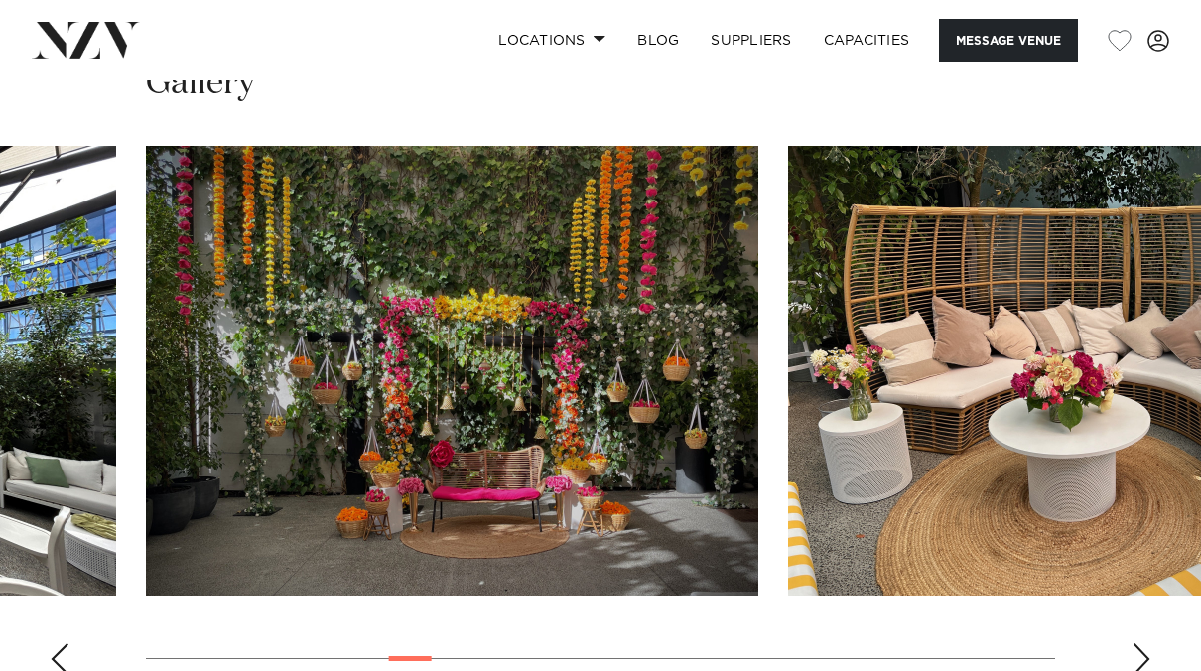
click at [1137, 643] on div "Next slide" at bounding box center [1141, 659] width 20 height 32
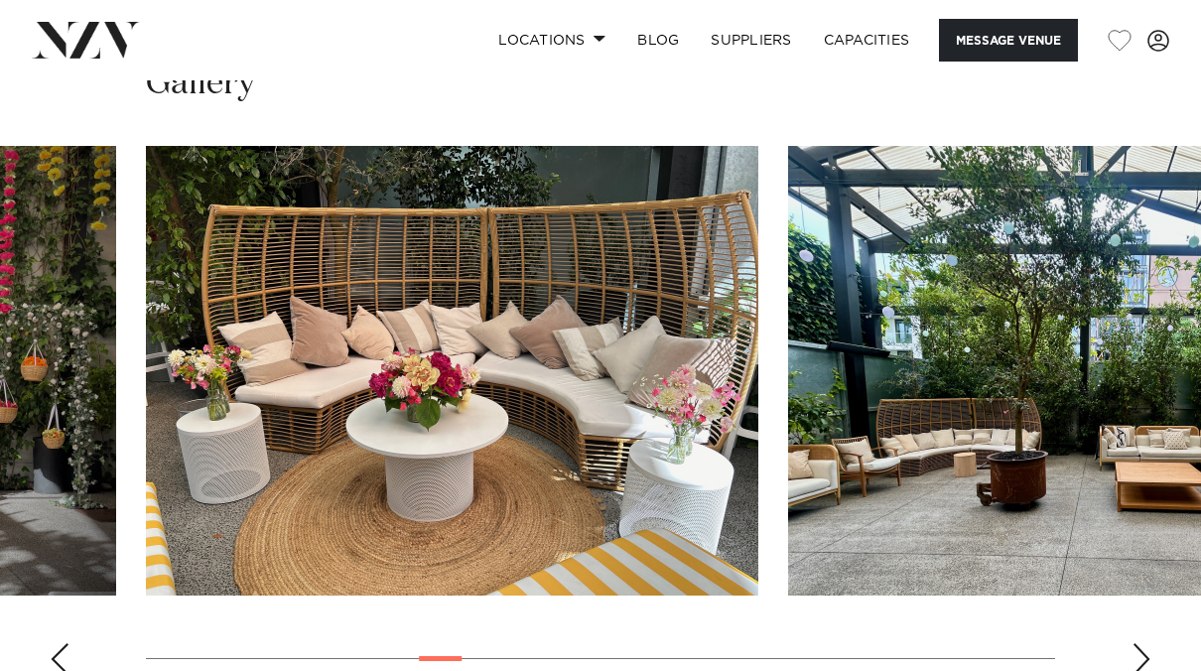
click at [1137, 643] on div "Next slide" at bounding box center [1141, 659] width 20 height 32
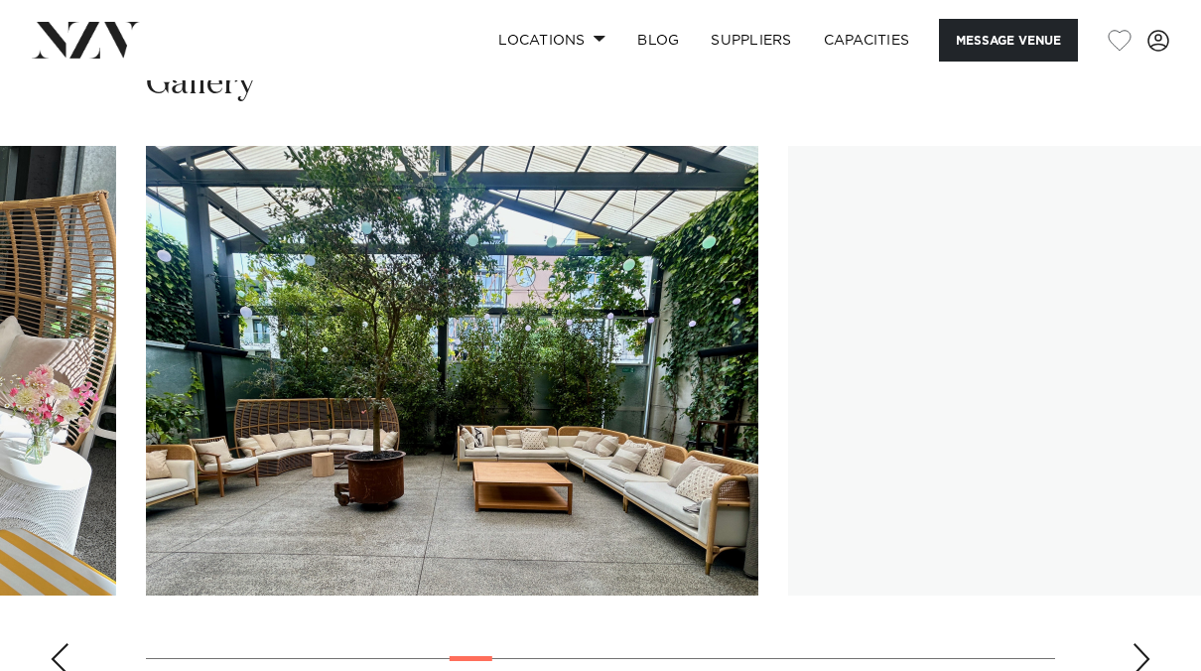
click at [1137, 643] on div "Next slide" at bounding box center [1141, 659] width 20 height 32
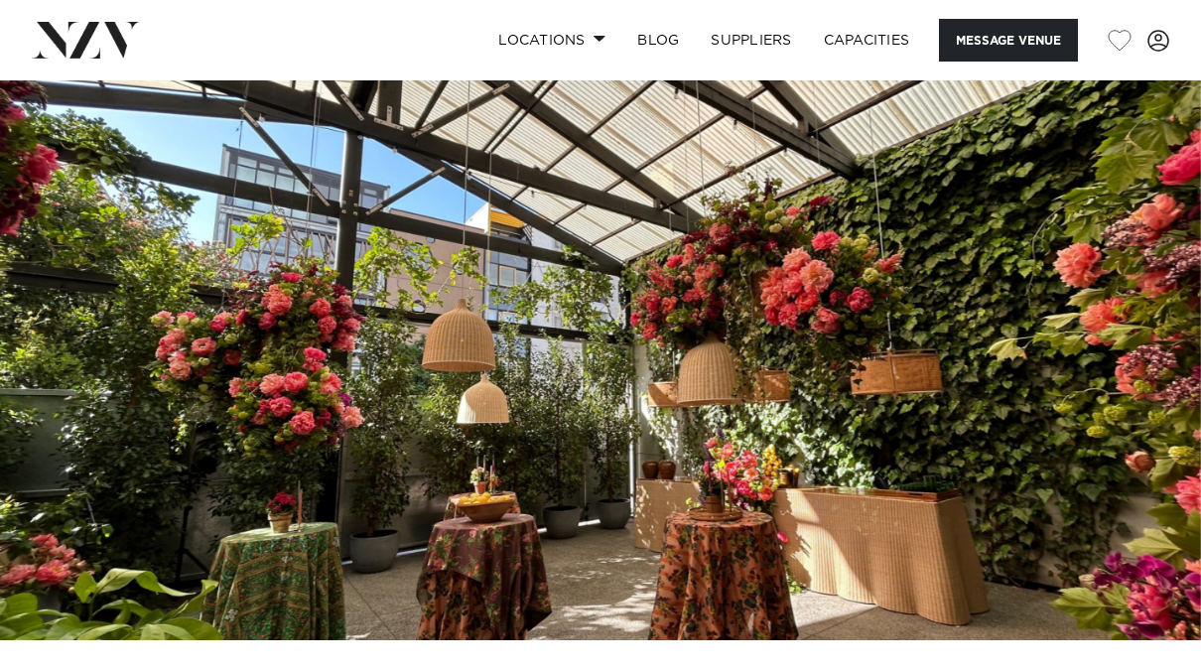
scroll to position [0, 0]
